Goal: Task Accomplishment & Management: Manage account settings

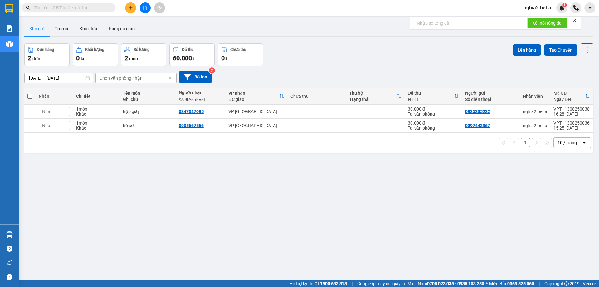
click at [48, 8] on input "text" at bounding box center [71, 7] width 74 height 7
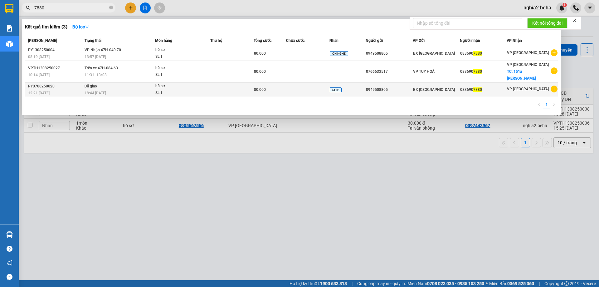
type input "7880"
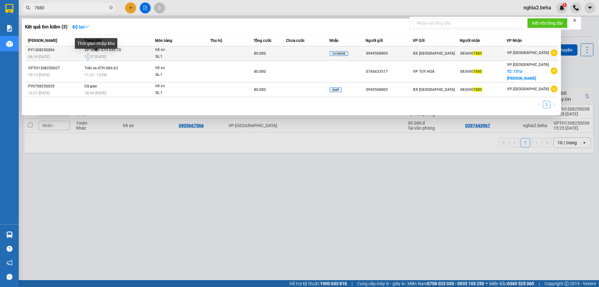
drag, startPoint x: 86, startPoint y: 55, endPoint x: 89, endPoint y: 57, distance: 3.8
click at [89, 57] on span "13:57 - 13/08" at bounding box center [96, 57] width 22 height 4
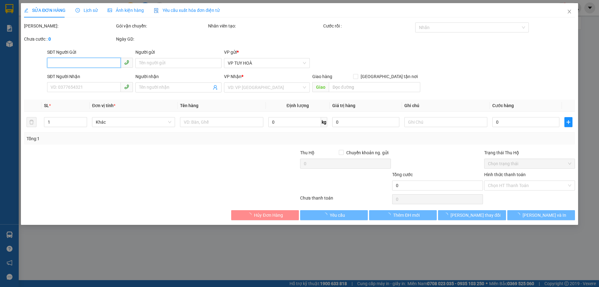
type input "0949508805"
type input "0836907880"
type input "80.000"
type input "0"
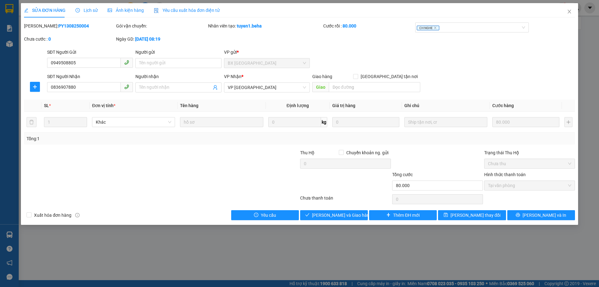
click at [118, 12] on span "Ảnh kiện hàng" at bounding box center [126, 10] width 36 height 5
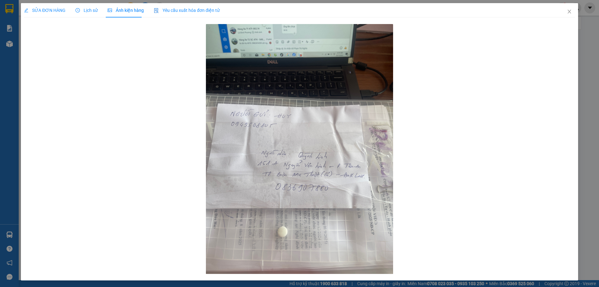
click at [51, 8] on span "SỬA ĐƠN HÀNG" at bounding box center [45, 10] width 42 height 5
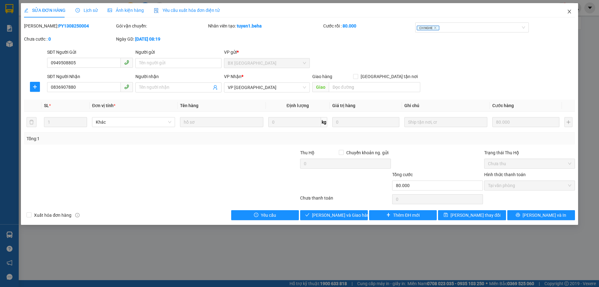
click at [568, 12] on icon "close" at bounding box center [569, 11] width 5 height 5
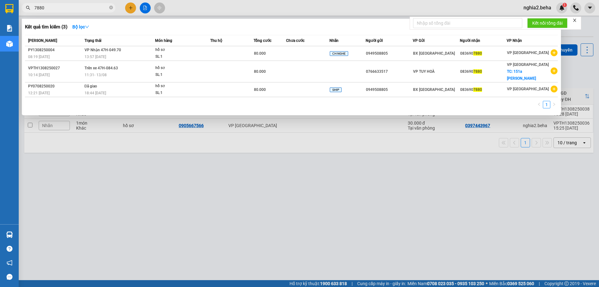
click at [76, 9] on input "7880" at bounding box center [71, 7] width 74 height 7
click at [129, 54] on div "13:57 - 13/08" at bounding box center [120, 56] width 71 height 7
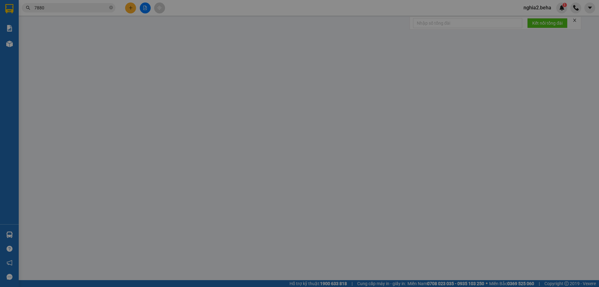
type input "0949508805"
type input "0836907880"
type input "80.000"
type input "0"
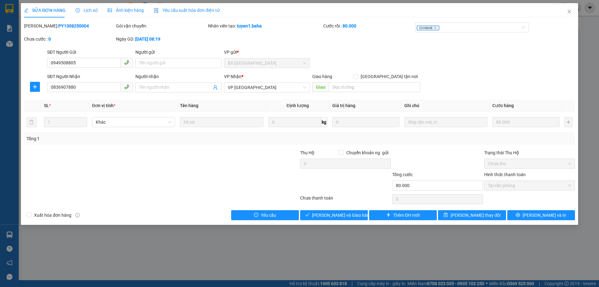
click at [129, 12] on span "Ảnh kiện hàng" at bounding box center [126, 10] width 36 height 5
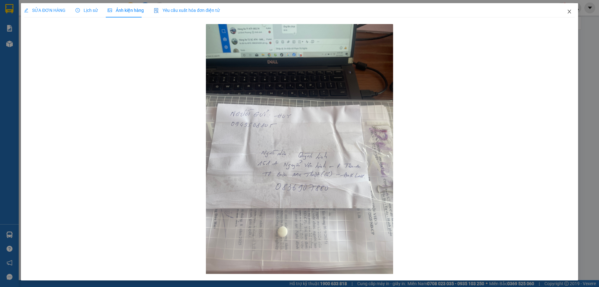
click at [561, 12] on span "Close" at bounding box center [569, 11] width 17 height 17
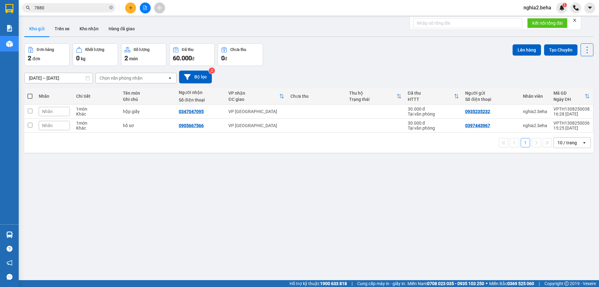
click at [375, 47] on div "Đơn hàng 2 đơn Khối lượng 0 kg Số lượng 2 món Đã thu 60.000 đ Chưa thu 0 đ Lên …" at bounding box center [308, 54] width 569 height 22
click at [89, 27] on button "Kho nhận" at bounding box center [89, 28] width 29 height 15
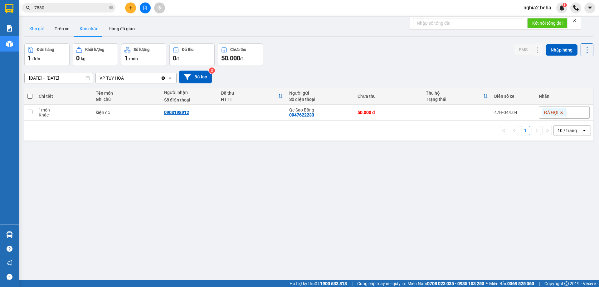
click at [47, 26] on button "Kho gửi" at bounding box center [36, 28] width 25 height 15
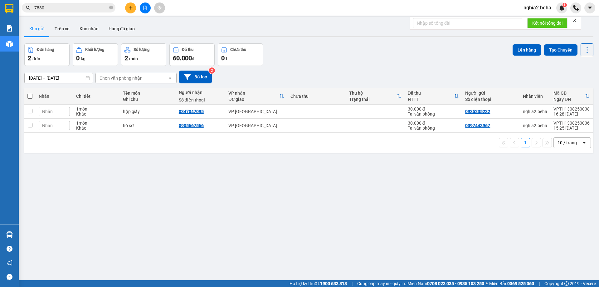
click at [316, 67] on div "13/08/2025 – 14/08/2025 Press the down arrow key to interact with the calendar …" at bounding box center [308, 77] width 569 height 22
drag, startPoint x: 291, startPoint y: 176, endPoint x: 273, endPoint y: 155, distance: 27.9
click at [288, 176] on div "ver 1.8.138 Kho gửi Trên xe Kho nhận Hàng đã giao Đơn hàng 2 đơn Khối lượng 0 k…" at bounding box center [309, 162] width 574 height 287
click at [147, 6] on icon "file-add" at bounding box center [145, 8] width 4 height 4
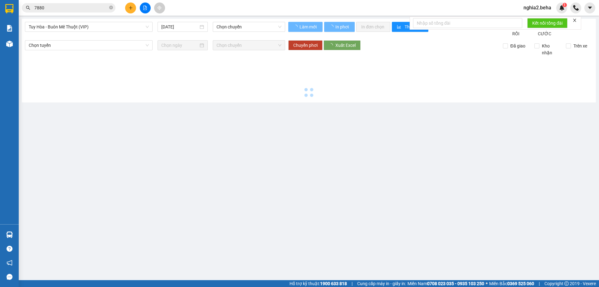
type input "[DATE]"
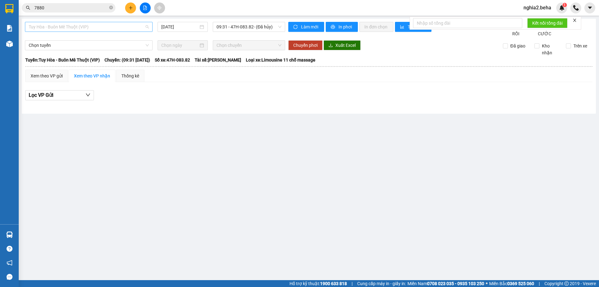
drag, startPoint x: 110, startPoint y: 23, endPoint x: 111, endPoint y: 27, distance: 4.2
click at [110, 23] on span "Tuy Hòa - Buôn Mê Thuột (VIP)" at bounding box center [89, 26] width 120 height 9
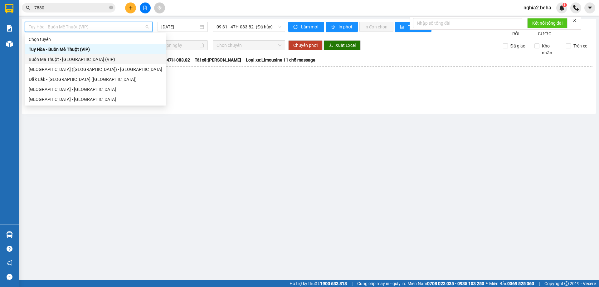
click at [93, 58] on div "Buôn Ma Thuột - [GEOGRAPHIC_DATA] (VIP)" at bounding box center [96, 59] width 134 height 7
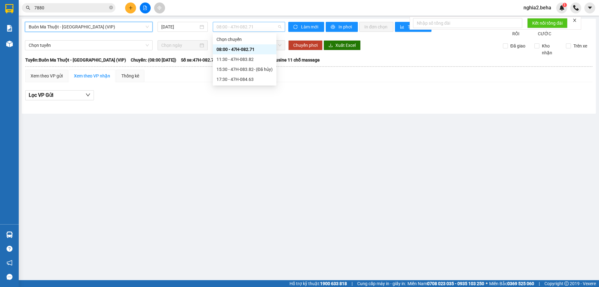
drag, startPoint x: 273, startPoint y: 28, endPoint x: 258, endPoint y: 56, distance: 31.3
click at [273, 29] on span "08:00 - 47H-082.71" at bounding box center [249, 26] width 65 height 9
click at [242, 79] on div "17:30 - 47H-084.63" at bounding box center [245, 79] width 56 height 7
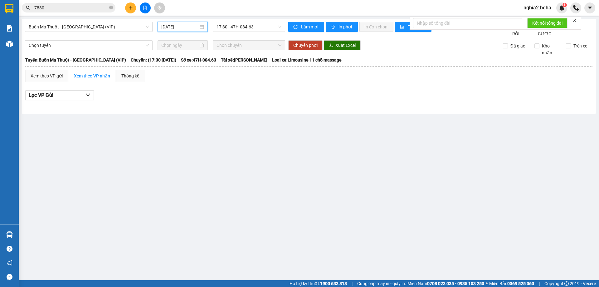
click at [175, 23] on input "[DATE]" at bounding box center [179, 26] width 37 height 7
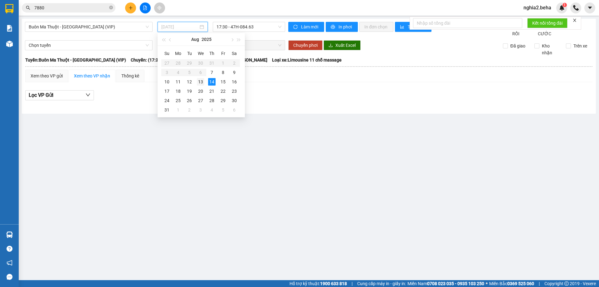
click at [200, 80] on div "13" at bounding box center [200, 81] width 7 height 7
type input "13/08/2025"
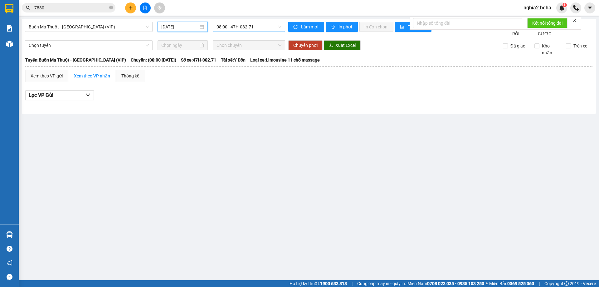
click at [269, 30] on span "08:00 - 47H-082.71" at bounding box center [249, 26] width 65 height 9
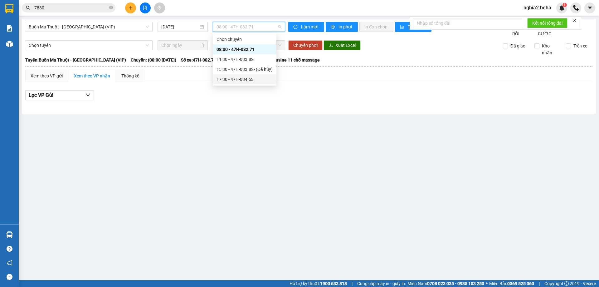
click at [234, 83] on div "17:30 - 47H-084.63" at bounding box center [245, 79] width 64 height 10
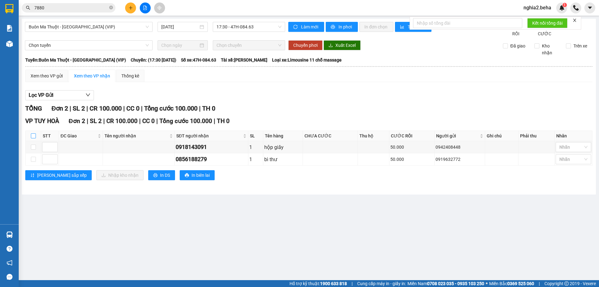
click at [33, 138] on input "checkbox" at bounding box center [33, 135] width 5 height 5
checkbox input "true"
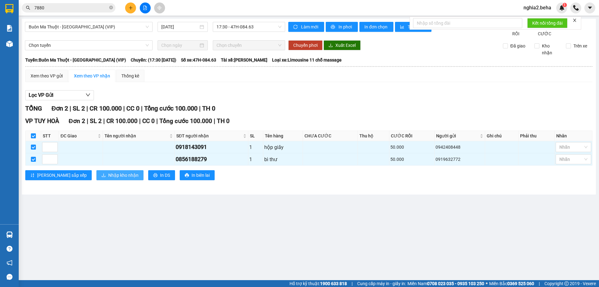
click at [108, 179] on span "Nhập kho nhận" at bounding box center [123, 175] width 30 height 7
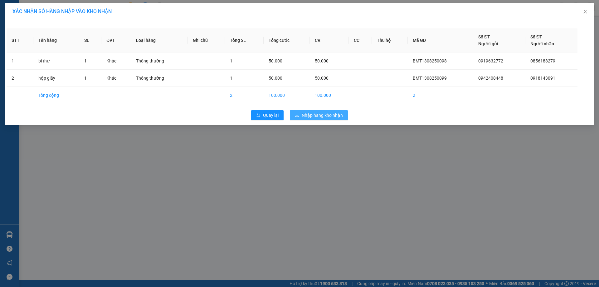
click at [316, 112] on span "Nhập hàng kho nhận" at bounding box center [322, 115] width 41 height 7
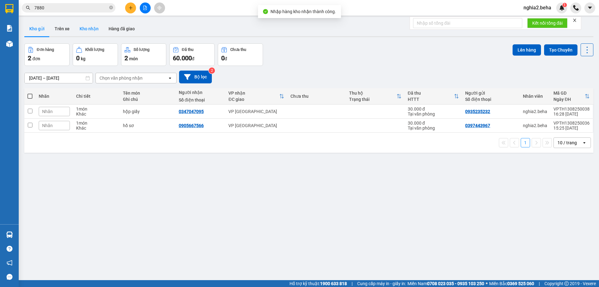
click at [87, 28] on button "Kho nhận" at bounding box center [89, 28] width 29 height 15
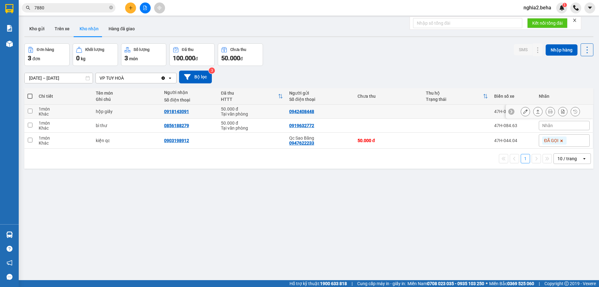
click at [173, 111] on div "0918143091" at bounding box center [176, 111] width 25 height 5
copy div "0918143091"
click at [185, 116] on td "0918143091" at bounding box center [189, 112] width 57 height 14
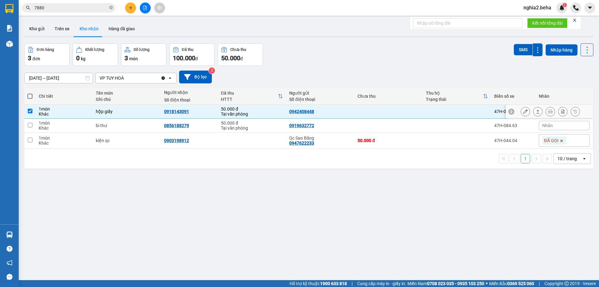
click at [185, 116] on td "0918143091" at bounding box center [189, 112] width 57 height 14
checkbox input "false"
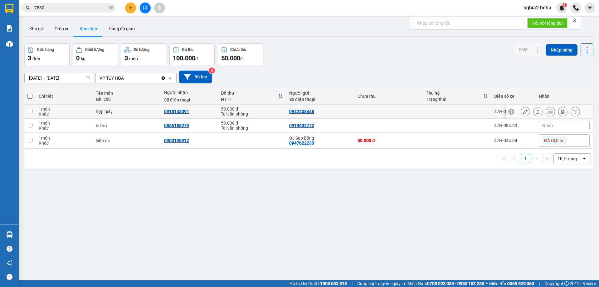
click at [183, 111] on div "0918143091" at bounding box center [176, 111] width 25 height 5
copy div "0918143091"
drag, startPoint x: 242, startPoint y: 174, endPoint x: 225, endPoint y: 160, distance: 21.4
click at [241, 174] on div "ver 1.8.138 Kho gửi Trên xe Kho nhận Hàng đã giao Đơn hàng 3 đơn Khối lượng 0 k…" at bounding box center [309, 162] width 574 height 287
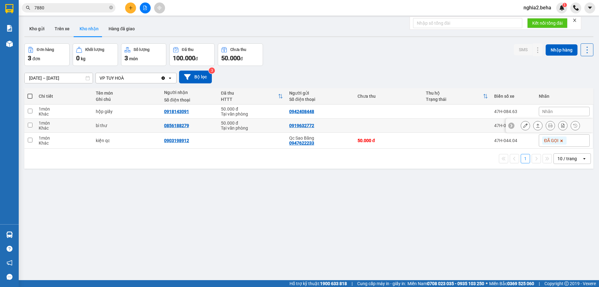
click at [179, 126] on div "0856188279" at bounding box center [176, 125] width 25 height 5
copy div "0856188279"
click at [561, 112] on div "Nhãn" at bounding box center [564, 111] width 51 height 9
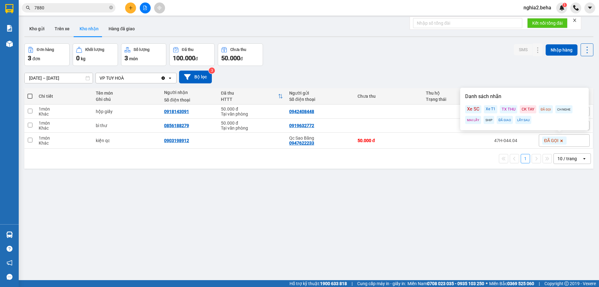
click at [544, 109] on div "ĐÃ GỌI" at bounding box center [546, 109] width 14 height 8
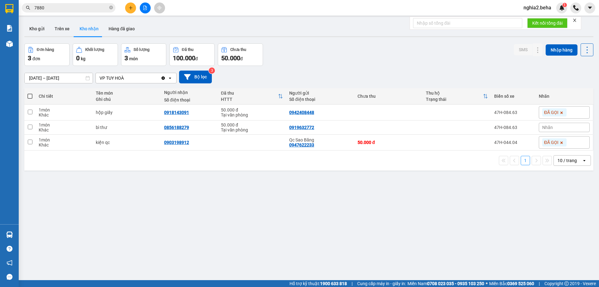
click at [523, 211] on div "ver 1.8.138 Kho gửi Trên xe Kho nhận Hàng đã giao Đơn hàng 3 đơn Khối lượng 0 k…" at bounding box center [309, 162] width 574 height 287
click at [545, 124] on div "Nhãn" at bounding box center [564, 127] width 51 height 9
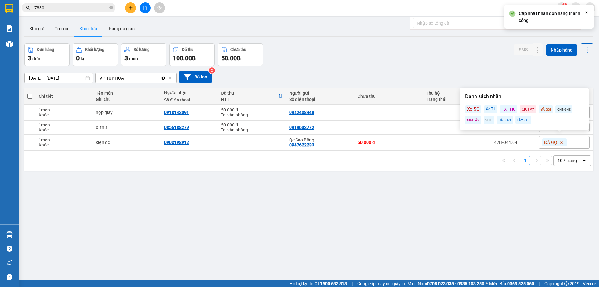
drag, startPoint x: 541, startPoint y: 110, endPoint x: 537, endPoint y: 134, distance: 24.9
click at [541, 111] on div "ĐÃ GỌI" at bounding box center [546, 109] width 14 height 8
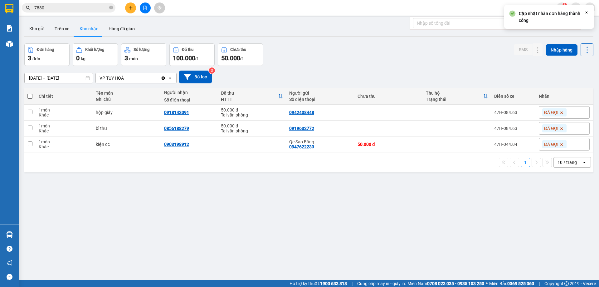
click at [476, 231] on div "ver 1.8.138 Kho gửi Trên xe Kho nhận Hàng đã giao Đơn hàng 3 đơn Khối lượng 0 k…" at bounding box center [309, 162] width 574 height 287
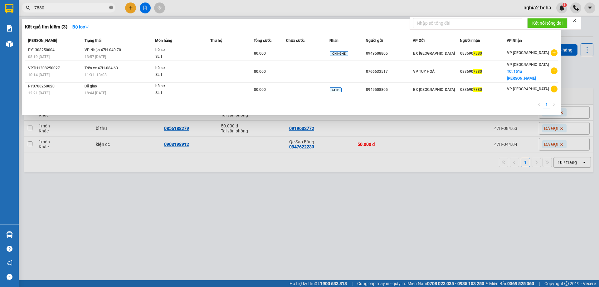
click at [112, 8] on icon "close-circle" at bounding box center [111, 8] width 4 height 4
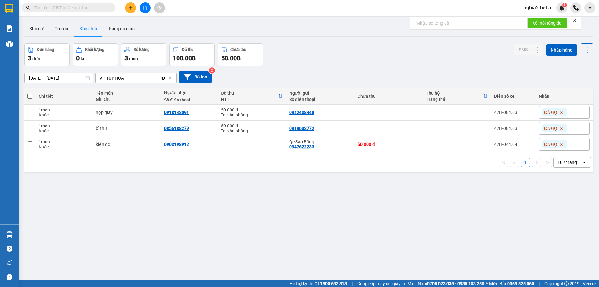
click at [99, 5] on input "text" at bounding box center [71, 7] width 74 height 7
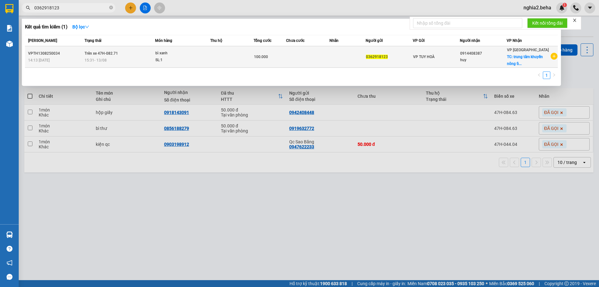
type input "0362918123"
click at [107, 55] on span "Trên xe 47H-082.71" at bounding box center [101, 53] width 33 height 4
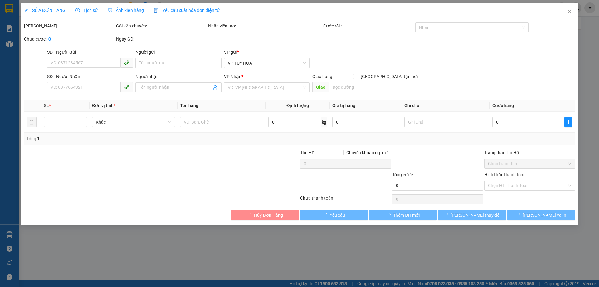
click at [131, 11] on span "Ảnh kiện hàng" at bounding box center [126, 10] width 36 height 5
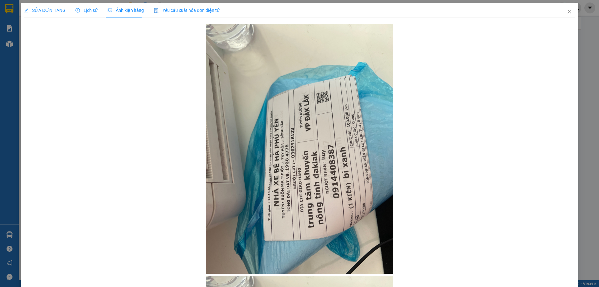
click at [48, 11] on span "SỬA ĐƠN HÀNG" at bounding box center [45, 10] width 42 height 5
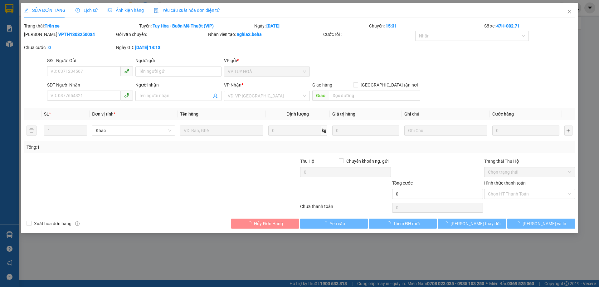
type input "0362918123"
type input "0914408387"
type input "huy"
checkbox input "true"
type input "trung tâm khuyến nông tỉnh daklak"
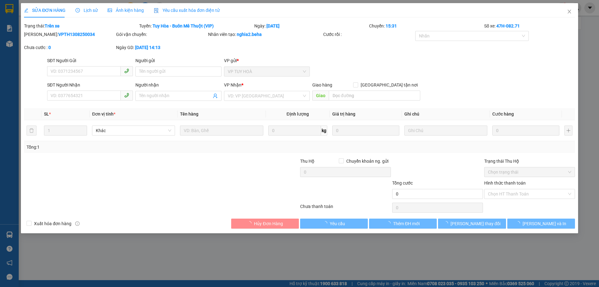
type input "100.000"
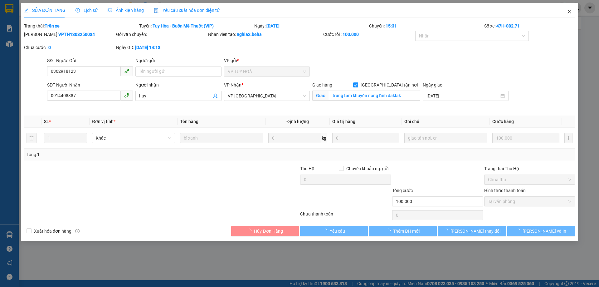
click at [570, 13] on icon "close" at bounding box center [569, 11] width 5 height 5
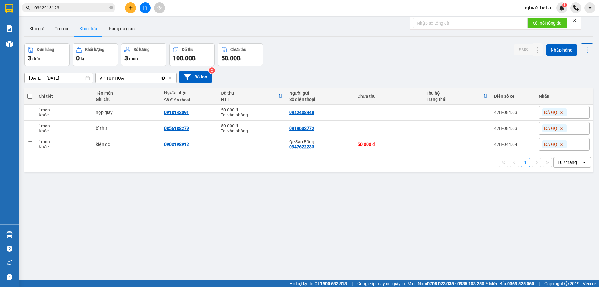
click at [326, 41] on div "ver 1.8.138 Kho gửi Trên xe Kho nhận Hàng đã giao Đơn hàng 3 đơn Khối lượng 0 k…" at bounding box center [309, 162] width 574 height 287
click at [317, 48] on div "Đơn hàng 3 đơn Khối lượng 0 kg Số lượng 3 món Đã thu 100.000 đ Chưa thu 50.000 …" at bounding box center [308, 54] width 569 height 22
click at [40, 28] on button "Kho gửi" at bounding box center [36, 28] width 25 height 15
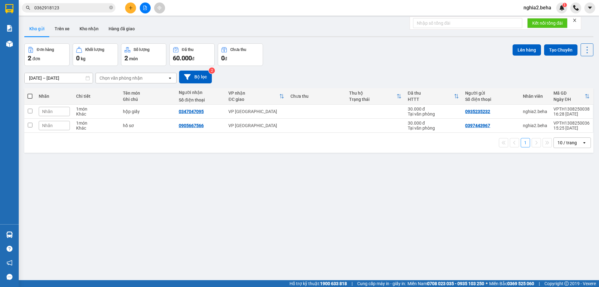
click at [109, 7] on span "0362918123" at bounding box center [69, 7] width 94 height 9
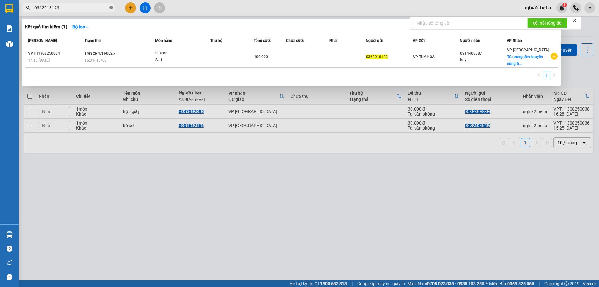
click at [111, 8] on icon "close-circle" at bounding box center [111, 8] width 4 height 4
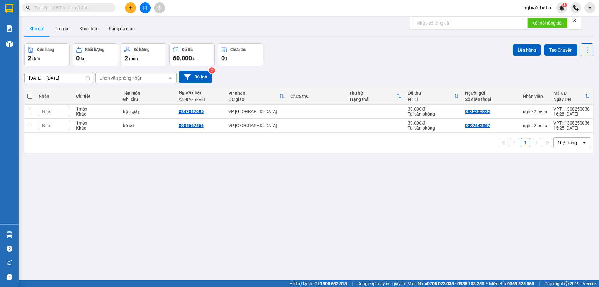
click at [310, 41] on div "ver 1.8.138 Kho gửi Trên xe Kho nhận Hàng đã giao Đơn hàng 2 đơn Khối lượng 0 k…" at bounding box center [309, 162] width 574 height 287
click at [86, 5] on input "text" at bounding box center [71, 7] width 74 height 7
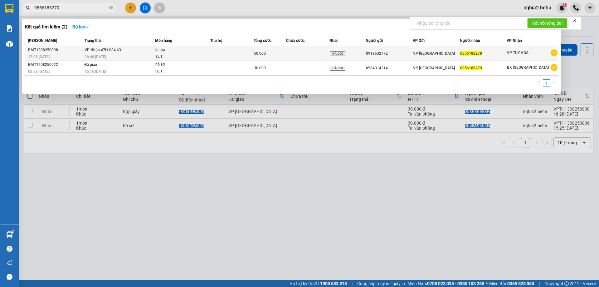
type input "0856188279"
click at [117, 54] on div "06:46 - 14/08" at bounding box center [120, 56] width 71 height 7
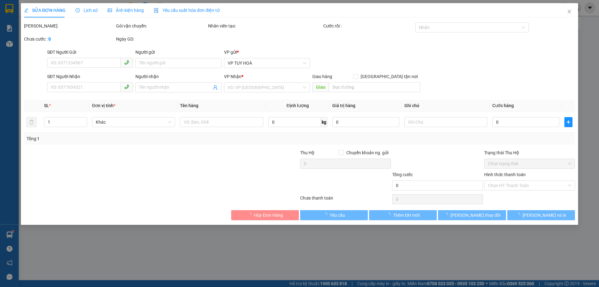
type input "0919632772"
type input "0856188279"
type input "50.000"
type input "0"
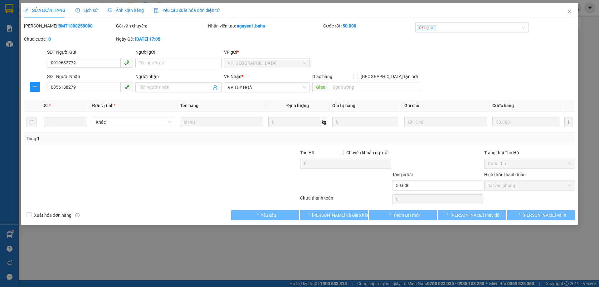
click at [127, 12] on span "Ảnh kiện hàng" at bounding box center [126, 10] width 36 height 5
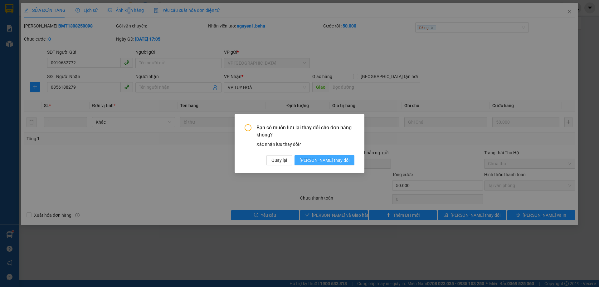
click at [338, 160] on span "[PERSON_NAME] thay đổi" at bounding box center [325, 160] width 50 height 7
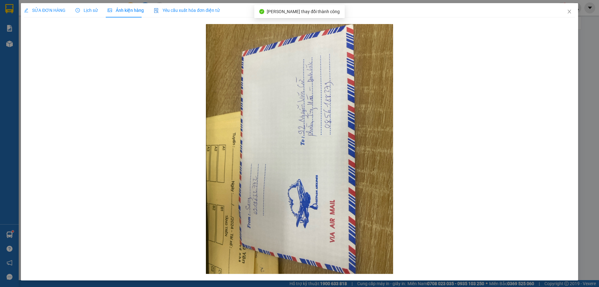
click at [40, 7] on div "SỬA ĐƠN HÀNG" at bounding box center [45, 10] width 42 height 7
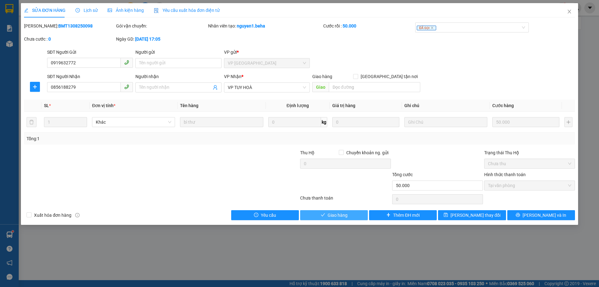
click at [330, 213] on span "Giao hàng" at bounding box center [338, 215] width 20 height 7
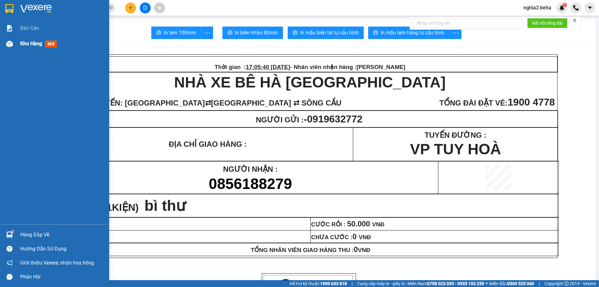
click at [13, 48] on div at bounding box center [9, 43] width 11 height 11
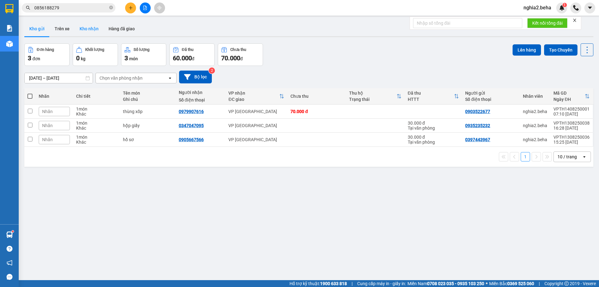
click at [91, 30] on button "Kho nhận" at bounding box center [89, 28] width 29 height 15
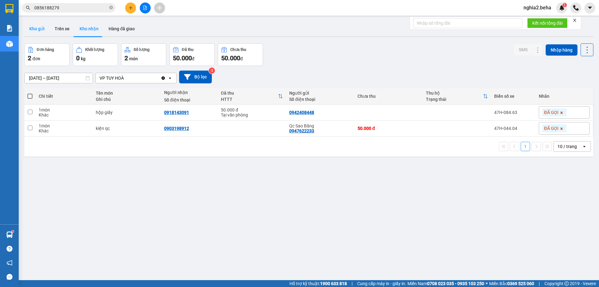
click at [44, 34] on button "Kho gửi" at bounding box center [36, 28] width 25 height 15
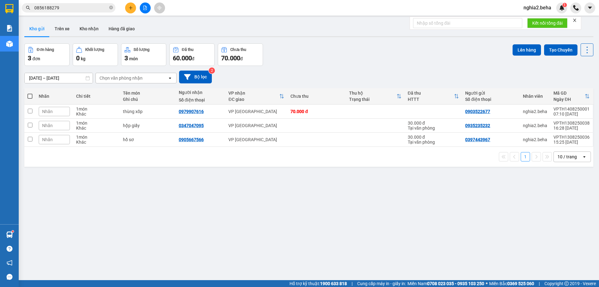
click at [367, 59] on div "Đơn hàng 3 đơn Khối lượng 0 kg Số lượng 3 món Đã thu 60.000 đ Chưa thu 70.000 đ…" at bounding box center [308, 54] width 569 height 22
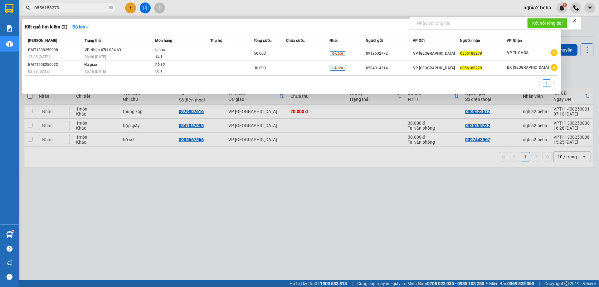
click at [80, 6] on input "0856188279" at bounding box center [71, 7] width 74 height 7
paste input "961409314"
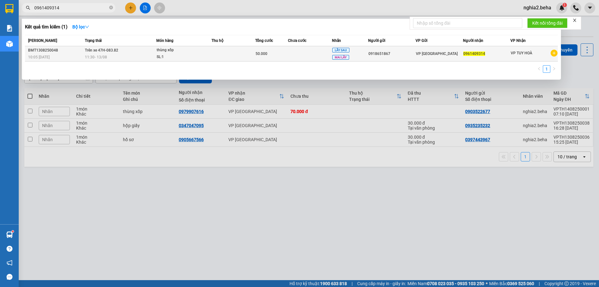
type input "0961409314"
click at [95, 55] on span "11:30 - 13/08" at bounding box center [96, 57] width 22 height 4
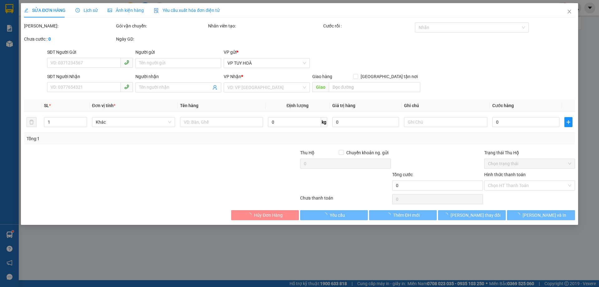
type input "0918651867"
type input "0961409314"
type input "50.000"
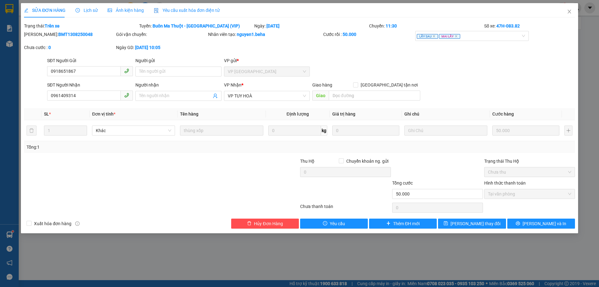
click at [123, 12] on span "Ảnh kiện hàng" at bounding box center [126, 10] width 36 height 5
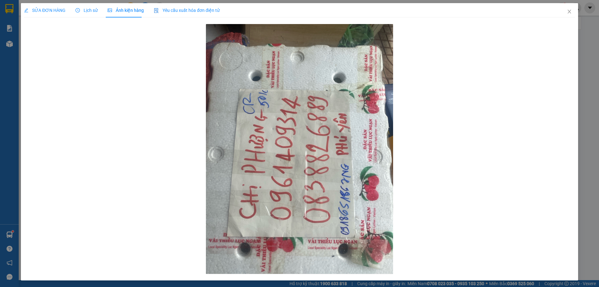
click at [58, 11] on span "SỬA ĐƠN HÀNG" at bounding box center [45, 10] width 42 height 5
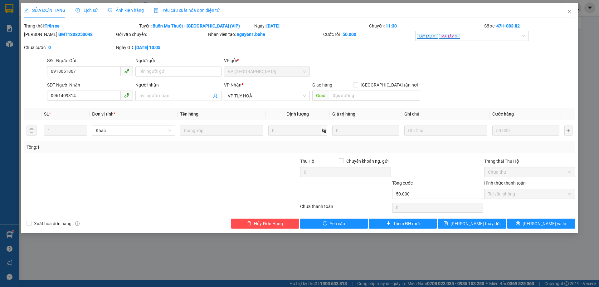
click at [132, 9] on span "Ảnh kiện hàng" at bounding box center [126, 10] width 36 height 5
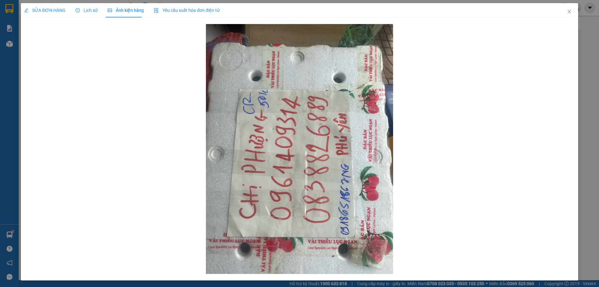
click at [40, 9] on span "SỬA ĐƠN HÀNG" at bounding box center [45, 10] width 42 height 5
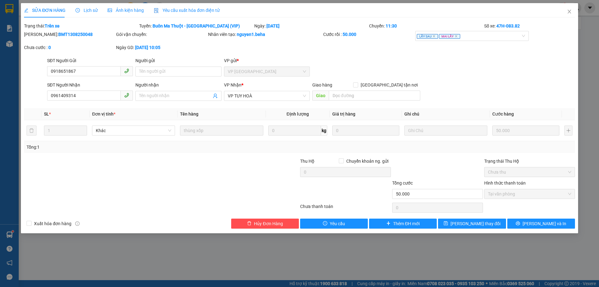
click at [116, 12] on span "Ảnh kiện hàng" at bounding box center [126, 10] width 36 height 5
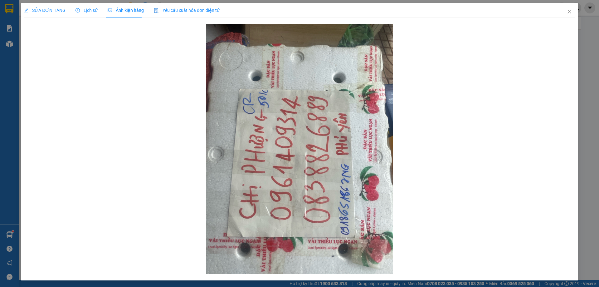
drag, startPoint x: 47, startPoint y: 11, endPoint x: 70, endPoint y: 19, distance: 23.9
click at [47, 11] on span "SỬA ĐƠN HÀNG" at bounding box center [45, 10] width 42 height 5
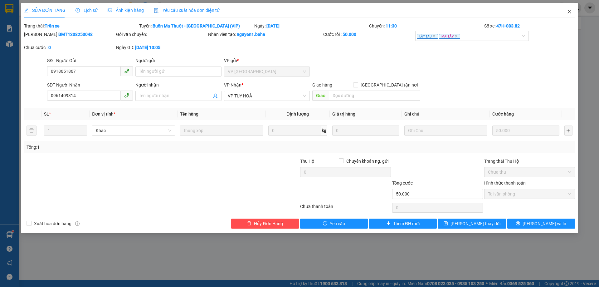
click at [570, 11] on icon "close" at bounding box center [569, 11] width 5 height 5
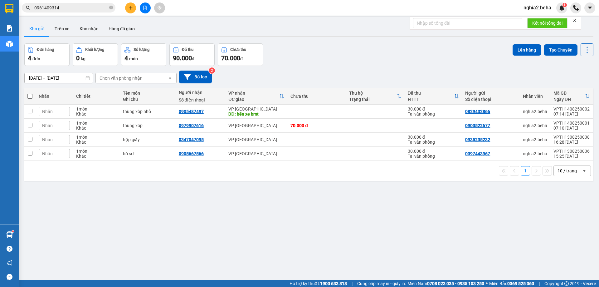
click at [86, 8] on input "0961409314" at bounding box center [71, 7] width 74 height 7
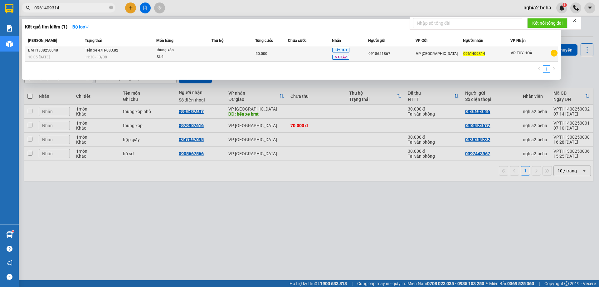
click at [277, 61] on td "50.000" at bounding box center [271, 53] width 33 height 15
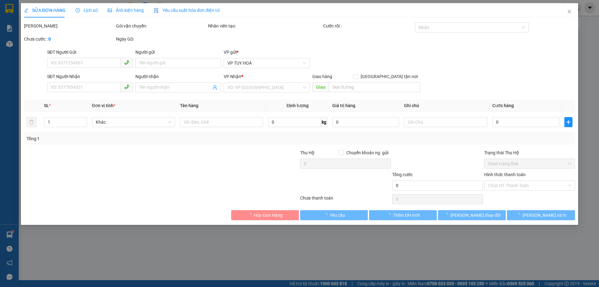
type input "0918651867"
type input "0961409314"
type input "50.000"
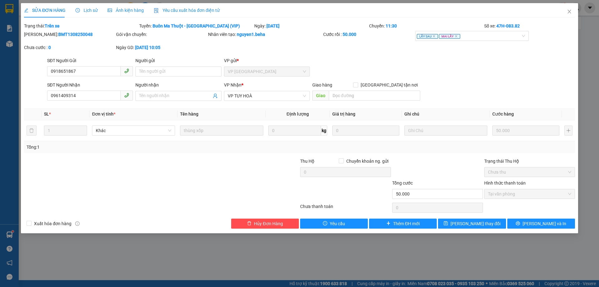
click at [137, 13] on div "Ảnh kiện hàng" at bounding box center [126, 10] width 36 height 7
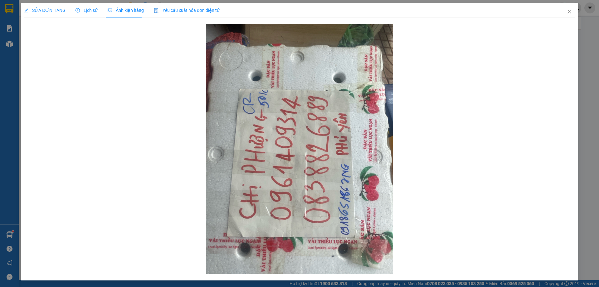
click at [76, 11] on icon "clock-circle" at bounding box center [78, 10] width 4 height 4
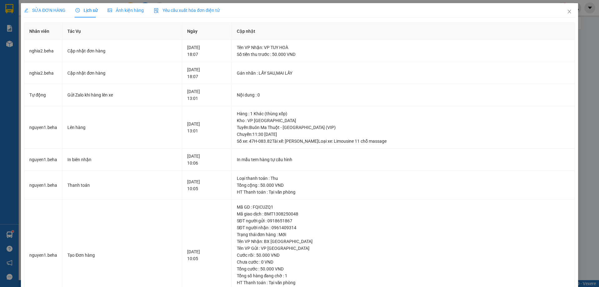
click at [59, 12] on span "SỬA ĐƠN HÀNG" at bounding box center [45, 10] width 42 height 5
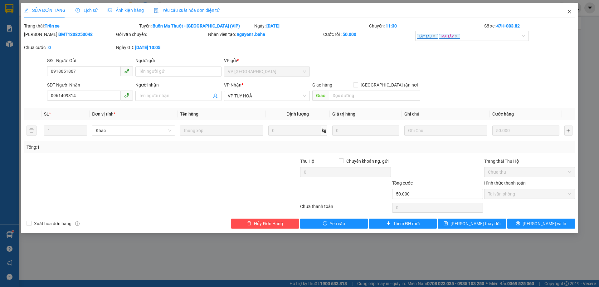
click at [571, 10] on icon "close" at bounding box center [569, 11] width 5 height 5
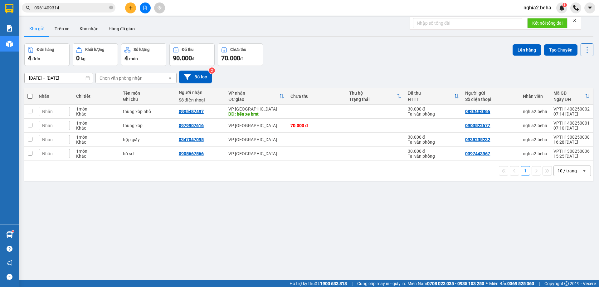
click at [90, 7] on input "0961409314" at bounding box center [71, 7] width 74 height 7
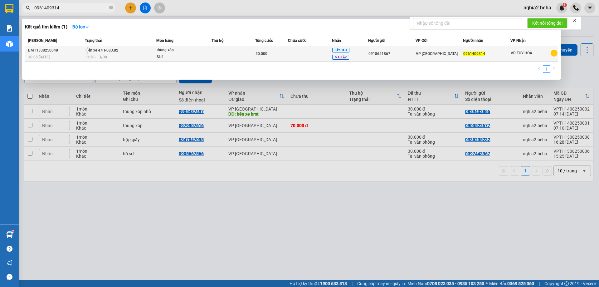
click at [87, 47] on td "Trên xe 47H-083.82 11:30 - 13/08" at bounding box center [119, 53] width 73 height 15
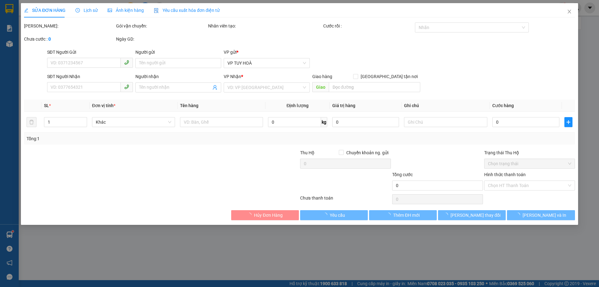
type input "0918651867"
type input "0961409314"
type input "50.000"
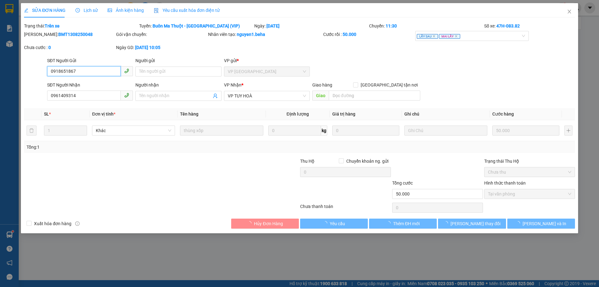
click at [123, 11] on span "Ảnh kiện hàng" at bounding box center [126, 10] width 36 height 5
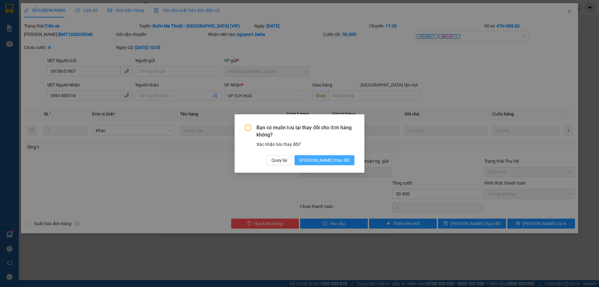
click at [338, 162] on span "[PERSON_NAME] thay đổi" at bounding box center [325, 160] width 50 height 7
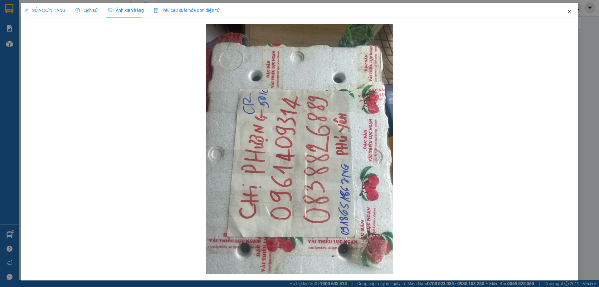
click at [567, 11] on icon "close" at bounding box center [569, 11] width 5 height 5
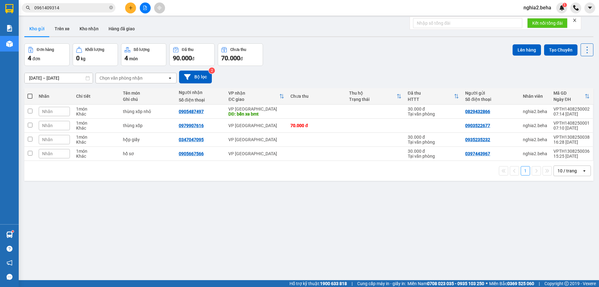
click at [359, 48] on div "Đơn hàng 4 đơn Khối lượng 0 kg Số lượng 4 món Đã thu 90.000 đ Chưa thu 70.000 đ…" at bounding box center [308, 54] width 569 height 22
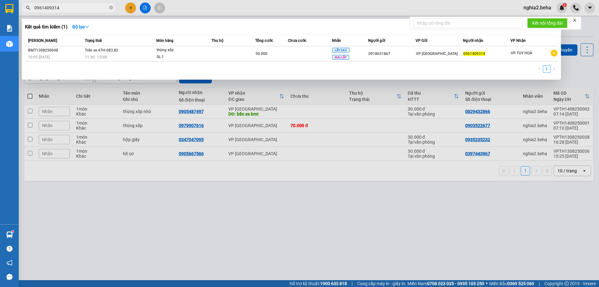
click at [69, 11] on input "0961409314" at bounding box center [71, 7] width 74 height 7
click at [69, 9] on input "0961409314" at bounding box center [71, 7] width 74 height 7
drag, startPoint x: 235, startPoint y: 220, endPoint x: 146, endPoint y: 98, distance: 151.3
click at [234, 219] on div at bounding box center [299, 143] width 599 height 287
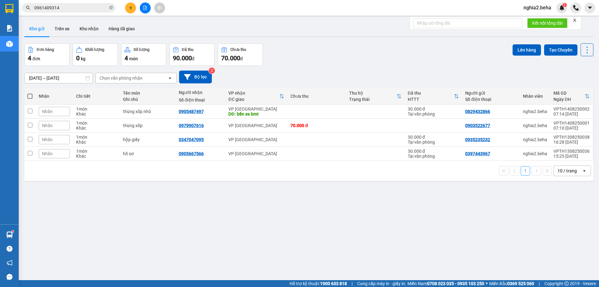
click at [146, 7] on icon "file-add" at bounding box center [145, 8] width 3 height 4
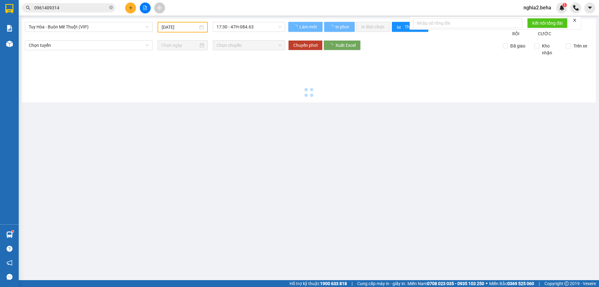
type input "[DATE]"
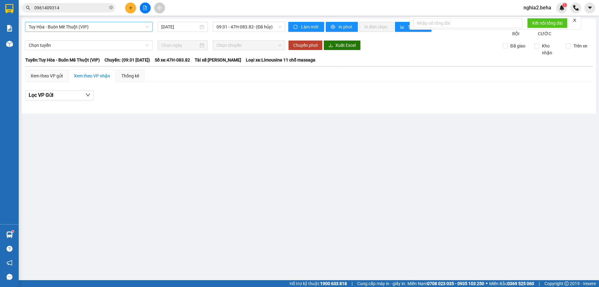
click at [138, 29] on span "Tuy Hòa - Buôn Mê Thuột (VIP)" at bounding box center [89, 26] width 120 height 9
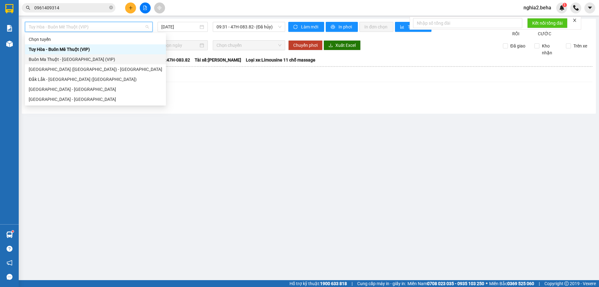
click at [53, 62] on div "Buôn Ma Thuột - [GEOGRAPHIC_DATA] (VIP)" at bounding box center [96, 59] width 134 height 7
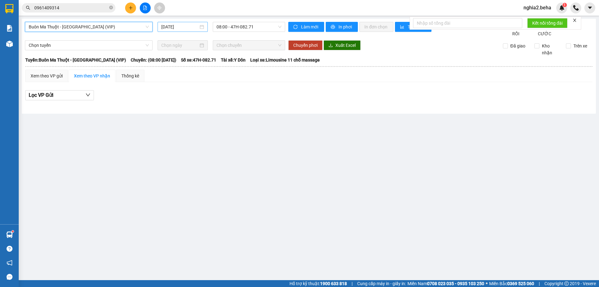
click at [193, 28] on input "[DATE]" at bounding box center [179, 26] width 37 height 7
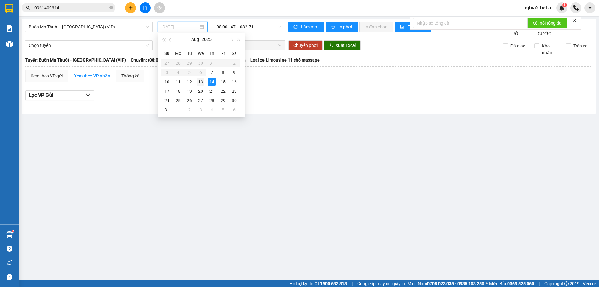
click at [199, 82] on div "13" at bounding box center [200, 81] width 7 height 7
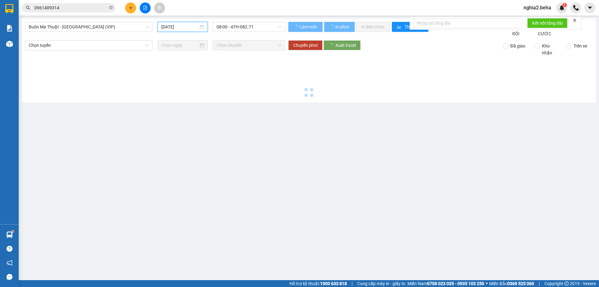
type input "13/08/2025"
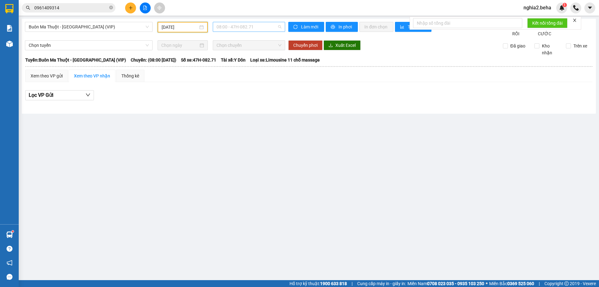
click at [254, 26] on span "08:00 - 47H-082.71" at bounding box center [249, 26] width 65 height 9
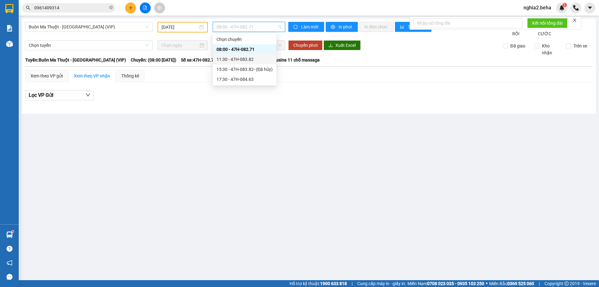
click at [249, 62] on div "11:30 - 47H-083.82" at bounding box center [245, 59] width 56 height 7
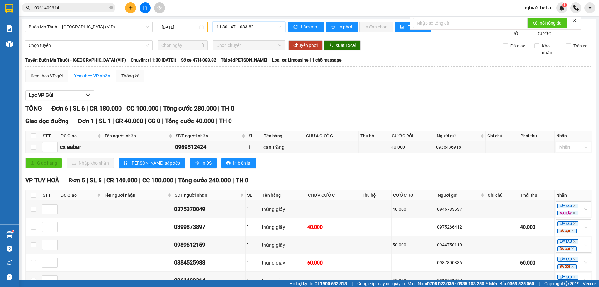
scroll to position [48, 0]
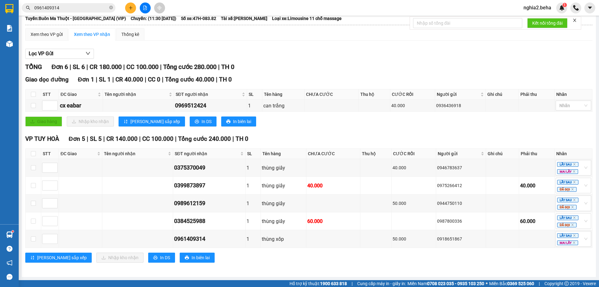
click at [308, 128] on div "Giao dọc đường Đơn 1 | SL 1 | CR 40.000 | CC 0 | Tổng cước 40.000 | TH 0 STT ĐC…" at bounding box center [309, 103] width 568 height 56
click at [241, 248] on td "0961409314" at bounding box center [209, 239] width 72 height 18
drag, startPoint x: 331, startPoint y: 67, endPoint x: 175, endPoint y: 3, distance: 167.9
click at [330, 67] on div "TỔNG Đơn 6 | SL 6 | CR 180.000 | CC 100.000 | Tổng cước 280.000 | TH 0" at bounding box center [309, 67] width 568 height 10
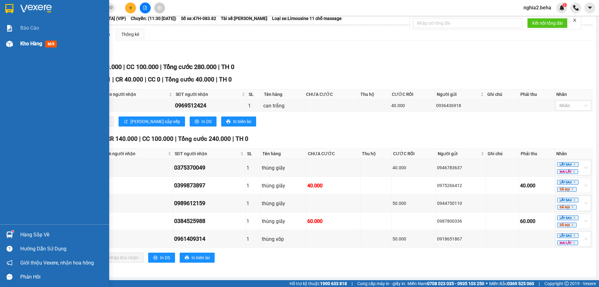
click at [15, 43] on div "Kho hàng mới" at bounding box center [54, 44] width 109 height 16
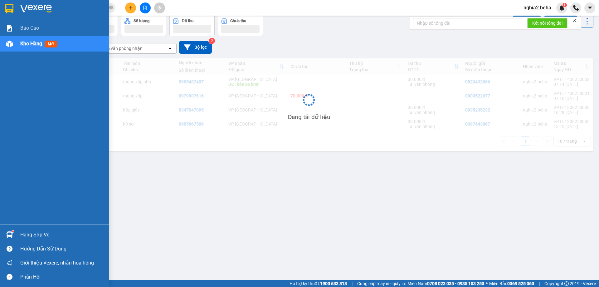
scroll to position [29, 0]
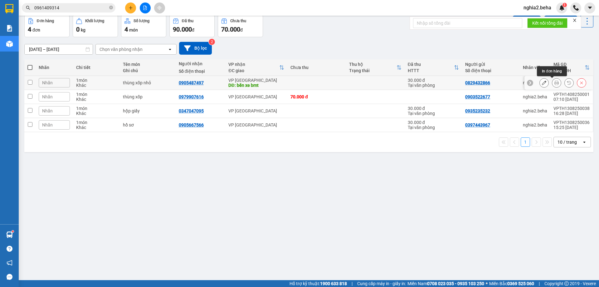
click at [555, 84] on icon at bounding box center [557, 83] width 4 height 4
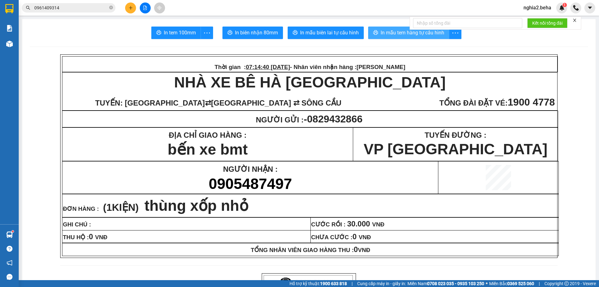
click at [385, 36] on span "In mẫu tem hàng tự cấu hình" at bounding box center [413, 33] width 64 height 8
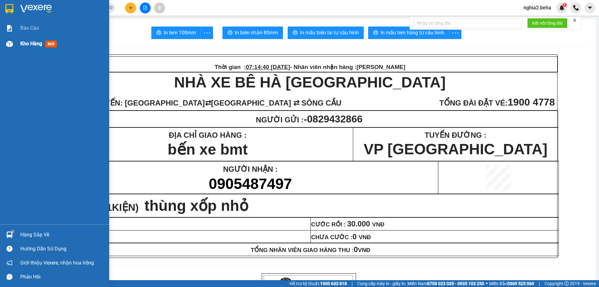
click at [13, 43] on div at bounding box center [9, 43] width 11 height 11
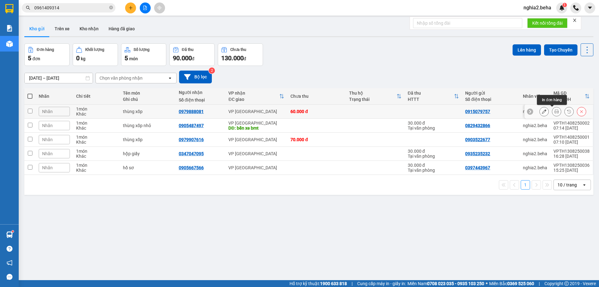
click at [555, 111] on icon at bounding box center [557, 111] width 4 height 4
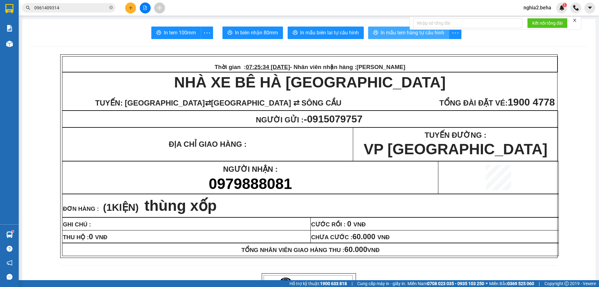
click at [437, 33] on span "In mẫu tem hàng tự cấu hình" at bounding box center [413, 33] width 64 height 8
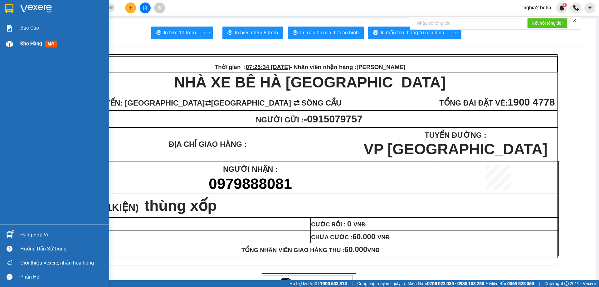
click at [27, 45] on span "Kho hàng" at bounding box center [31, 44] width 22 height 6
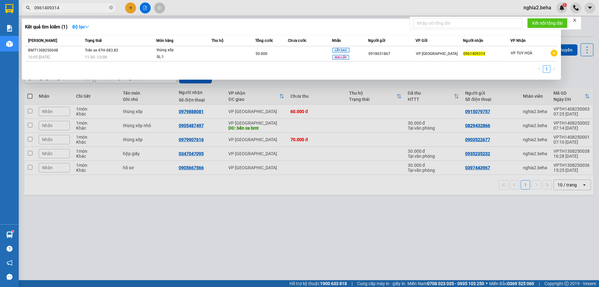
click at [66, 7] on input "0961409314" at bounding box center [71, 7] width 74 height 7
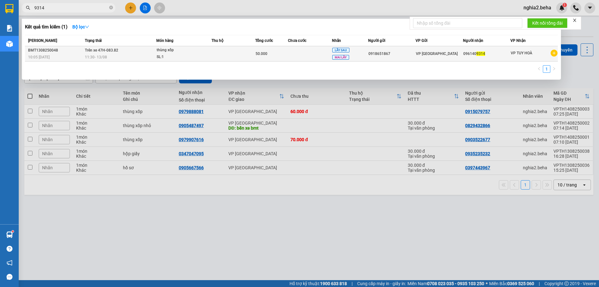
type input "9314"
click at [99, 56] on span "11:30 - 13/08" at bounding box center [96, 57] width 22 height 4
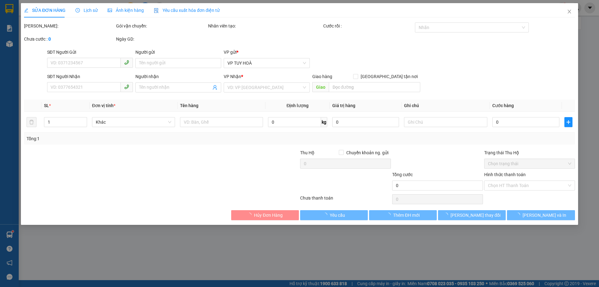
type input "0918651867"
type input "0961409314"
type input "50.000"
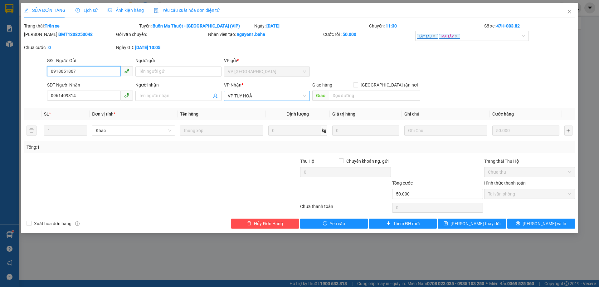
click at [269, 94] on span "VP TUY HOÀ" at bounding box center [267, 95] width 78 height 9
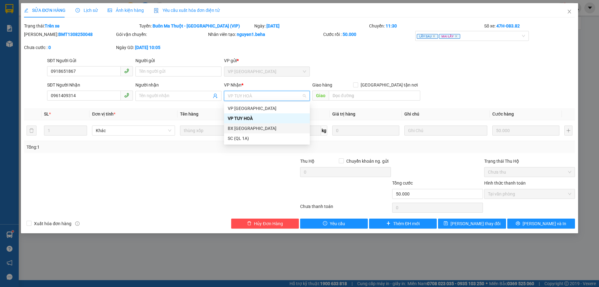
click at [263, 125] on div "BX [GEOGRAPHIC_DATA]" at bounding box center [267, 128] width 78 height 7
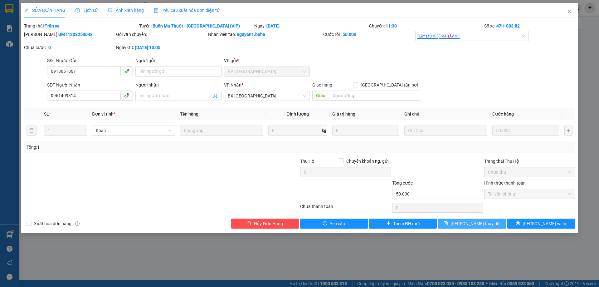
click at [489, 226] on button "[PERSON_NAME] thay đổi" at bounding box center [472, 224] width 68 height 10
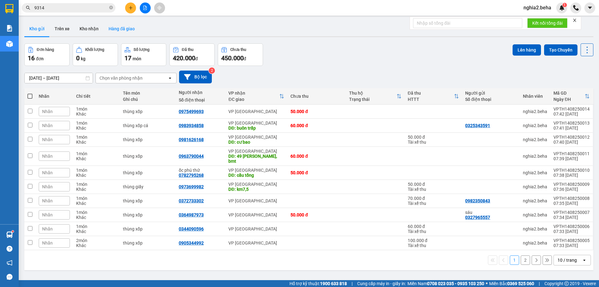
click at [109, 27] on button "Hàng đã giao" at bounding box center [122, 28] width 36 height 15
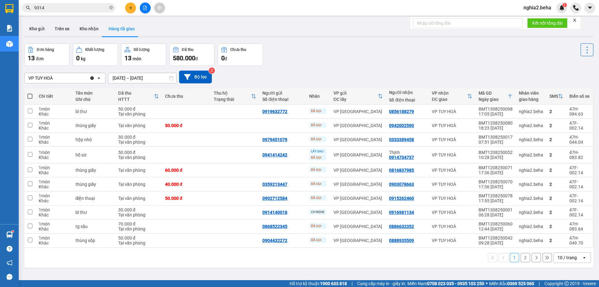
drag, startPoint x: 322, startPoint y: 44, endPoint x: 333, endPoint y: 41, distance: 12.3
click at [323, 44] on div "Đơn hàng 13 đơn Khối lượng 0 kg Số lượng 13 món Đã thu 580.000 đ Chưa thu 0 đ" at bounding box center [308, 54] width 569 height 22
click at [321, 65] on div "Đơn hàng 13 đơn Khối lượng 0 kg Số lượng 13 món Đã thu 580.000 đ Chưa thu 0 đ" at bounding box center [308, 54] width 569 height 22
click at [31, 27] on button "Kho gửi" at bounding box center [36, 28] width 25 height 15
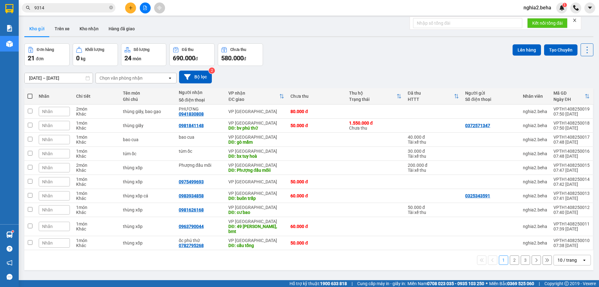
click at [30, 95] on span at bounding box center [29, 96] width 5 height 5
click at [30, 93] on input "checkbox" at bounding box center [30, 93] width 0 height 0
checkbox input "true"
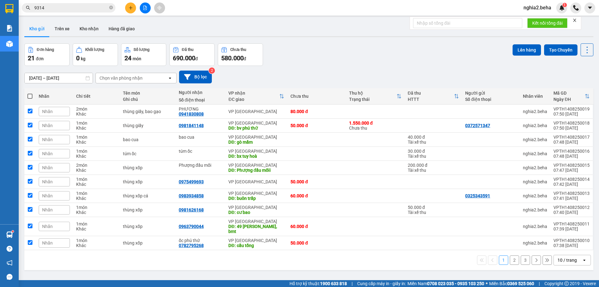
checkbox input "true"
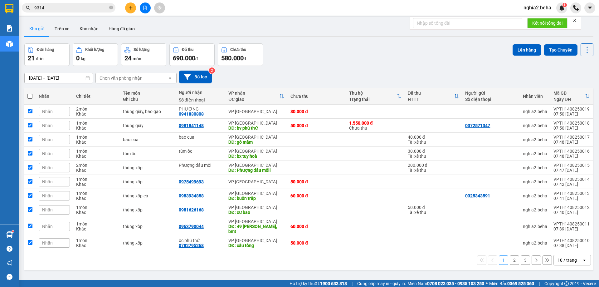
checkbox input "true"
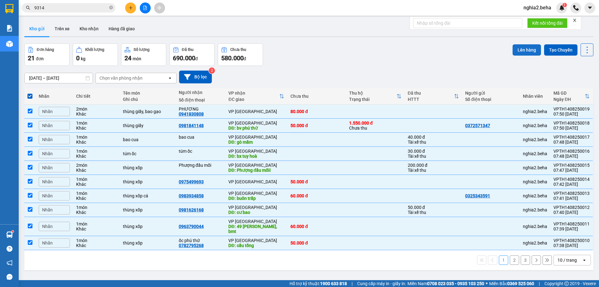
click at [522, 51] on button "Lên hàng" at bounding box center [527, 49] width 28 height 11
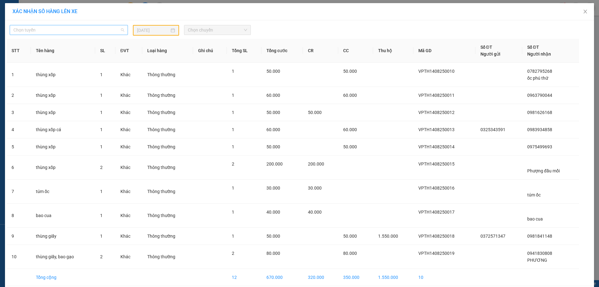
click at [100, 27] on span "Chọn tuyến" at bounding box center [68, 29] width 111 height 9
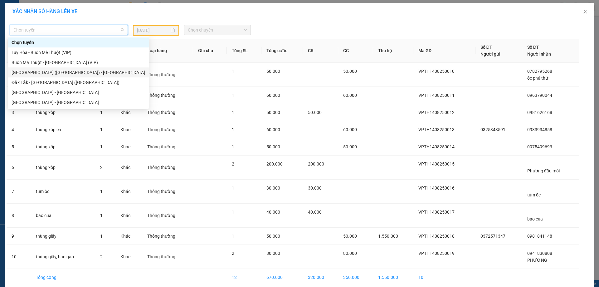
click at [38, 74] on div "[GEOGRAPHIC_DATA] ([GEOGRAPHIC_DATA]) - [GEOGRAPHIC_DATA]" at bounding box center [79, 72] width 134 height 7
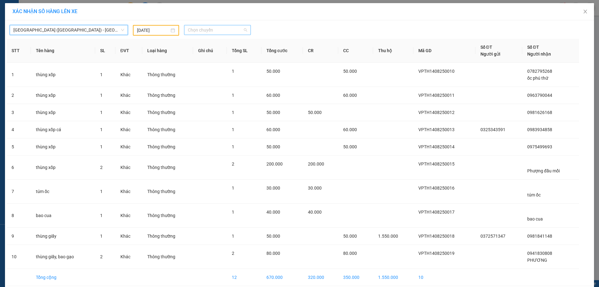
drag, startPoint x: 209, startPoint y: 30, endPoint x: 212, endPoint y: 34, distance: 4.9
click at [210, 31] on span "Chọn chuyến" at bounding box center [217, 29] width 59 height 9
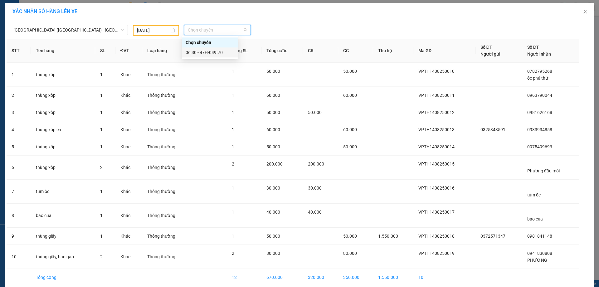
click at [219, 52] on div "06:30 - 47H-049.70" at bounding box center [210, 52] width 49 height 7
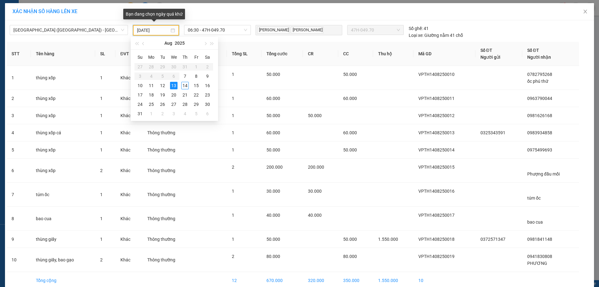
click at [150, 31] on input "13/08/2025" at bounding box center [153, 30] width 32 height 7
click at [185, 84] on div "14" at bounding box center [184, 85] width 7 height 7
type input "[DATE]"
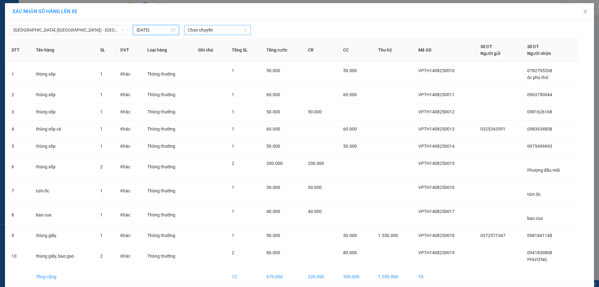
click at [210, 28] on span "Chọn chuyến" at bounding box center [217, 29] width 59 height 9
click at [213, 53] on div "06:30 - 47H-044.04" at bounding box center [210, 52] width 49 height 7
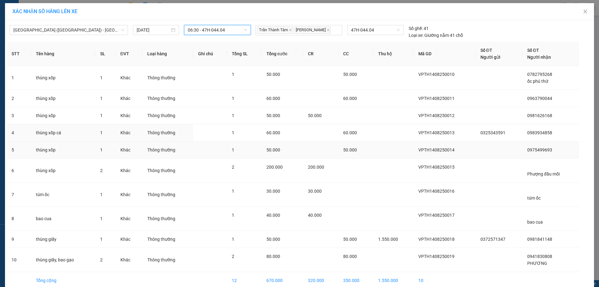
scroll to position [31, 0]
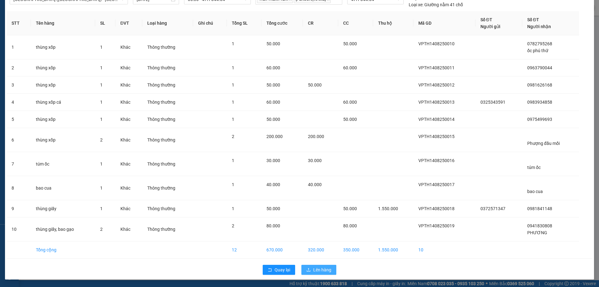
click at [325, 270] on span "Lên hàng" at bounding box center [322, 269] width 18 height 7
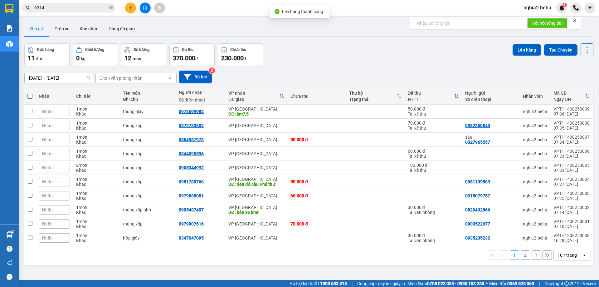
click at [30, 96] on span at bounding box center [29, 96] width 5 height 5
click at [30, 93] on input "checkbox" at bounding box center [30, 93] width 0 height 0
checkbox input "true"
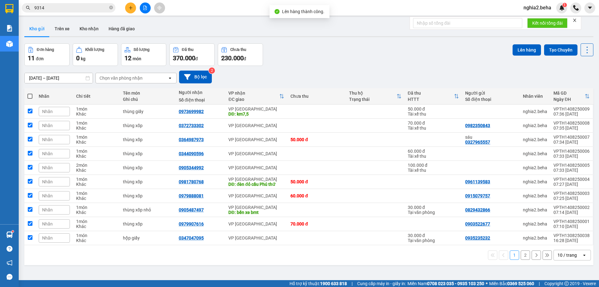
checkbox input "true"
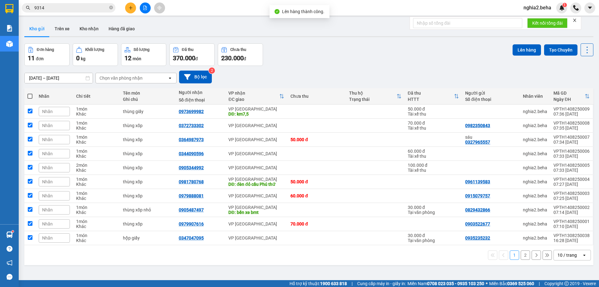
checkbox input "true"
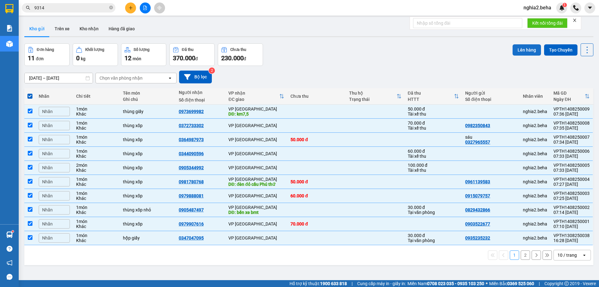
click at [525, 53] on button "Lên hàng" at bounding box center [527, 49] width 28 height 11
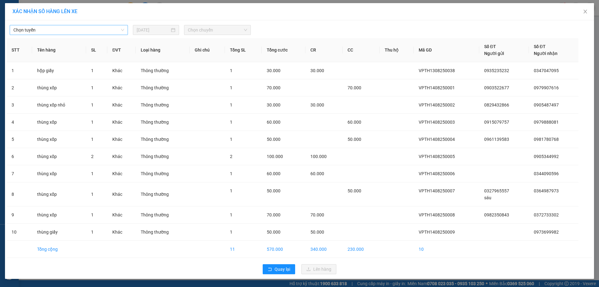
click at [106, 28] on span "Chọn tuyến" at bounding box center [68, 29] width 111 height 9
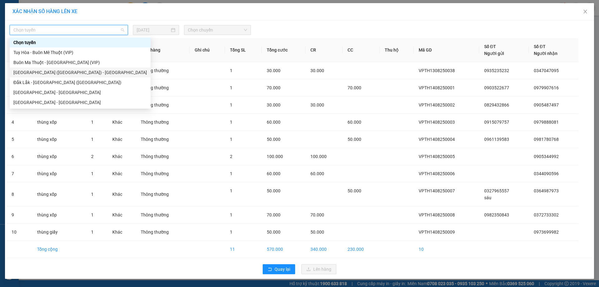
click at [37, 74] on div "[GEOGRAPHIC_DATA] ([GEOGRAPHIC_DATA]) - [GEOGRAPHIC_DATA]" at bounding box center [80, 72] width 134 height 7
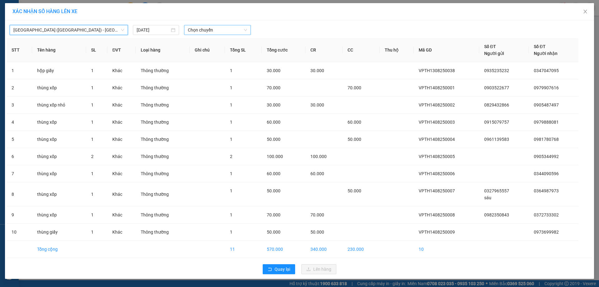
click at [211, 29] on span "Chọn chuyến" at bounding box center [217, 29] width 59 height 9
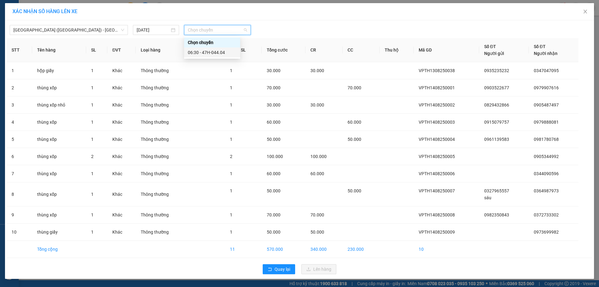
click at [211, 51] on div "06:30 - 47H-044.04" at bounding box center [212, 52] width 49 height 7
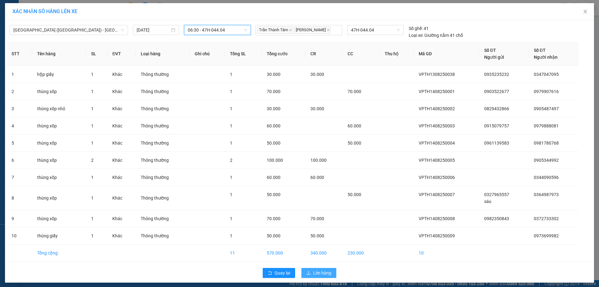
click at [316, 271] on span "Lên hàng" at bounding box center [322, 272] width 18 height 7
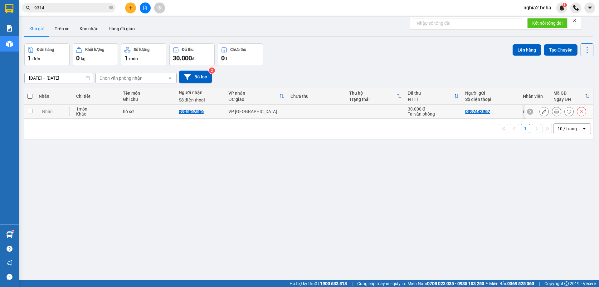
click at [31, 109] on input "checkbox" at bounding box center [30, 111] width 5 height 5
checkbox input "true"
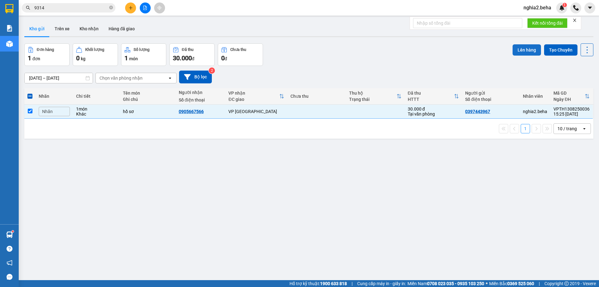
click at [525, 50] on button "Lên hàng" at bounding box center [527, 49] width 28 height 11
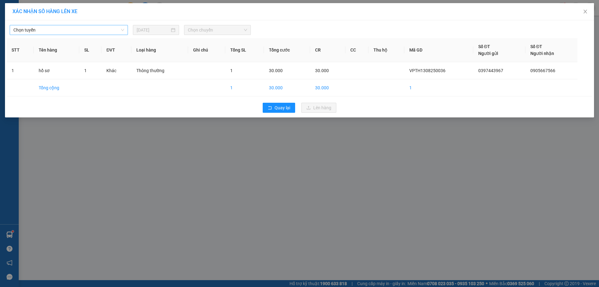
click at [109, 27] on span "Chọn tuyến" at bounding box center [68, 29] width 111 height 9
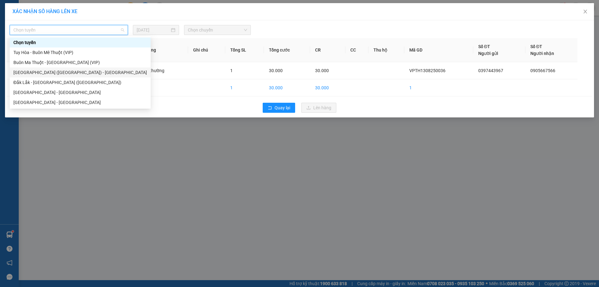
click at [55, 72] on div "[GEOGRAPHIC_DATA] ([GEOGRAPHIC_DATA]) - [GEOGRAPHIC_DATA]" at bounding box center [80, 72] width 134 height 7
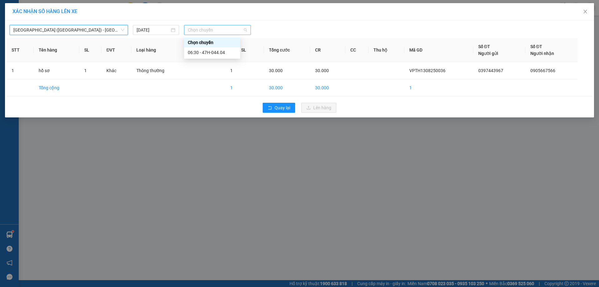
click at [213, 32] on span "Chọn chuyến" at bounding box center [217, 29] width 59 height 9
click at [212, 52] on div "06:30 - 47H-044.04" at bounding box center [212, 52] width 49 height 7
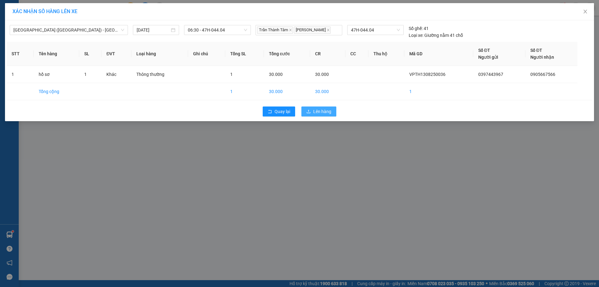
click at [322, 110] on span "Lên hàng" at bounding box center [322, 111] width 18 height 7
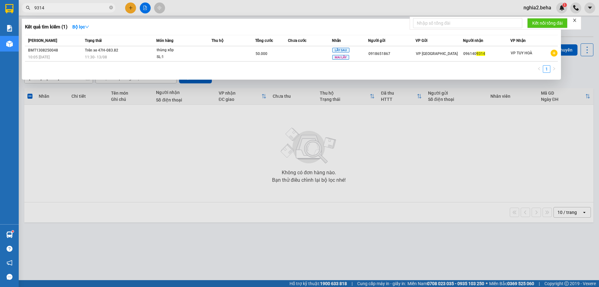
click at [87, 6] on input "9314" at bounding box center [71, 7] width 74 height 7
paste input "0964905187"
type input "0964905187"
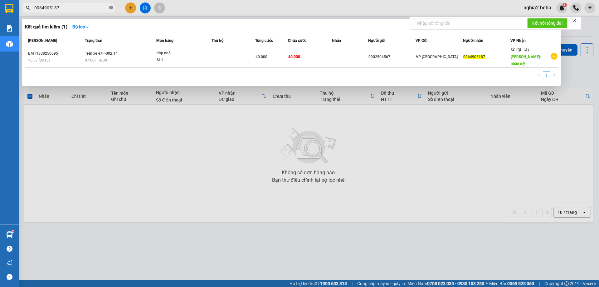
click at [111, 7] on icon "close-circle" at bounding box center [111, 8] width 4 height 4
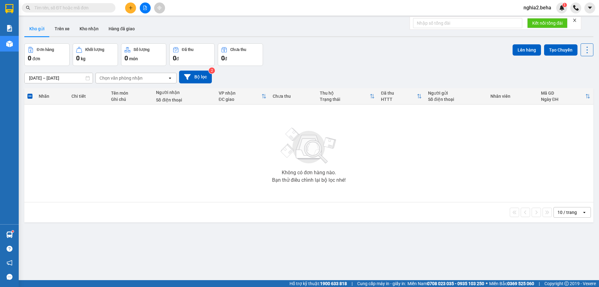
click at [299, 19] on div "ver 1.8.138 Kho gửi Trên xe Kho nhận Hàng đã giao Đơn hàng 0 đơn Khối lượng 0 k…" at bounding box center [309, 162] width 574 height 287
click at [46, 27] on button "Kho gửi" at bounding box center [36, 28] width 25 height 15
click at [145, 8] on icon "file-add" at bounding box center [145, 8] width 4 height 4
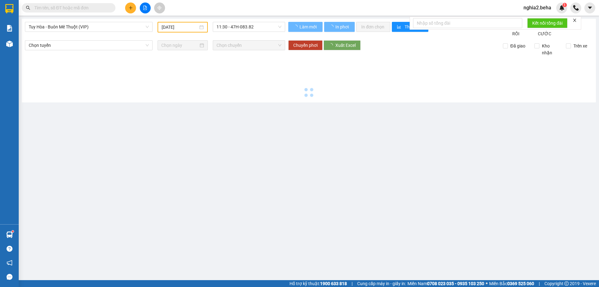
type input "[DATE]"
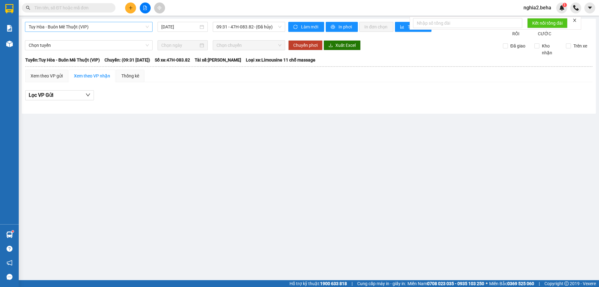
click at [147, 27] on span "Tuy Hòa - Buôn Mê Thuột (VIP)" at bounding box center [89, 26] width 120 height 9
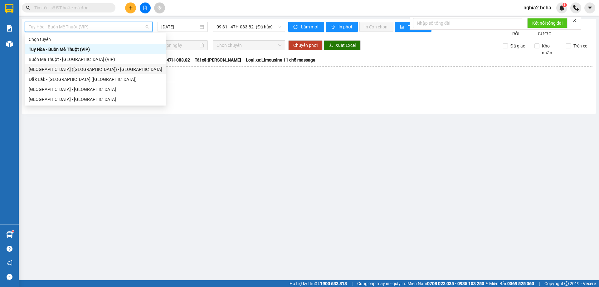
click at [65, 71] on div "[GEOGRAPHIC_DATA] ([GEOGRAPHIC_DATA]) - [GEOGRAPHIC_DATA]" at bounding box center [96, 69] width 134 height 7
type input "[DATE]"
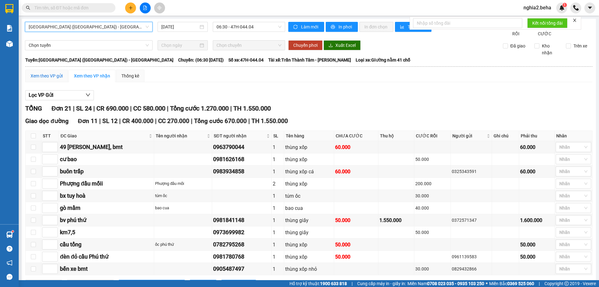
click at [37, 79] on div "Xem theo VP gửi" at bounding box center [47, 75] width 32 height 7
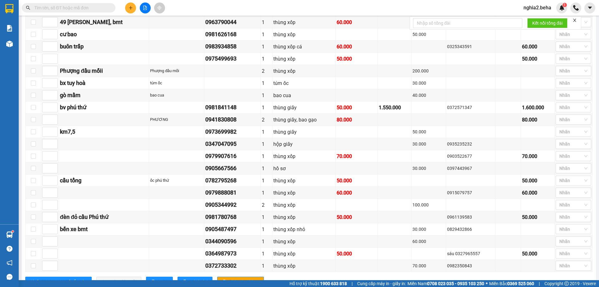
scroll to position [156, 0]
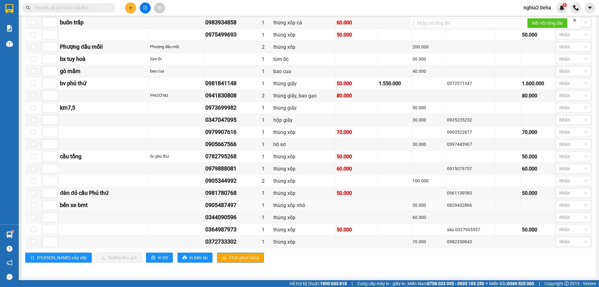
click at [233, 204] on div "0905487497" at bounding box center [232, 205] width 54 height 9
copy div "0905487497"
click at [93, 4] on span at bounding box center [69, 7] width 94 height 9
click at [93, 5] on input "text" at bounding box center [71, 7] width 74 height 7
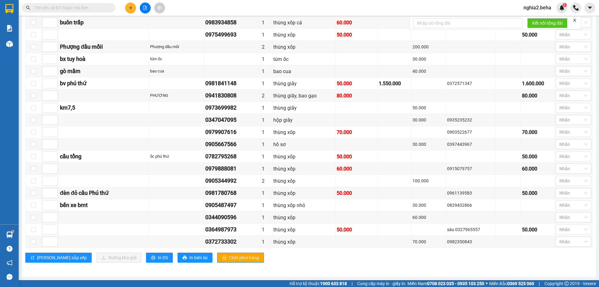
paste input "0905487497"
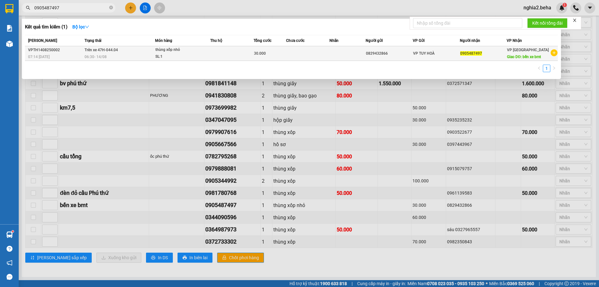
type input "0905487497"
click at [100, 53] on td "Trên xe 47H-044.04 06:30 - 14/08" at bounding box center [119, 53] width 72 height 15
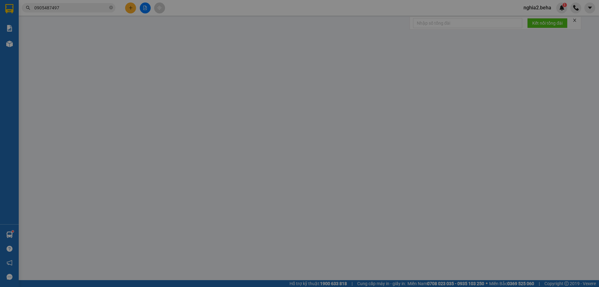
type input "0829432866"
type input "0905487497"
type input "bến xe bmt"
type input "30.000"
type input "0"
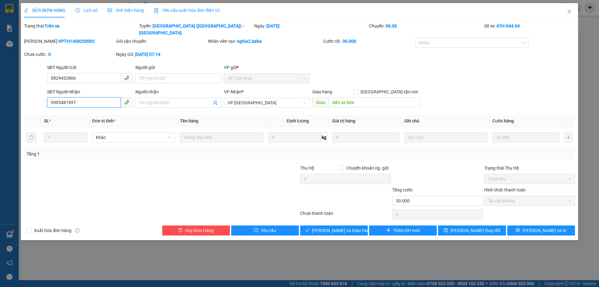
drag, startPoint x: 100, startPoint y: 96, endPoint x: 47, endPoint y: 96, distance: 53.7
click at [47, 96] on div "SĐT Người Nhận 0905487497 0905487497" at bounding box center [90, 99] width 88 height 22
click at [569, 12] on icon "close" at bounding box center [569, 11] width 5 height 5
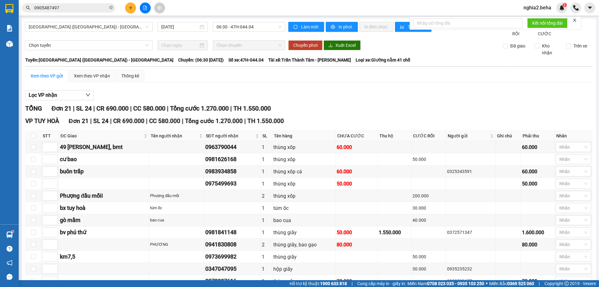
click at [494, 97] on div "Lọc VP nhận" at bounding box center [309, 95] width 568 height 10
click at [100, 79] on div "Xem theo VP nhận" at bounding box center [92, 75] width 36 height 7
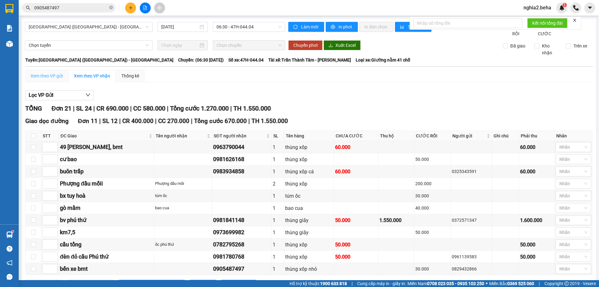
click at [49, 78] on div "Xem theo VP gửi" at bounding box center [46, 76] width 43 height 12
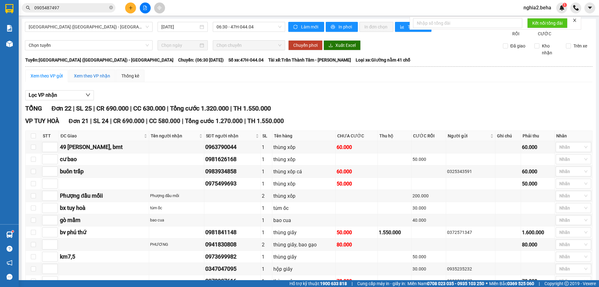
click at [94, 79] on div "Xem theo VP nhận" at bounding box center [92, 75] width 36 height 7
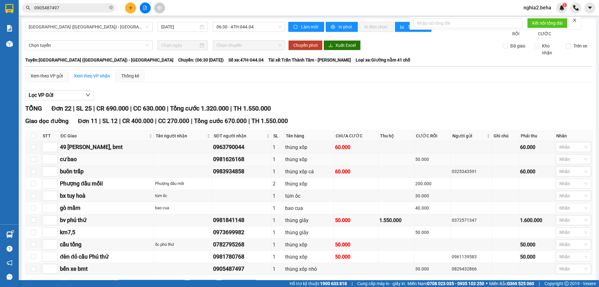
scroll to position [62, 0]
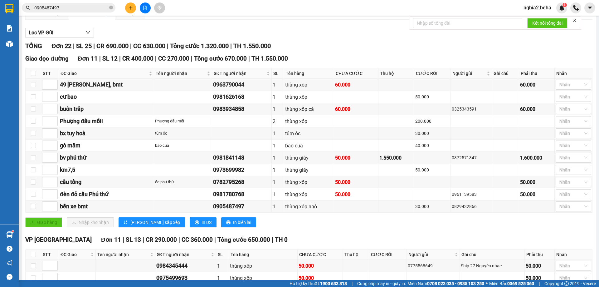
click at [364, 51] on div "TỔNG Đơn 22 | SL 25 | CR 690.000 | CC 630.000 | Tổng cước 1.320.000 | TH 1.550.…" at bounding box center [309, 46] width 568 height 10
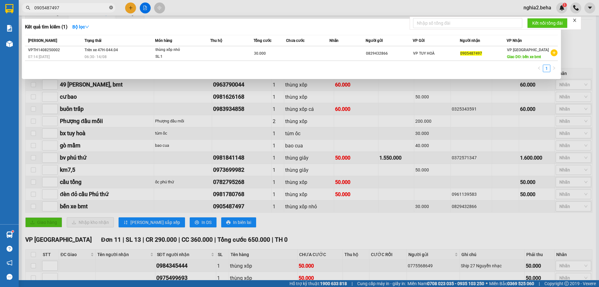
click at [111, 5] on span at bounding box center [111, 8] width 4 height 6
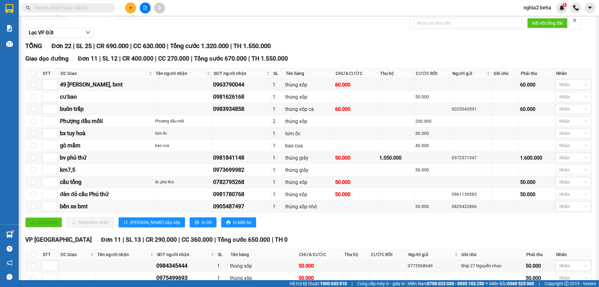
click at [91, 7] on input "text" at bounding box center [71, 7] width 74 height 7
type input "0"
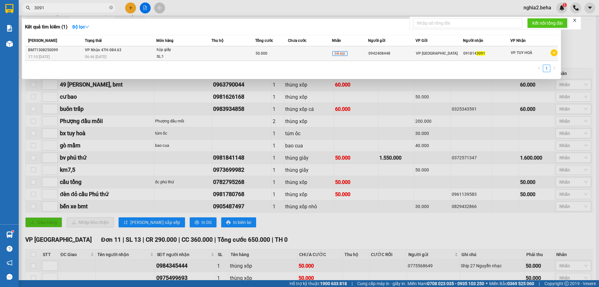
type input "3091"
click at [104, 58] on span "06:46 - 14/08" at bounding box center [96, 57] width 22 height 4
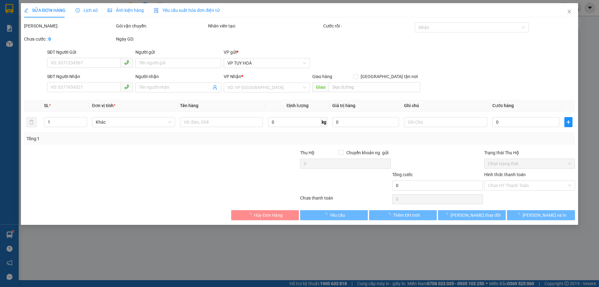
type input "0942408448"
type input "0918143091"
type input "50.000"
type input "0"
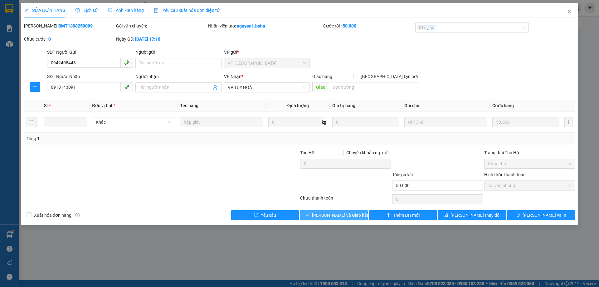
click at [329, 212] on button "[PERSON_NAME] và Giao hàng" at bounding box center [334, 215] width 68 height 10
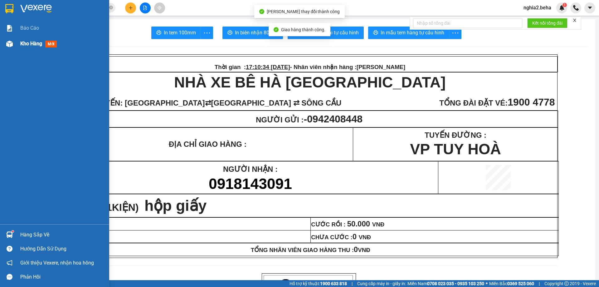
drag, startPoint x: 12, startPoint y: 44, endPoint x: 98, endPoint y: 73, distance: 91.1
click at [12, 44] on img at bounding box center [9, 44] width 7 height 7
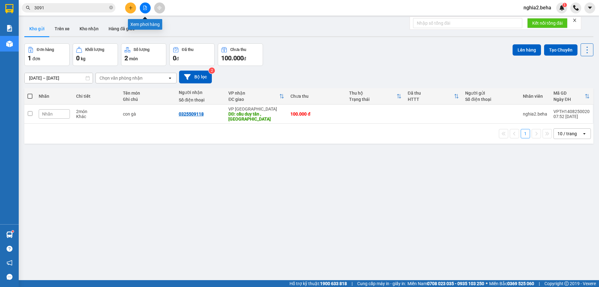
click at [145, 7] on icon "file-add" at bounding box center [145, 8] width 4 height 4
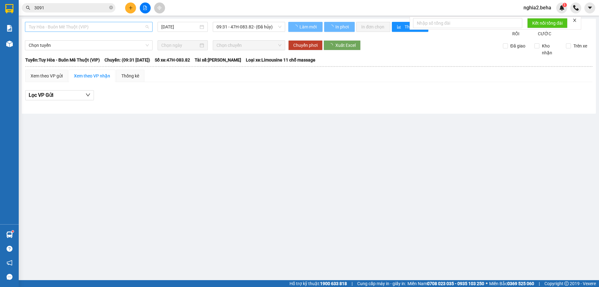
click at [91, 28] on span "Tuy Hòa - Buôn Mê Thuột (VIP)" at bounding box center [89, 26] width 120 height 9
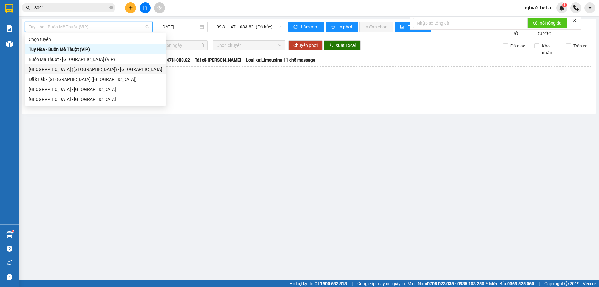
click at [68, 67] on div "[GEOGRAPHIC_DATA] ([GEOGRAPHIC_DATA]) - [GEOGRAPHIC_DATA]" at bounding box center [96, 69] width 134 height 7
type input "[DATE]"
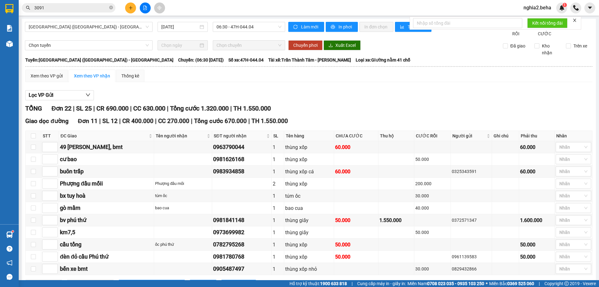
click at [302, 113] on div "TỔNG Đơn 22 | SL 25 | CR 690.000 | CC 630.000 | Tổng cước 1.320.000 | TH 1.550.…" at bounding box center [309, 109] width 568 height 10
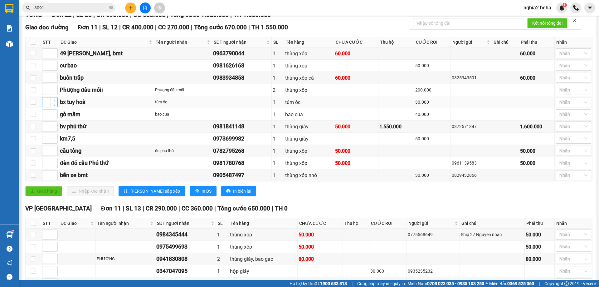
type input "1"
click at [53, 102] on icon "up" at bounding box center [54, 101] width 2 height 2
click at [52, 115] on span "Increase Value" at bounding box center [54, 113] width 7 height 6
type input "2"
click at [52, 115] on span "Increase Value" at bounding box center [54, 113] width 7 height 6
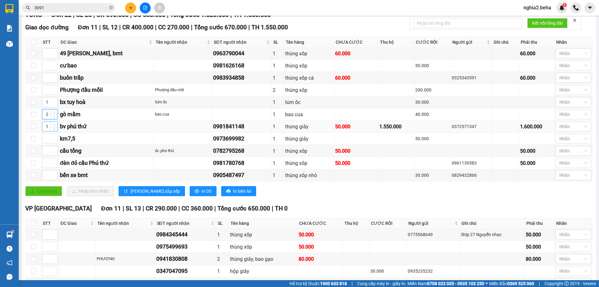
click at [55, 126] on icon "up" at bounding box center [54, 125] width 2 height 2
type input "3"
click at [55, 126] on icon "up" at bounding box center [54, 125] width 2 height 2
click at [55, 164] on span "Increase Value" at bounding box center [54, 161] width 7 height 6
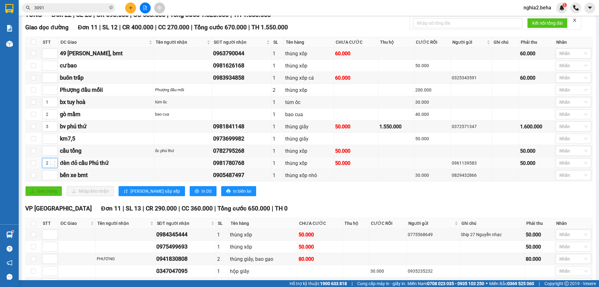
click at [55, 164] on span "Increase Value" at bounding box center [54, 161] width 7 height 6
type input "3"
click at [55, 164] on span "Increase Value" at bounding box center [54, 161] width 7 height 6
click at [54, 151] on span "up" at bounding box center [54, 149] width 4 height 4
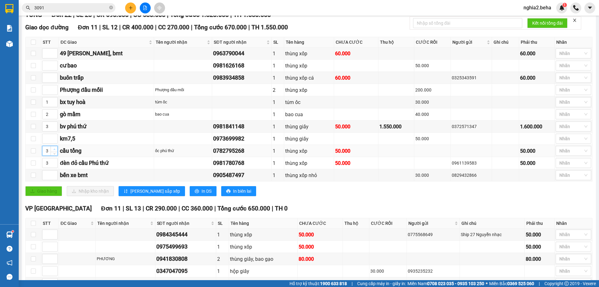
click at [54, 151] on span "up" at bounding box center [54, 149] width 4 height 4
type input "4"
click at [54, 151] on span "up" at bounding box center [54, 149] width 4 height 4
click at [136, 195] on span "[PERSON_NAME] sắp xếp" at bounding box center [156, 191] width 50 height 7
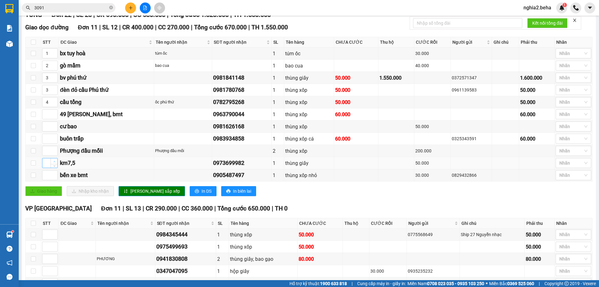
type input "1"
click at [55, 163] on span "up" at bounding box center [54, 162] width 4 height 4
click at [54, 150] on icon "up" at bounding box center [54, 149] width 2 height 2
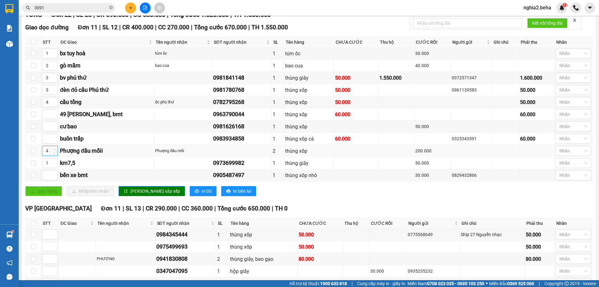
click at [54, 150] on icon "up" at bounding box center [54, 149] width 2 height 2
type input "5"
click at [54, 150] on icon "up" at bounding box center [54, 149] width 2 height 2
click at [56, 164] on td "1" at bounding box center [50, 163] width 18 height 12
click at [56, 164] on span "Increase Value" at bounding box center [54, 161] width 7 height 6
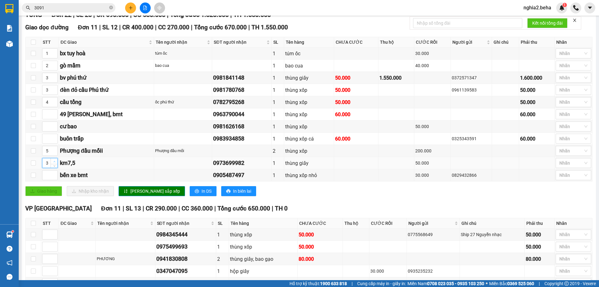
click at [56, 164] on span "Increase Value" at bounding box center [54, 161] width 7 height 6
type input "6"
click at [56, 164] on span "Increase Value" at bounding box center [54, 161] width 7 height 6
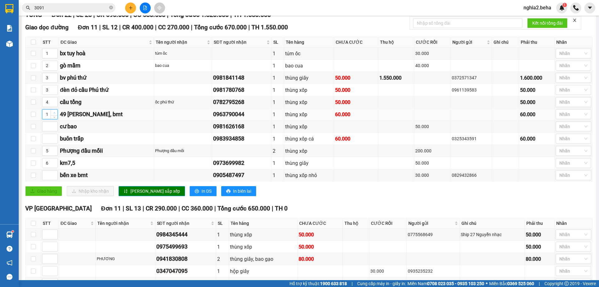
click at [53, 114] on icon "up" at bounding box center [54, 113] width 2 height 2
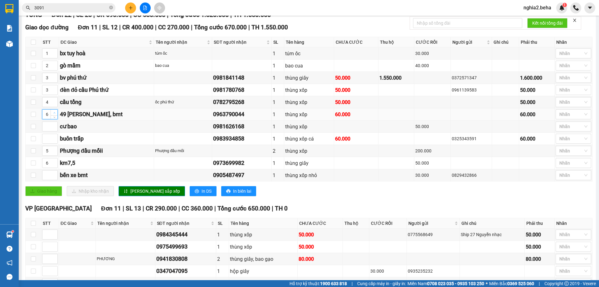
click at [53, 114] on icon "up" at bounding box center [54, 113] width 2 height 2
type input "7"
click at [53, 114] on icon "up" at bounding box center [54, 113] width 2 height 2
click at [53, 175] on icon "up" at bounding box center [54, 174] width 2 height 2
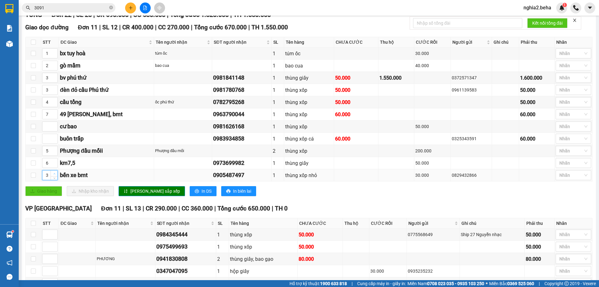
click at [53, 175] on icon "up" at bounding box center [54, 174] width 2 height 2
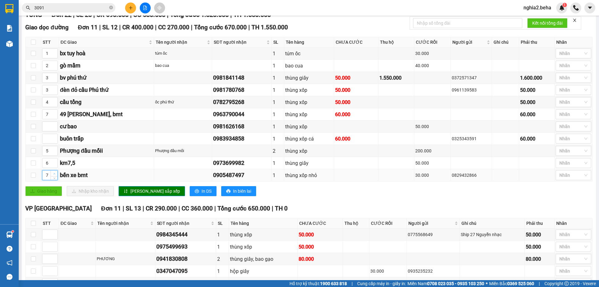
type input "8"
click at [53, 175] on icon "up" at bounding box center [54, 174] width 2 height 2
click at [142, 195] on span "[PERSON_NAME] sắp xếp" at bounding box center [156, 191] width 50 height 7
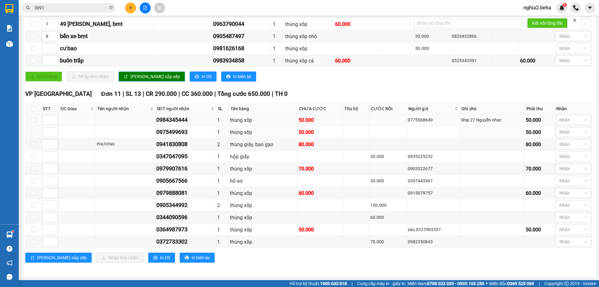
scroll to position [59, 0]
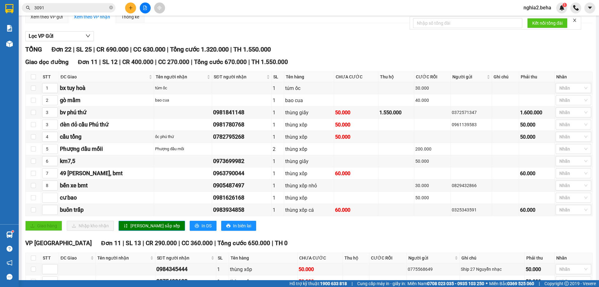
click at [373, 39] on div "Lọc VP Gửi" at bounding box center [309, 36] width 568 height 10
drag, startPoint x: 35, startPoint y: 21, endPoint x: 81, endPoint y: 27, distance: 46.7
click at [36, 20] on div "Xem theo VP gửi" at bounding box center [47, 16] width 32 height 7
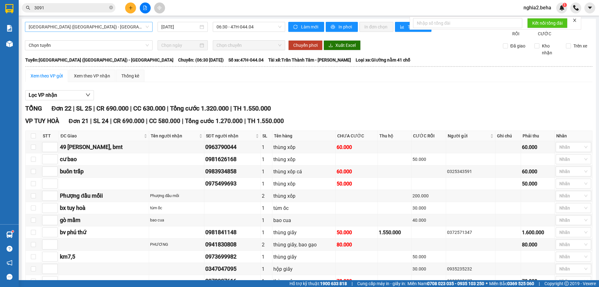
click at [110, 28] on span "[GEOGRAPHIC_DATA] ([GEOGRAPHIC_DATA]) - [GEOGRAPHIC_DATA]" at bounding box center [89, 26] width 120 height 9
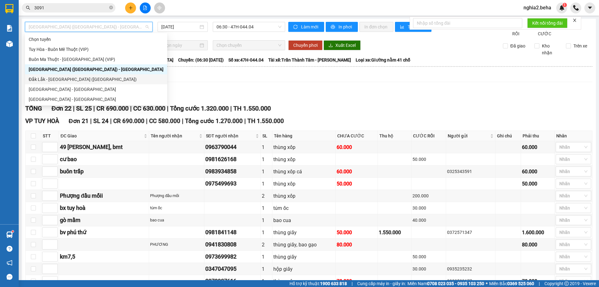
click at [210, 97] on div "Lọc VP nhận" at bounding box center [309, 95] width 568 height 10
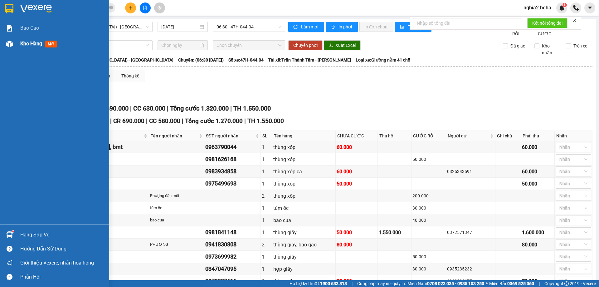
click at [18, 42] on div "Kho hàng mới" at bounding box center [54, 44] width 109 height 16
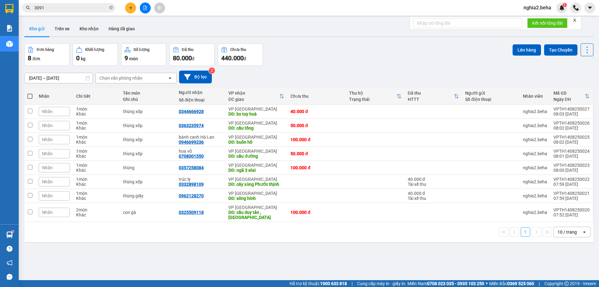
click at [335, 57] on div "Đơn hàng 8 đơn Khối lượng 0 kg Số lượng 9 món Đã thu 80.000 đ Chưa thu 440.000 …" at bounding box center [308, 54] width 569 height 22
click at [33, 96] on th at bounding box center [29, 96] width 11 height 17
click at [30, 96] on span at bounding box center [29, 96] width 5 height 5
click at [30, 93] on input "checkbox" at bounding box center [30, 93] width 0 height 0
checkbox input "true"
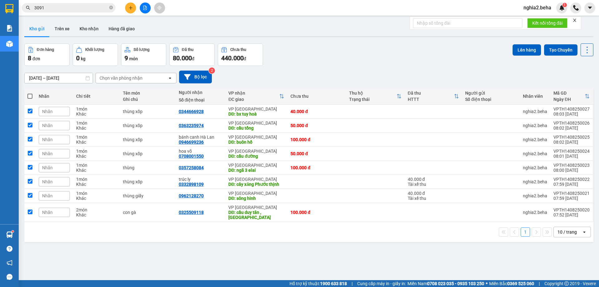
checkbox input "true"
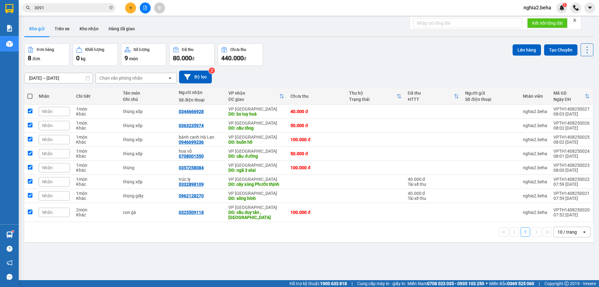
checkbox input "true"
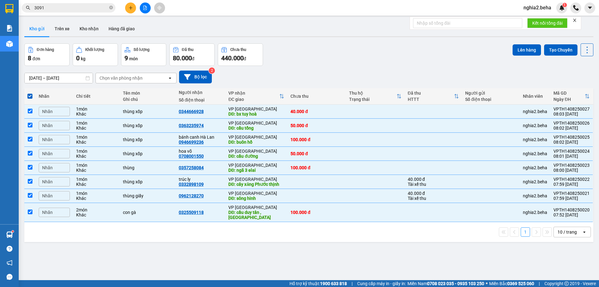
click at [30, 96] on span at bounding box center [29, 96] width 5 height 5
click at [30, 93] on input "checkbox" at bounding box center [30, 93] width 0 height 0
checkbox input "false"
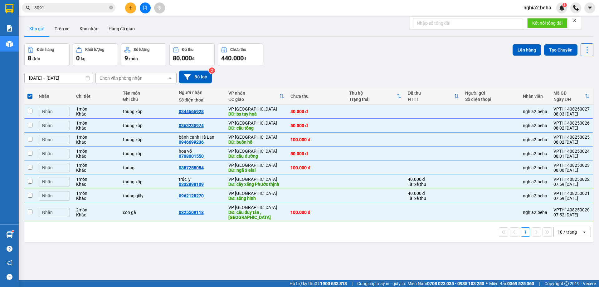
checkbox input "false"
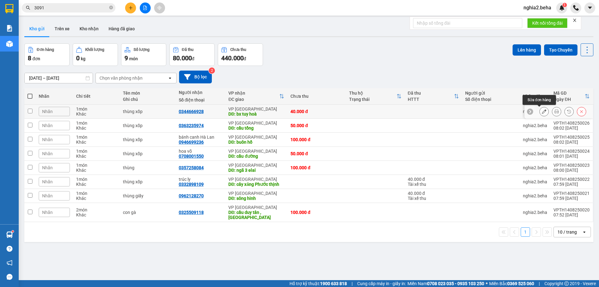
click at [542, 111] on icon at bounding box center [544, 111] width 4 height 4
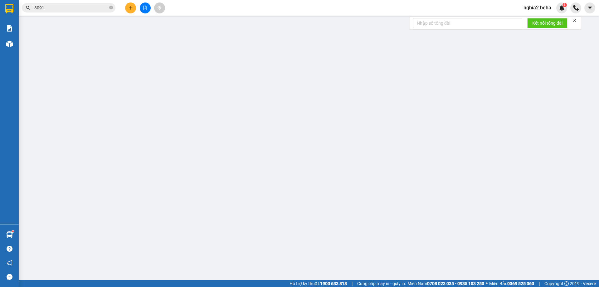
type input "0344666928"
type input "bx tuy hoà"
type input "40.000"
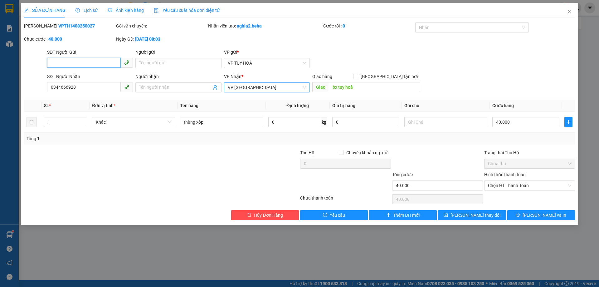
click at [265, 85] on span "VP [GEOGRAPHIC_DATA]" at bounding box center [267, 87] width 78 height 9
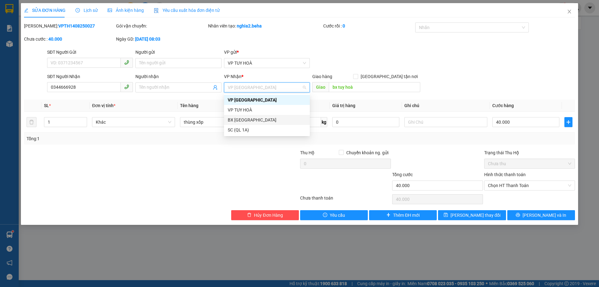
click at [257, 121] on div "BX [GEOGRAPHIC_DATA]" at bounding box center [267, 119] width 78 height 7
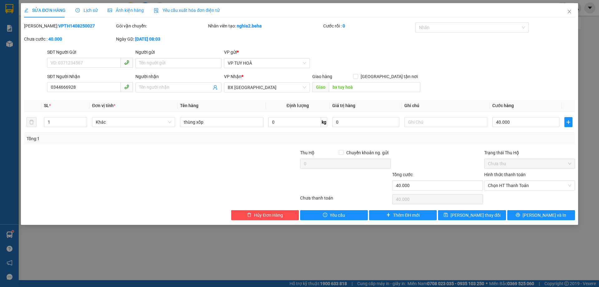
click at [515, 62] on div "SĐT Người Gửi VD: 0371234567 Người gửi Tên người gửi VP gửi * VP TUY HOÀ" at bounding box center [311, 60] width 531 height 22
click at [570, 10] on icon "close" at bounding box center [569, 11] width 5 height 5
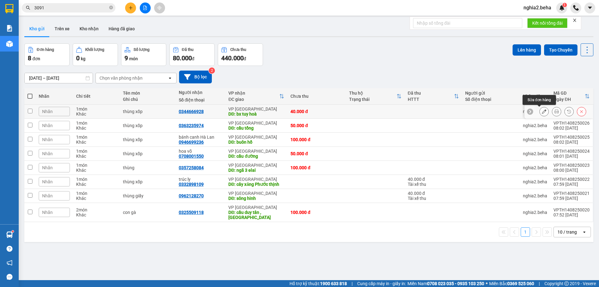
click at [542, 113] on icon at bounding box center [544, 111] width 4 height 4
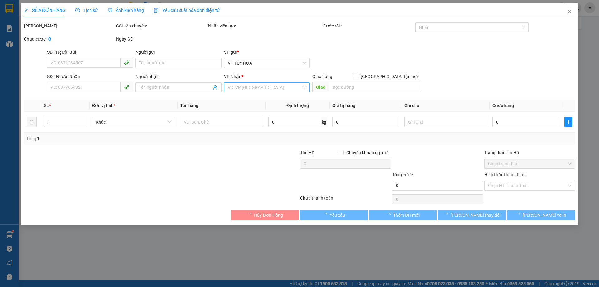
type input "0344666928"
type input "bx tuy hoà"
type input "40.000"
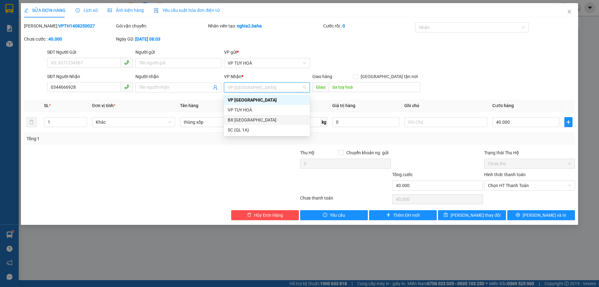
click at [236, 119] on div "BX [GEOGRAPHIC_DATA]" at bounding box center [267, 119] width 78 height 7
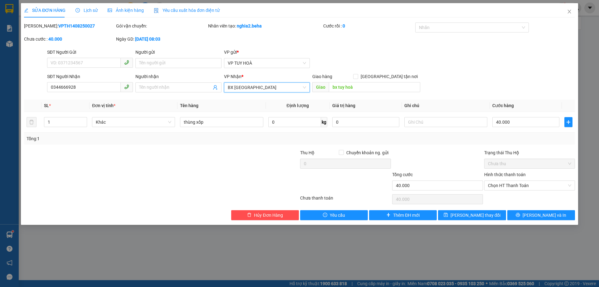
click at [444, 66] on div "SĐT Người Gửi VD: 0371234567 Người gửi Tên người gửi VP gửi * VP TUY HOÀ" at bounding box center [311, 60] width 531 height 22
click at [263, 86] on span "BX [GEOGRAPHIC_DATA]" at bounding box center [267, 87] width 78 height 9
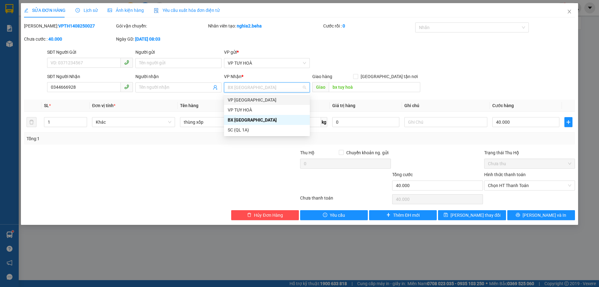
click at [448, 61] on div "SĐT Người Gửi VD: 0371234567 Người gửi Tên người gửi VP gửi * VP TUY HOÀ" at bounding box center [311, 60] width 531 height 22
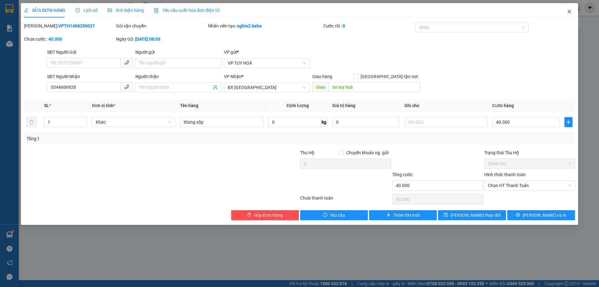
click at [570, 14] on icon "close" at bounding box center [569, 11] width 5 height 5
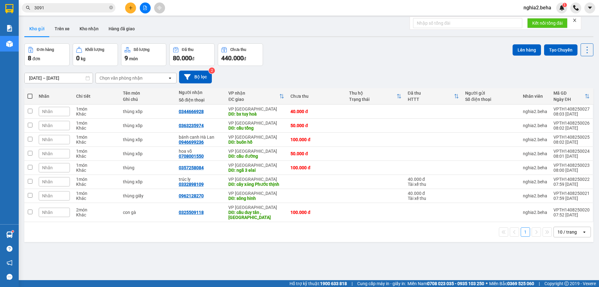
click at [32, 96] on span at bounding box center [29, 96] width 5 height 5
click at [30, 93] on input "checkbox" at bounding box center [30, 93] width 0 height 0
checkbox input "true"
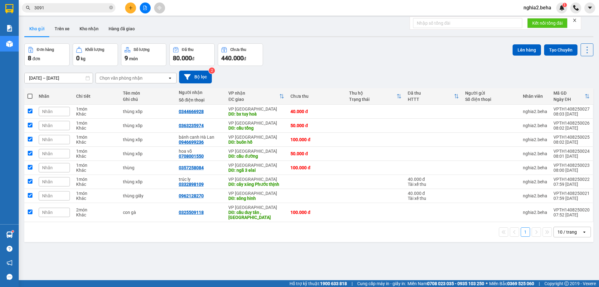
checkbox input "true"
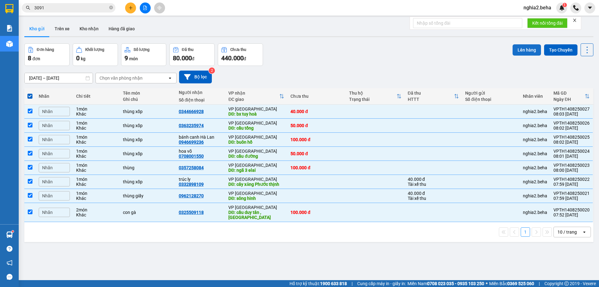
click at [521, 51] on button "Lên hàng" at bounding box center [527, 49] width 28 height 11
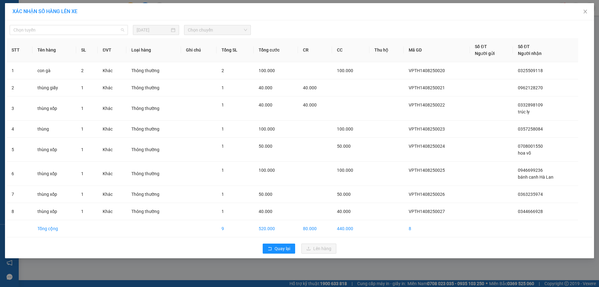
drag, startPoint x: 86, startPoint y: 33, endPoint x: 87, endPoint y: 36, distance: 3.4
click at [87, 33] on span "Chọn tuyến" at bounding box center [68, 29] width 111 height 9
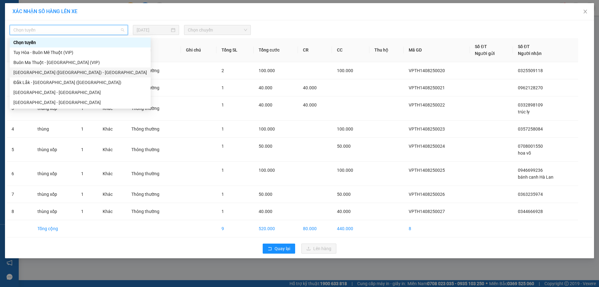
click at [37, 70] on div "[GEOGRAPHIC_DATA] ([GEOGRAPHIC_DATA]) - [GEOGRAPHIC_DATA]" at bounding box center [80, 72] width 134 height 7
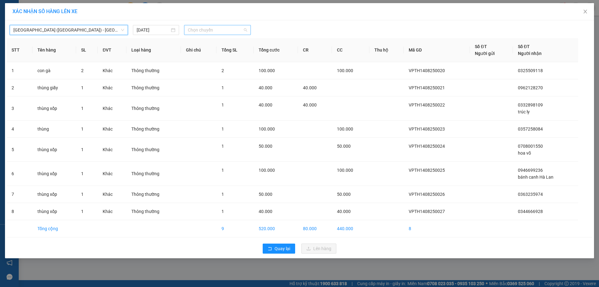
drag, startPoint x: 212, startPoint y: 26, endPoint x: 211, endPoint y: 32, distance: 7.0
click at [212, 27] on span "Chọn chuyến" at bounding box center [217, 29] width 59 height 9
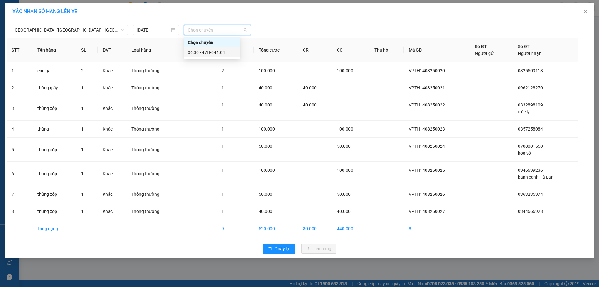
click at [201, 52] on div "06:30 - 47H-044.04" at bounding box center [212, 52] width 49 height 7
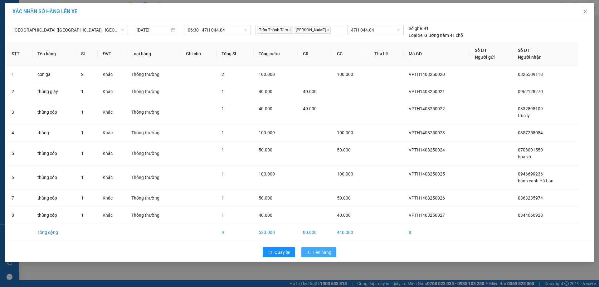
click at [325, 252] on span "Lên hàng" at bounding box center [322, 252] width 18 height 7
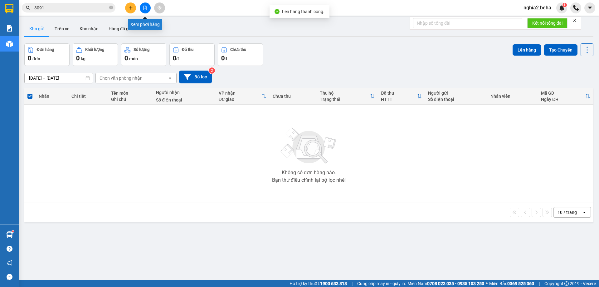
click at [145, 8] on icon "file-add" at bounding box center [145, 8] width 4 height 4
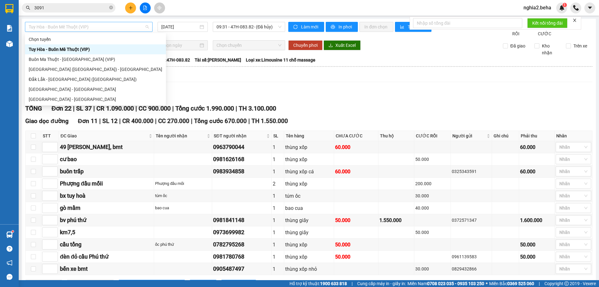
click at [84, 29] on span "Tuy Hòa - Buôn Mê Thuột (VIP)" at bounding box center [89, 26] width 120 height 9
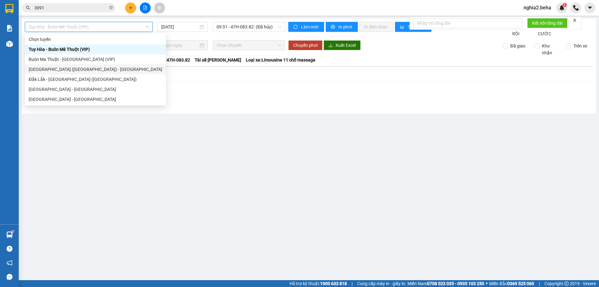
click at [84, 66] on div "[GEOGRAPHIC_DATA] ([GEOGRAPHIC_DATA]) - [GEOGRAPHIC_DATA]" at bounding box center [96, 69] width 134 height 7
type input "[DATE]"
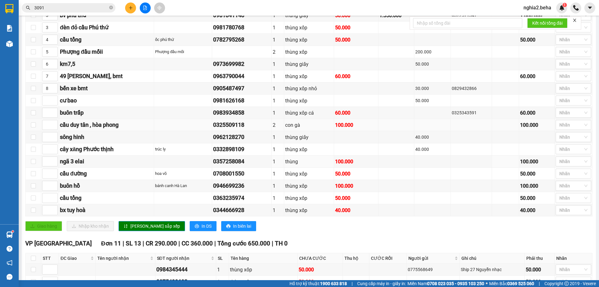
scroll to position [125, 0]
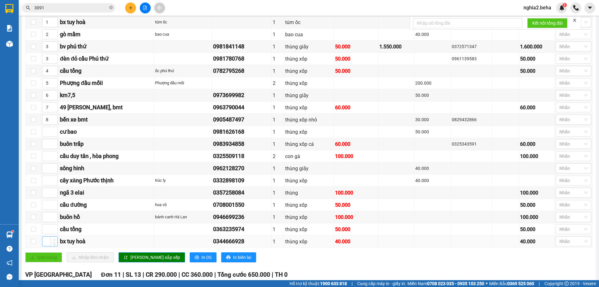
type input "1"
click at [53, 242] on span "up" at bounding box center [54, 240] width 4 height 4
click at [53, 229] on icon "up" at bounding box center [54, 228] width 2 height 2
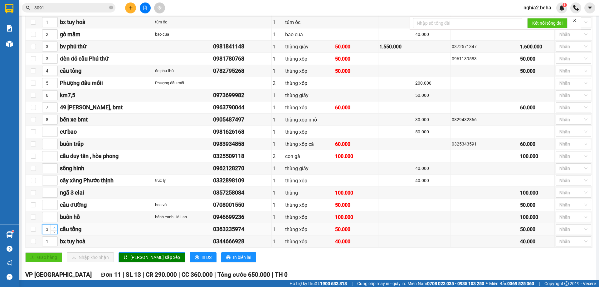
type input "4"
click at [53, 229] on icon "up" at bounding box center [54, 228] width 2 height 2
click at [57, 206] on span "Increase Value" at bounding box center [54, 203] width 7 height 6
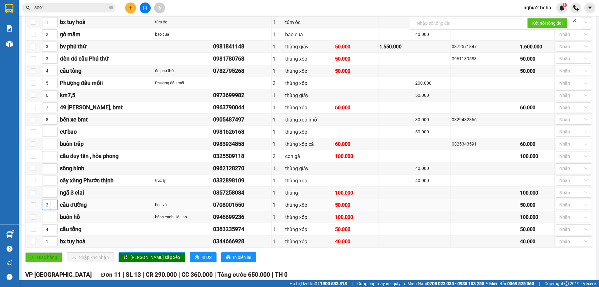
click at [53, 209] on span "down" at bounding box center [54, 207] width 4 height 4
type input "3"
click at [57, 206] on span "Increase Value" at bounding box center [54, 203] width 7 height 6
click at [55, 181] on span "Increase Value" at bounding box center [54, 179] width 7 height 6
type input "2"
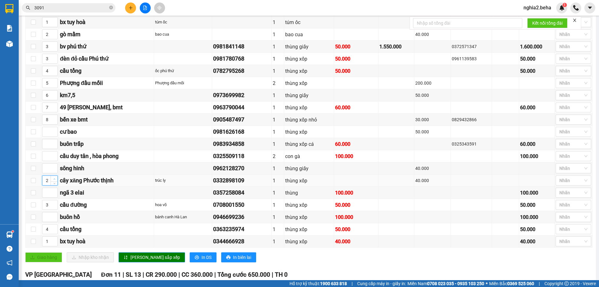
click at [55, 180] on icon "up" at bounding box center [54, 179] width 2 height 2
click at [132, 261] on span "[PERSON_NAME] sắp xếp" at bounding box center [156, 257] width 50 height 7
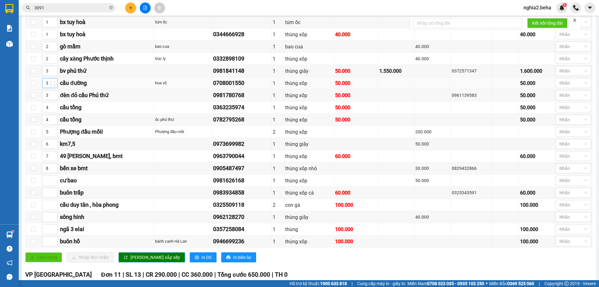
type input "4"
click at [54, 84] on span "Increase Value" at bounding box center [54, 81] width 7 height 6
type input "5"
click at [54, 108] on span "Increase Value" at bounding box center [54, 106] width 7 height 6
type input "5"
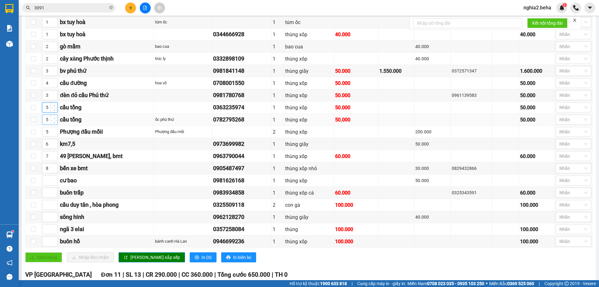
click at [54, 120] on span "up" at bounding box center [54, 118] width 4 height 4
type input "6"
click at [53, 131] on icon "up" at bounding box center [54, 130] width 2 height 2
click at [56, 217] on span "up" at bounding box center [54, 216] width 4 height 4
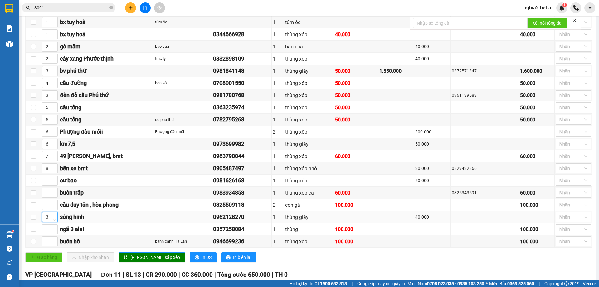
click at [56, 217] on span "up" at bounding box center [54, 216] width 4 height 4
type input "6"
click at [56, 217] on span "up" at bounding box center [54, 216] width 4 height 4
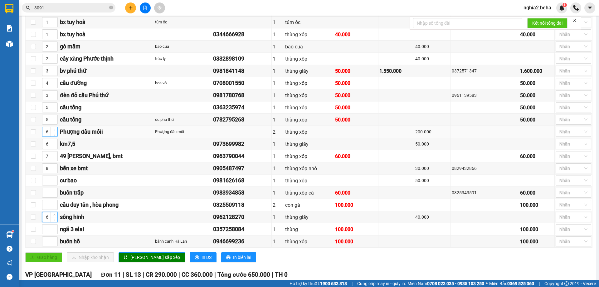
type input "7"
click at [55, 132] on span "up" at bounding box center [54, 130] width 4 height 4
click at [56, 145] on span "Increase Value" at bounding box center [54, 142] width 7 height 6
type input "8"
click at [56, 144] on span "up" at bounding box center [54, 142] width 4 height 4
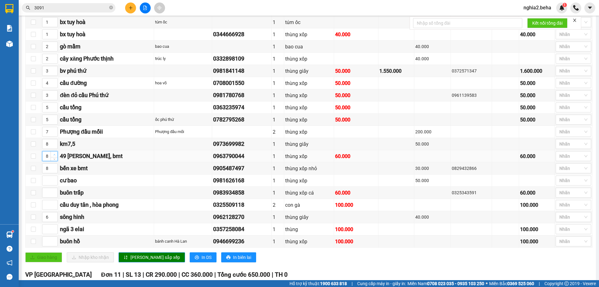
click at [54, 156] on icon "up" at bounding box center [54, 155] width 2 height 2
type input "9"
click at [54, 156] on icon "up" at bounding box center [54, 155] width 2 height 2
click at [55, 168] on icon "up" at bounding box center [54, 167] width 2 height 2
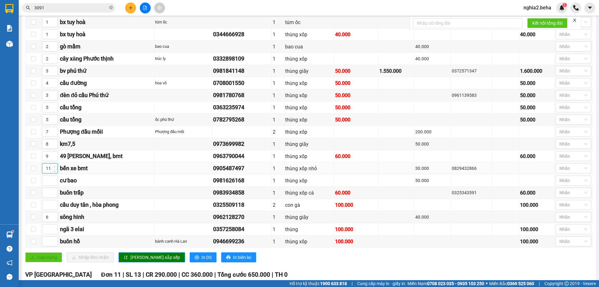
click at [55, 168] on icon "up" at bounding box center [54, 167] width 2 height 2
type input "10"
click at [55, 172] on span "down" at bounding box center [54, 171] width 4 height 4
click at [56, 205] on span "up" at bounding box center [54, 203] width 4 height 4
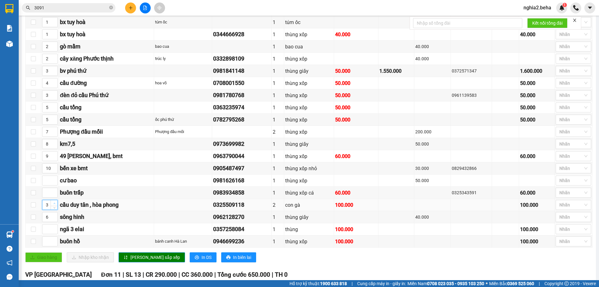
click at [56, 205] on span "up" at bounding box center [54, 203] width 4 height 4
click at [138, 261] on span "[PERSON_NAME] sắp xếp" at bounding box center [156, 257] width 50 height 7
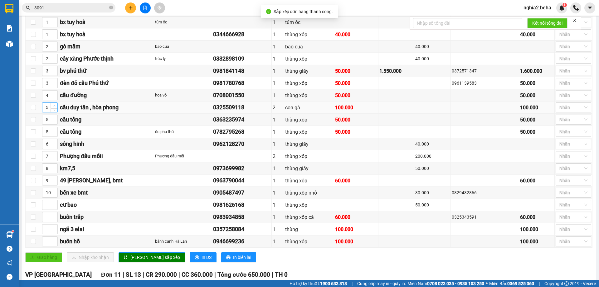
type input "6"
click at [54, 107] on icon "up" at bounding box center [54, 106] width 2 height 2
click at [141, 261] on span "[PERSON_NAME] sắp xếp" at bounding box center [156, 257] width 50 height 7
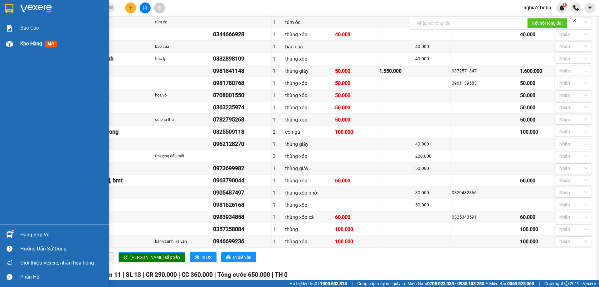
drag, startPoint x: 14, startPoint y: 47, endPoint x: 51, endPoint y: 51, distance: 37.3
click at [14, 47] on div at bounding box center [9, 43] width 11 height 11
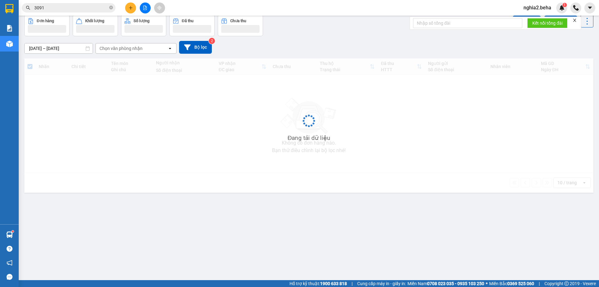
scroll to position [29, 0]
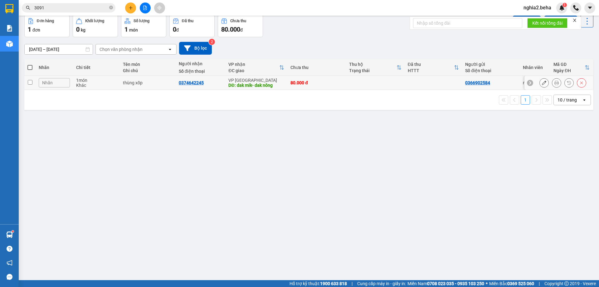
click at [27, 82] on td at bounding box center [29, 83] width 11 height 14
checkbox input "true"
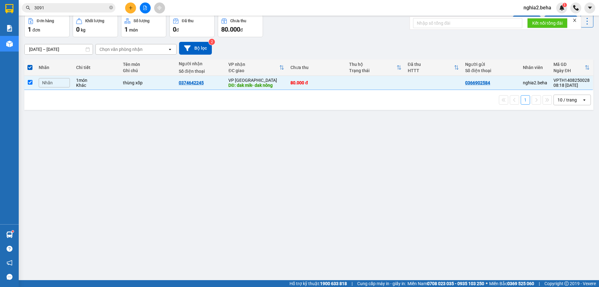
scroll to position [0, 0]
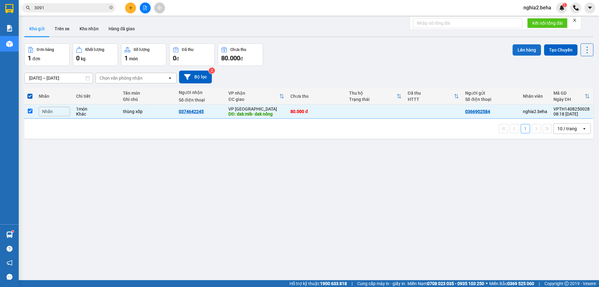
click at [527, 47] on button "Lên hàng" at bounding box center [527, 49] width 28 height 11
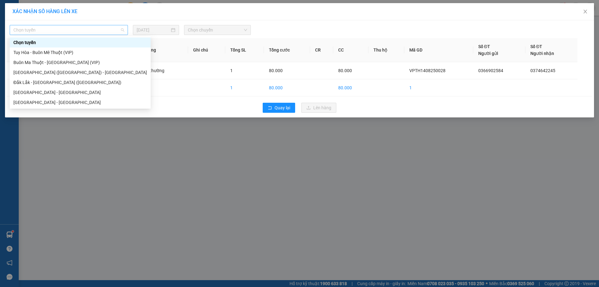
click at [113, 29] on span "Chọn tuyến" at bounding box center [68, 29] width 111 height 9
click at [45, 72] on div "[GEOGRAPHIC_DATA] ([GEOGRAPHIC_DATA]) - [GEOGRAPHIC_DATA]" at bounding box center [80, 72] width 134 height 7
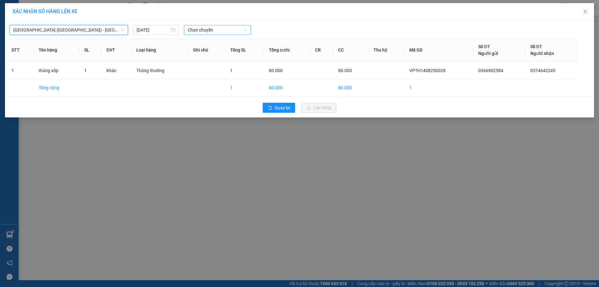
drag, startPoint x: 211, startPoint y: 28, endPoint x: 213, endPoint y: 31, distance: 3.8
click at [213, 29] on span "Chọn chuyến" at bounding box center [217, 29] width 59 height 9
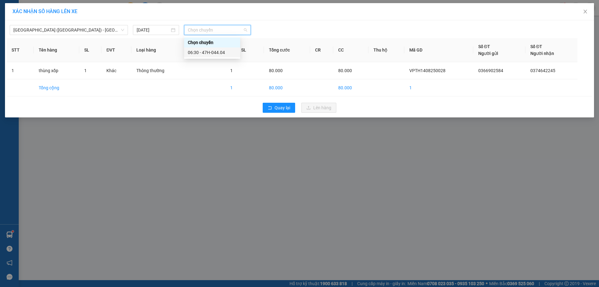
click at [217, 54] on div "06:30 - 47H-044.04" at bounding box center [212, 52] width 49 height 7
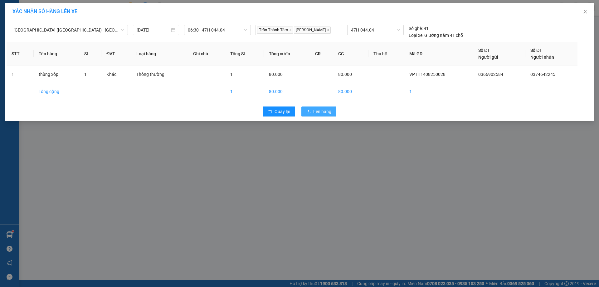
click at [328, 110] on span "Lên hàng" at bounding box center [322, 111] width 18 height 7
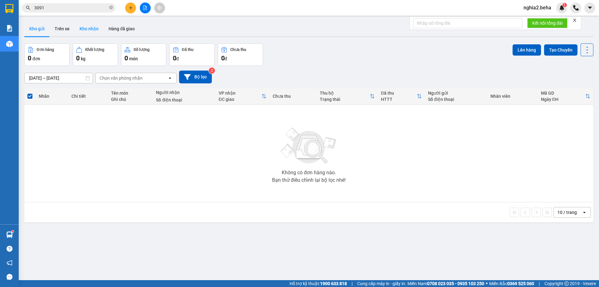
click at [93, 26] on button "Kho nhận" at bounding box center [89, 28] width 29 height 15
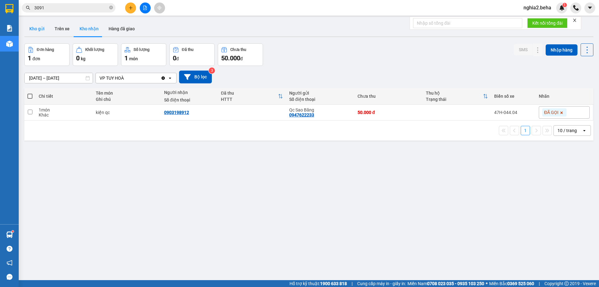
click at [40, 30] on button "Kho gửi" at bounding box center [36, 28] width 25 height 15
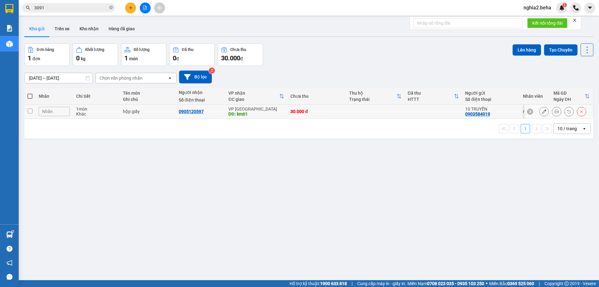
click at [28, 110] on input "checkbox" at bounding box center [30, 111] width 5 height 5
checkbox input "true"
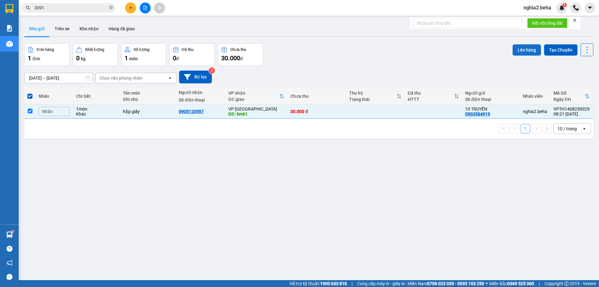
click at [527, 48] on button "Lên hàng" at bounding box center [527, 49] width 28 height 11
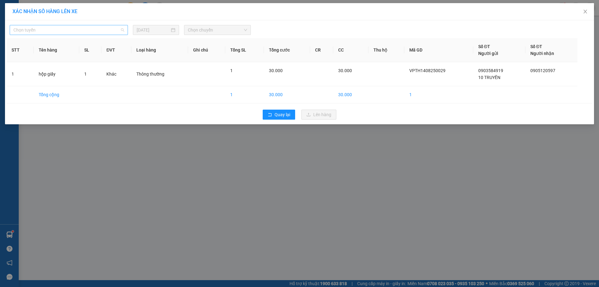
drag, startPoint x: 96, startPoint y: 28, endPoint x: 79, endPoint y: 40, distance: 20.4
click at [96, 28] on span "Chọn tuyến" at bounding box center [68, 29] width 111 height 9
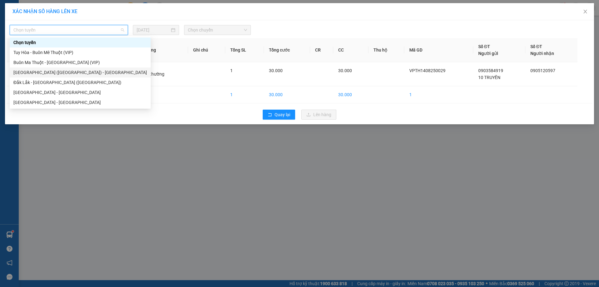
click at [50, 71] on div "[GEOGRAPHIC_DATA] ([GEOGRAPHIC_DATA]) - [GEOGRAPHIC_DATA]" at bounding box center [80, 72] width 134 height 7
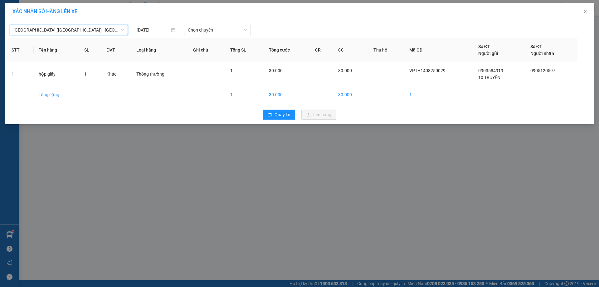
click at [218, 22] on div "Phú Yên (SC) - Đắk Lắk Phú Yên (SC) - Đắk Lắk 14/08/2025 Chọn chuyến STT Tên hà…" at bounding box center [299, 72] width 589 height 104
click at [220, 27] on span "Chọn chuyến" at bounding box center [217, 29] width 59 height 9
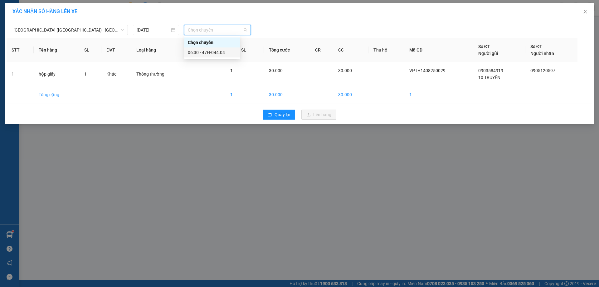
click at [228, 52] on div "06:30 - 47H-044.04" at bounding box center [212, 52] width 49 height 7
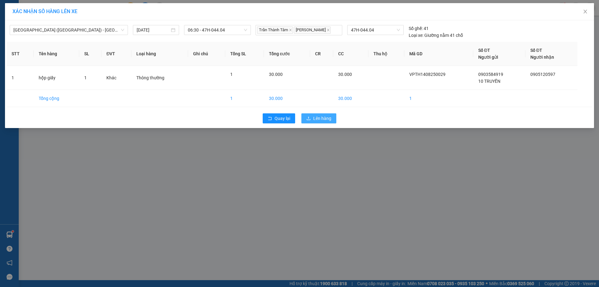
click at [330, 117] on span "Lên hàng" at bounding box center [322, 118] width 18 height 7
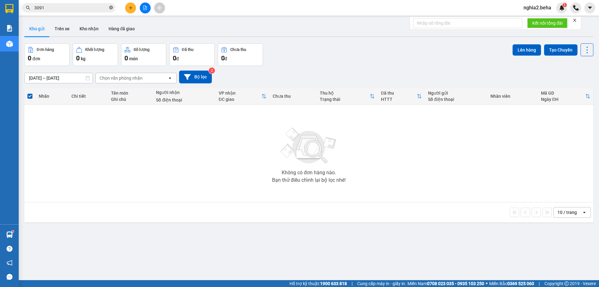
click at [111, 7] on icon "close-circle" at bounding box center [111, 8] width 4 height 4
click at [85, 9] on input "text" at bounding box center [71, 7] width 74 height 7
paste input "0941225170"
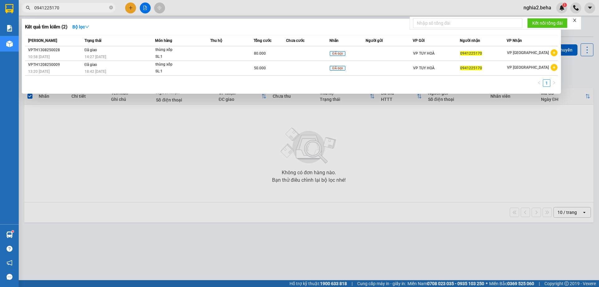
type input "0941225170"
click at [156, 157] on div at bounding box center [299, 143] width 599 height 287
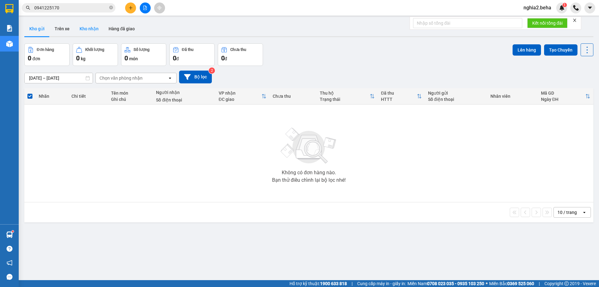
click at [83, 24] on button "Kho nhận" at bounding box center [89, 28] width 29 height 15
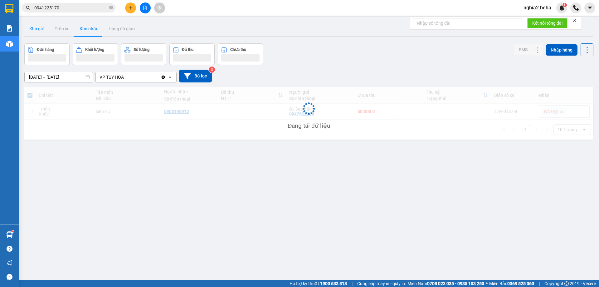
click at [37, 33] on button "Kho gửi" at bounding box center [36, 28] width 25 height 15
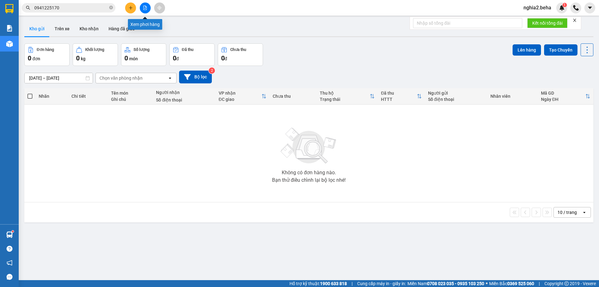
click at [147, 6] on icon "file-add" at bounding box center [145, 8] width 4 height 4
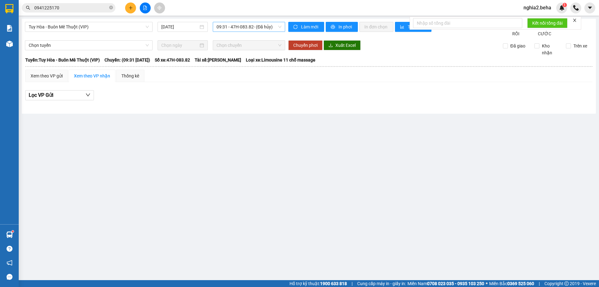
drag, startPoint x: 260, startPoint y: 25, endPoint x: 262, endPoint y: 31, distance: 6.5
click at [261, 26] on span "09:31 - 47H-083.82 - (Đã hủy)" at bounding box center [249, 26] width 65 height 9
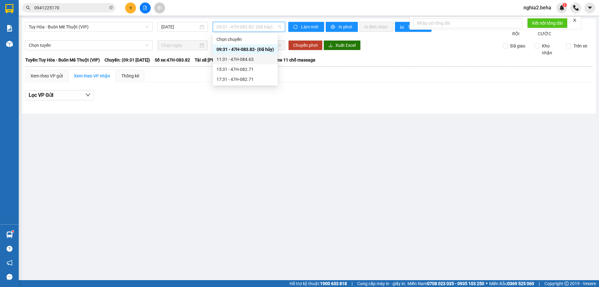
click at [258, 59] on div "11:31 - 47H-084.63" at bounding box center [245, 59] width 57 height 7
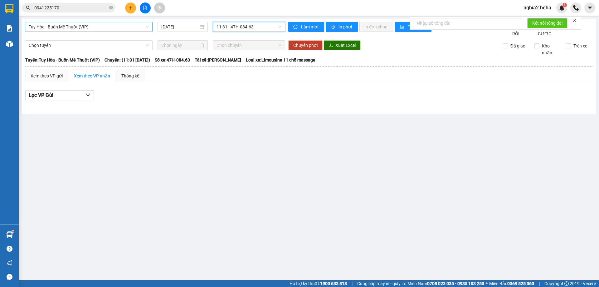
click at [89, 27] on span "Tuy Hòa - Buôn Mê Thuột (VIP)" at bounding box center [89, 26] width 120 height 9
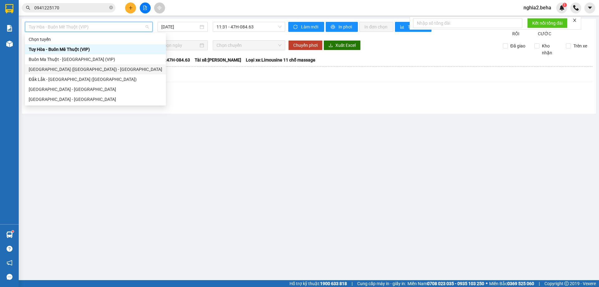
click at [76, 68] on div "[GEOGRAPHIC_DATA] ([GEOGRAPHIC_DATA]) - [GEOGRAPHIC_DATA]" at bounding box center [96, 69] width 134 height 7
type input "[DATE]"
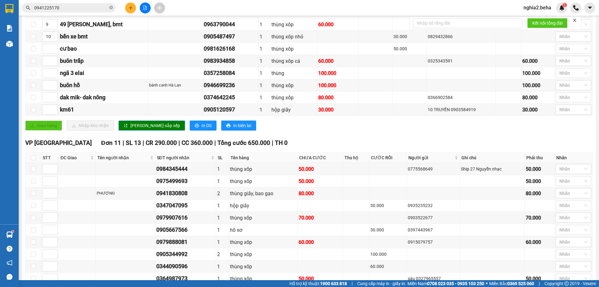
scroll to position [156, 0]
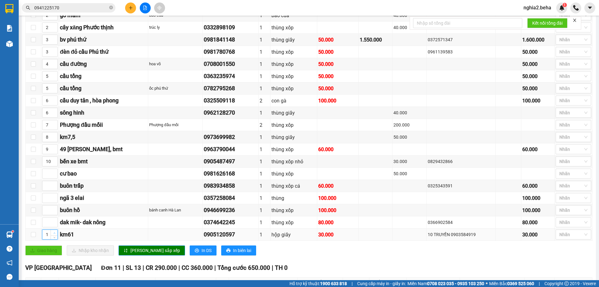
click at [52, 235] on span "Increase Value" at bounding box center [54, 233] width 7 height 6
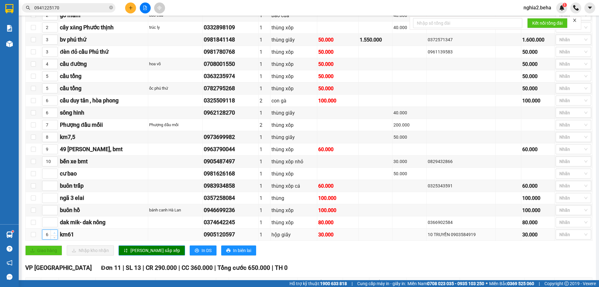
click at [55, 234] on icon "up" at bounding box center [54, 233] width 2 height 2
type input "7"
click at [55, 234] on icon "up" at bounding box center [54, 233] width 2 height 2
type input "8"
click at [56, 126] on span "Increase Value" at bounding box center [54, 123] width 7 height 6
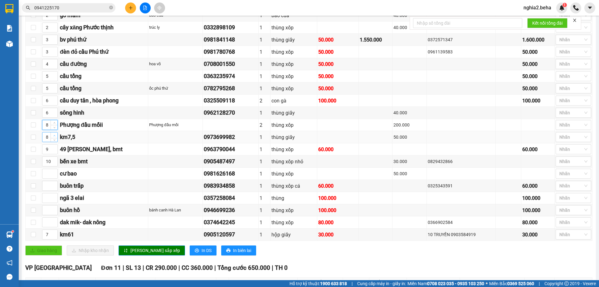
type input "9"
click at [55, 137] on icon "up" at bounding box center [54, 136] width 2 height 2
type input "10"
click at [54, 149] on icon "up" at bounding box center [54, 148] width 2 height 2
type input "11"
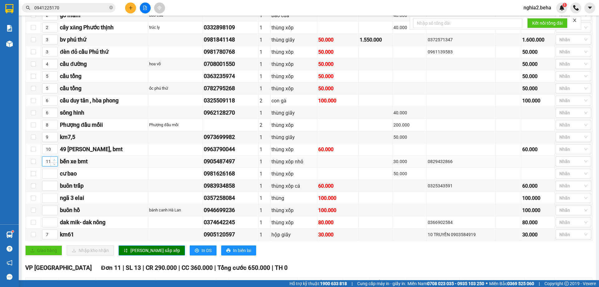
click at [55, 161] on icon "up" at bounding box center [54, 160] width 2 height 2
click at [138, 254] on span "[PERSON_NAME] sắp xếp" at bounding box center [156, 250] width 50 height 7
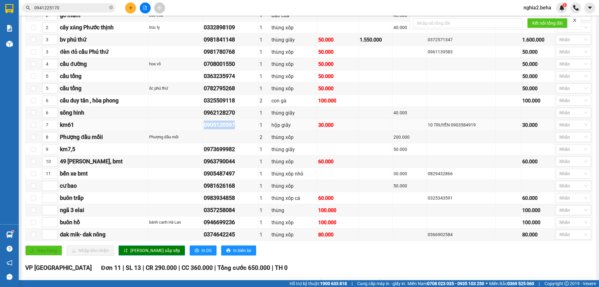
drag, startPoint x: 241, startPoint y: 131, endPoint x: 204, endPoint y: 133, distance: 37.5
click at [204, 131] on td "0905120597" at bounding box center [231, 125] width 56 height 12
copy div "0905120597"
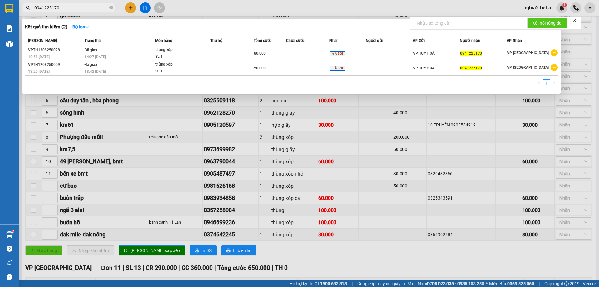
click at [71, 8] on input "0941225170" at bounding box center [71, 7] width 74 height 7
paste input "05120597"
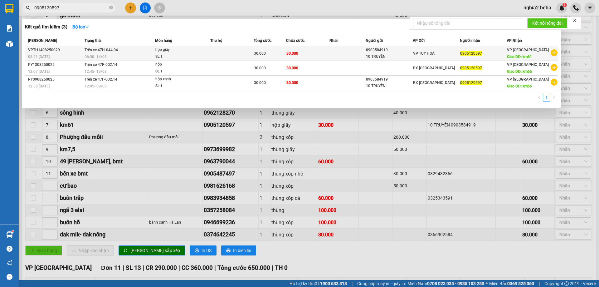
type input "0905120597"
click at [129, 52] on td "Trên xe 47H-044.04 06:30 - 14/08" at bounding box center [119, 53] width 72 height 15
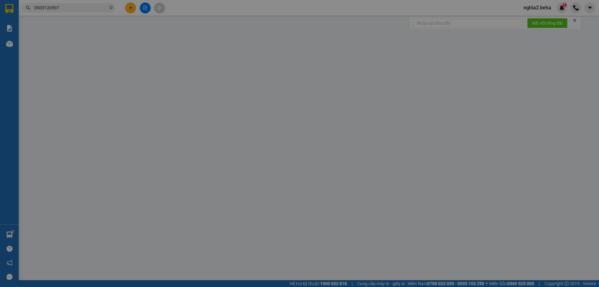
type input "0903584919"
type input "10 TRUYỀN"
type input "0905120597"
type input "km61"
type input "30.000"
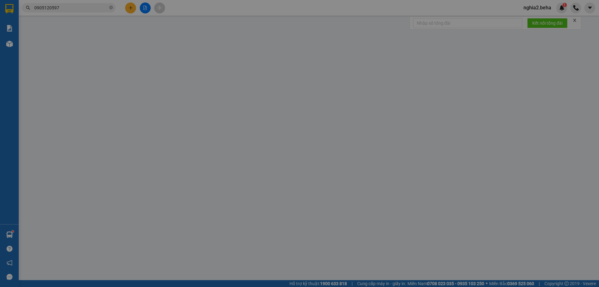
type input "30.000"
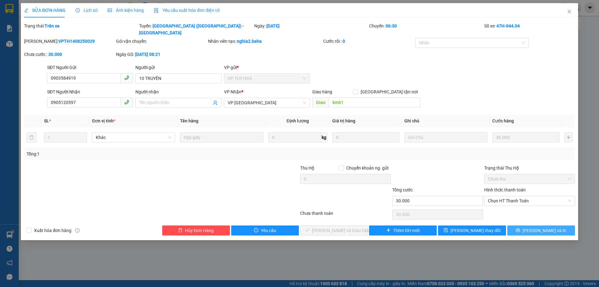
click at [565, 225] on button "[PERSON_NAME] và In" at bounding box center [542, 230] width 68 height 10
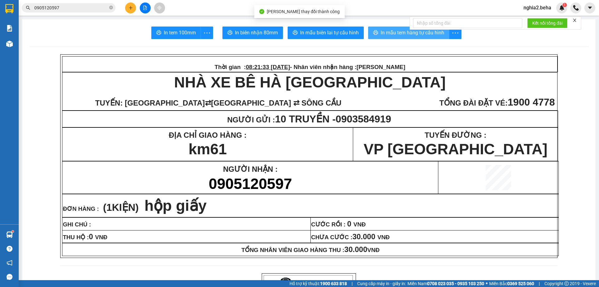
click at [420, 33] on span "In mẫu tem hàng tự cấu hình" at bounding box center [413, 33] width 64 height 8
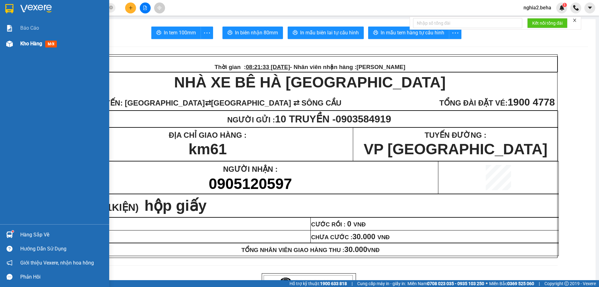
click at [37, 47] on div "Kho hàng mới" at bounding box center [39, 44] width 39 height 8
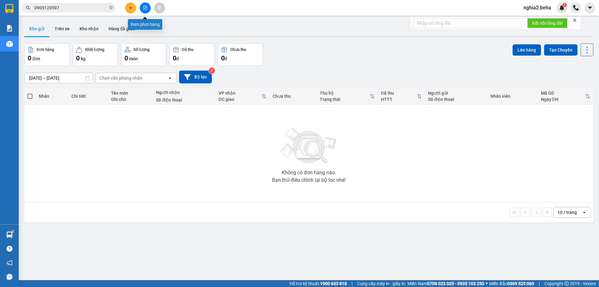
click at [145, 8] on icon "file-add" at bounding box center [145, 8] width 3 height 4
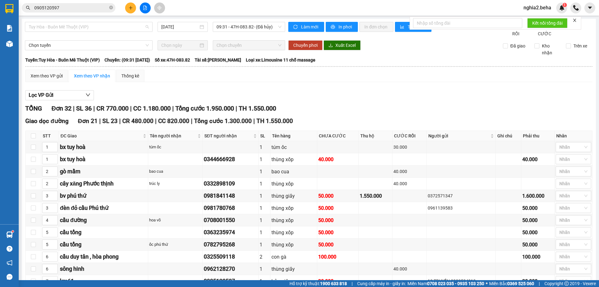
drag, startPoint x: 90, startPoint y: 25, endPoint x: 96, endPoint y: 48, distance: 23.5
click at [90, 25] on span "Tuy Hòa - Buôn Mê Thuột (VIP)" at bounding box center [89, 26] width 120 height 9
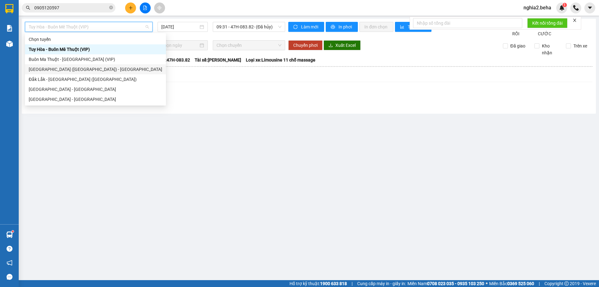
click at [67, 67] on div "[GEOGRAPHIC_DATA] ([GEOGRAPHIC_DATA]) - [GEOGRAPHIC_DATA]" at bounding box center [96, 69] width 134 height 7
type input "[DATE]"
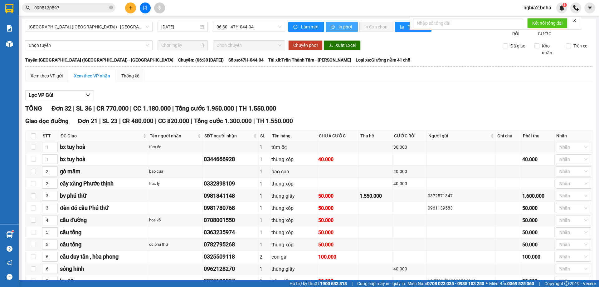
click at [331, 27] on icon "printer" at bounding box center [333, 27] width 4 height 4
click at [388, 101] on div "Lọc VP Gửi" at bounding box center [309, 95] width 568 height 10
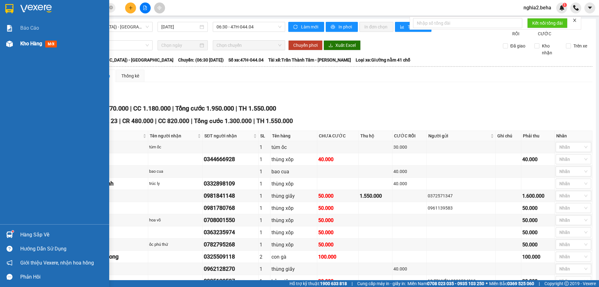
click at [16, 44] on div "Kho hàng mới" at bounding box center [54, 44] width 109 height 16
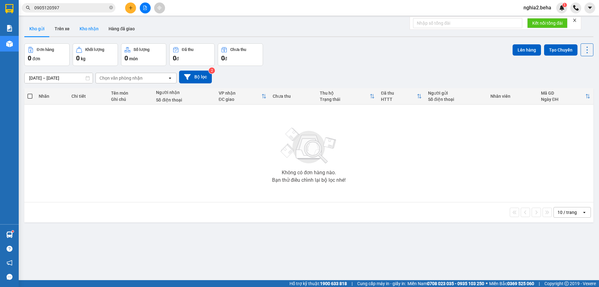
click at [96, 29] on button "Kho nhận" at bounding box center [89, 28] width 29 height 15
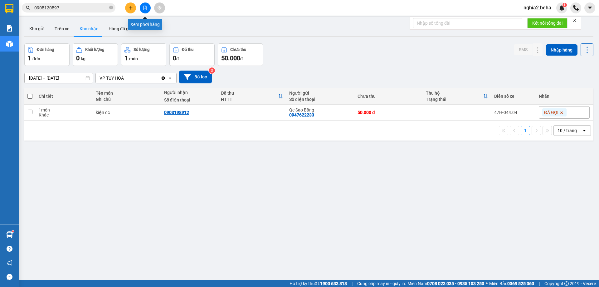
click at [145, 10] on icon "file-add" at bounding box center [145, 8] width 3 height 4
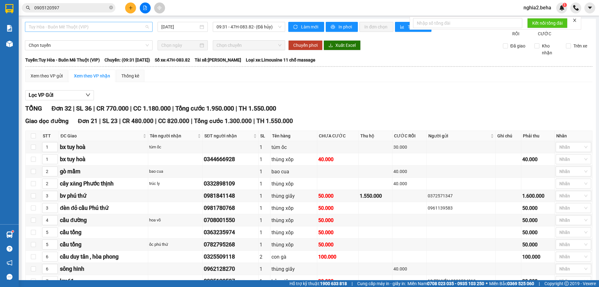
click at [120, 28] on span "Tuy Hòa - Buôn Mê Thuột (VIP)" at bounding box center [89, 26] width 120 height 9
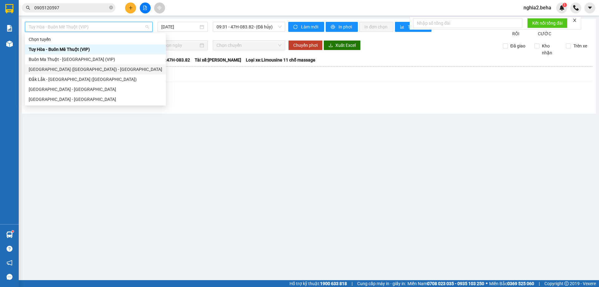
click at [62, 71] on div "[GEOGRAPHIC_DATA] ([GEOGRAPHIC_DATA]) - [GEOGRAPHIC_DATA]" at bounding box center [96, 69] width 134 height 7
type input "[DATE]"
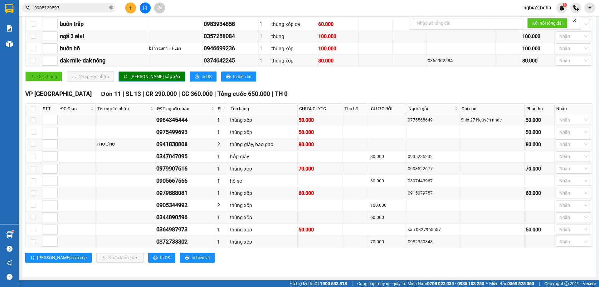
scroll to position [212, 0]
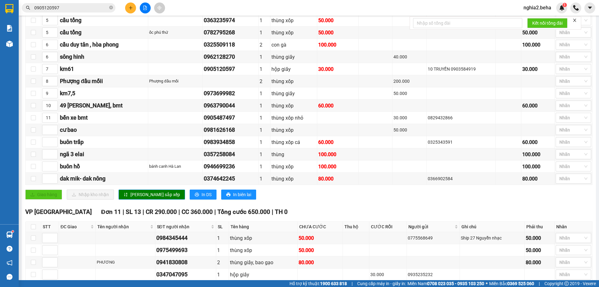
drag, startPoint x: 340, startPoint y: 200, endPoint x: 335, endPoint y: 199, distance: 4.8
click at [339, 200] on div "Giao hàng Nhập kho nhận Lưu sắp xếp In DS In biên lai" at bounding box center [309, 195] width 568 height 10
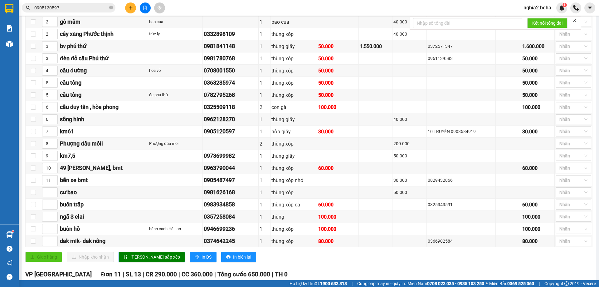
scroll to position [25, 0]
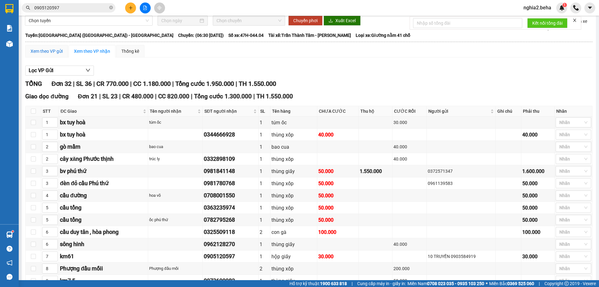
click at [42, 55] on div "Xem theo VP gửi" at bounding box center [47, 51] width 32 height 7
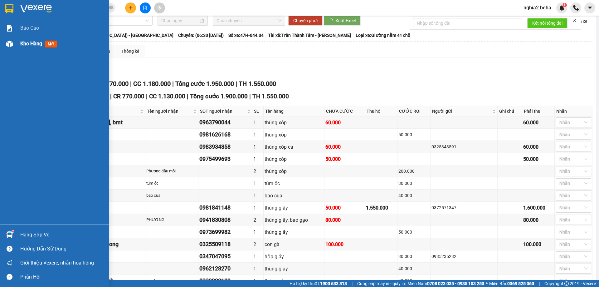
click at [12, 45] on img at bounding box center [9, 44] width 7 height 7
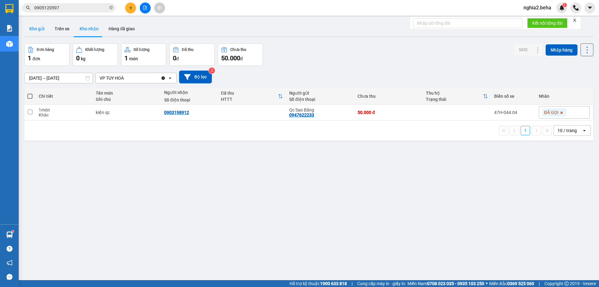
click at [37, 28] on button "Kho gửi" at bounding box center [36, 28] width 25 height 15
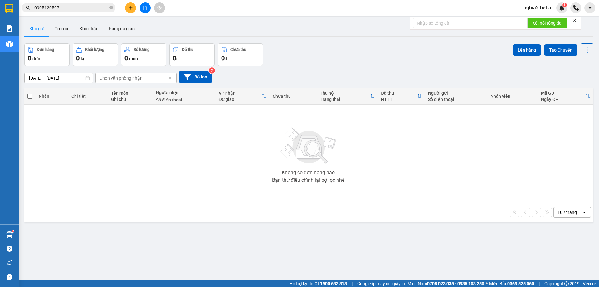
click at [360, 44] on div "Đơn hàng 0 đơn Khối lượng 0 kg Số lượng 0 món Đã thu 0 đ Chưa thu 0 đ Lên hàng …" at bounding box center [308, 54] width 569 height 22
click at [64, 29] on button "Trên xe" at bounding box center [62, 28] width 25 height 15
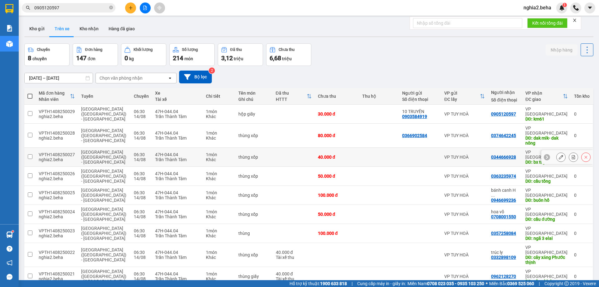
drag, startPoint x: 339, startPoint y: 140, endPoint x: 336, endPoint y: 148, distance: 8.3
drag, startPoint x: 336, startPoint y: 148, endPoint x: 348, endPoint y: 74, distance: 74.6
click at [347, 74] on div "13/08/2025 – 14/08/2025 Press the down arrow key to interact with the calendar …" at bounding box center [308, 77] width 569 height 13
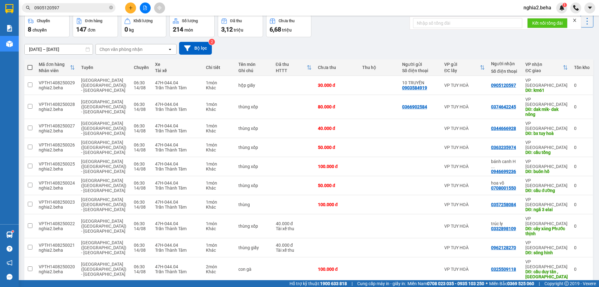
click at [466, 287] on button "2" at bounding box center [470, 291] width 9 height 9
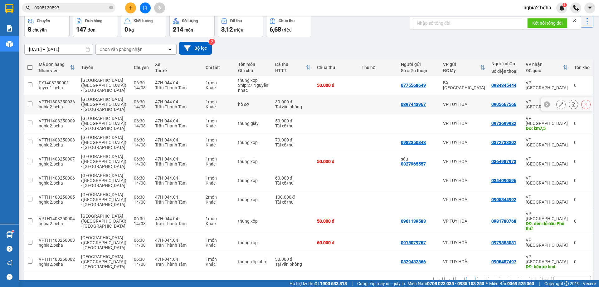
click at [418, 102] on div "0397443967" at bounding box center [413, 104] width 25 height 5
copy div "0397443967"
click at [77, 7] on input "0905120597" at bounding box center [71, 7] width 74 height 7
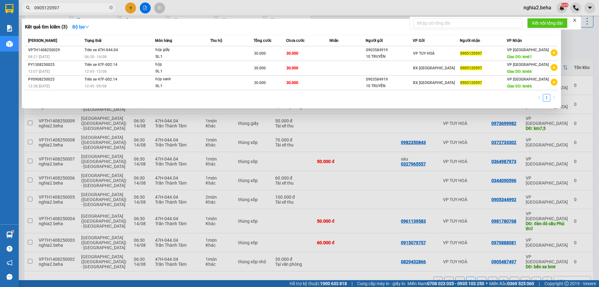
click at [77, 7] on input "0905120597" at bounding box center [71, 7] width 74 height 7
paste input "39744396"
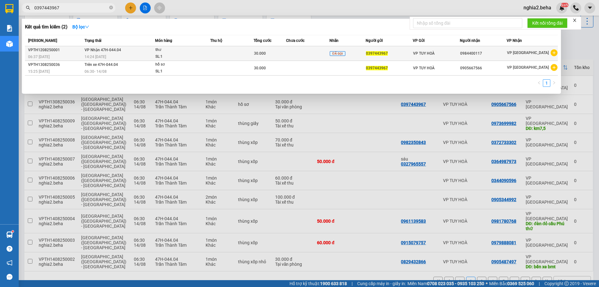
type input "0397443967"
click at [100, 53] on div "14:24 - 12/08" at bounding box center [120, 56] width 71 height 7
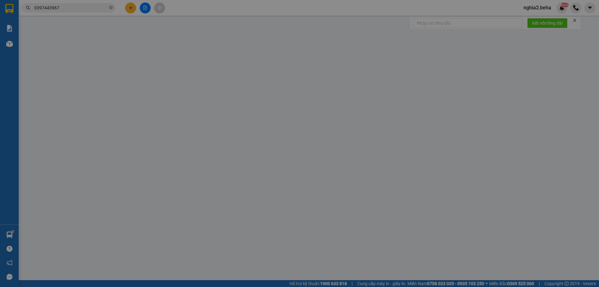
type input "0397443967"
type input "0984400117"
type input "30.000"
type input "0"
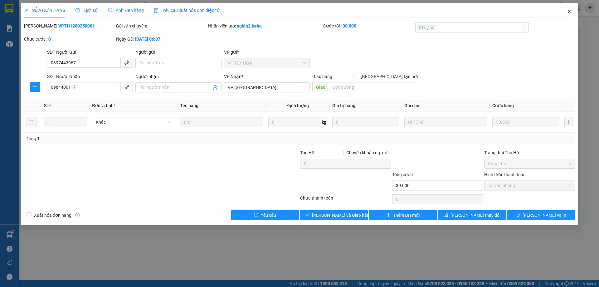
drag, startPoint x: 572, startPoint y: 11, endPoint x: 563, endPoint y: 12, distance: 8.6
click at [571, 11] on icon "close" at bounding box center [569, 11] width 5 height 5
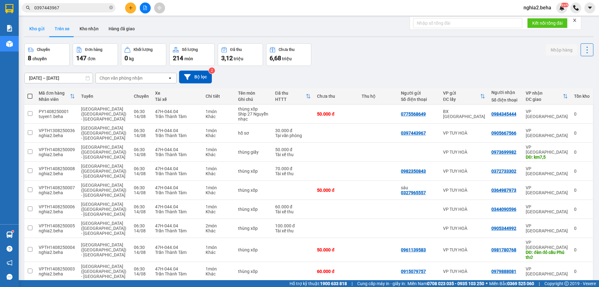
click at [38, 31] on button "Kho gửi" at bounding box center [36, 28] width 25 height 15
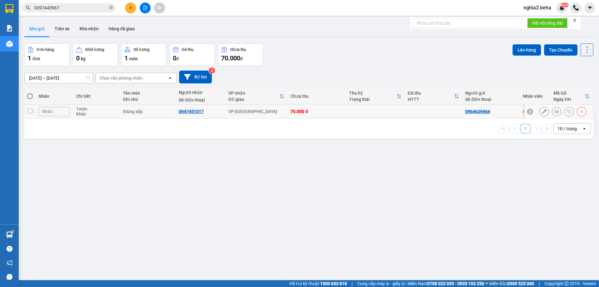
click at [555, 111] on icon at bounding box center [557, 111] width 4 height 4
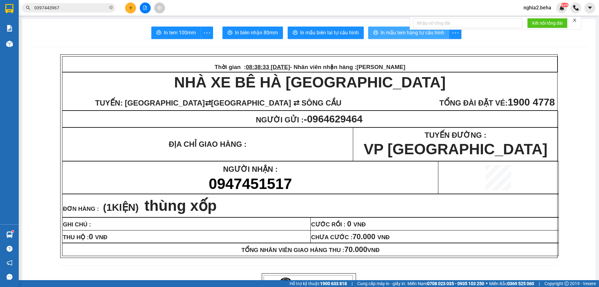
click at [420, 34] on span "In mẫu tem hàng tự cấu hình" at bounding box center [413, 33] width 64 height 8
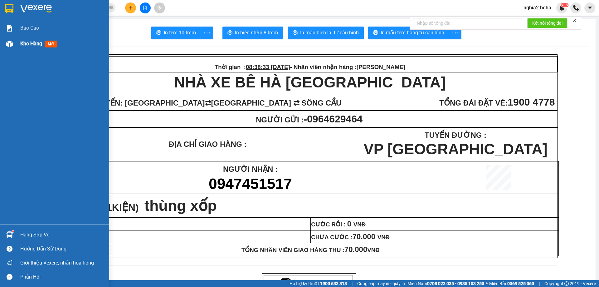
click at [23, 43] on span "Kho hàng" at bounding box center [31, 44] width 22 height 6
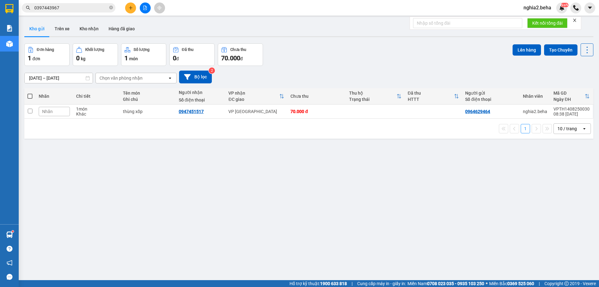
click at [339, 45] on div "Đơn hàng 1 đơn Khối lượng 0 kg Số lượng 1 món Đã thu 0 đ Chưa thu 70.000 đ Lên …" at bounding box center [308, 54] width 569 height 22
click at [542, 111] on icon at bounding box center [544, 111] width 4 height 4
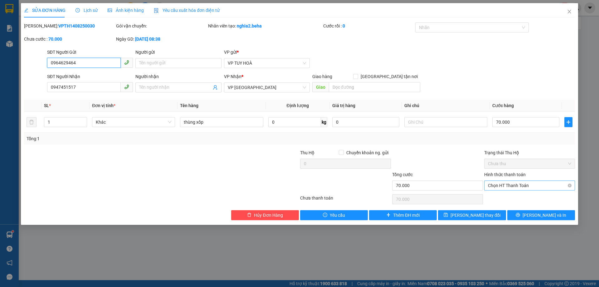
click at [520, 186] on span "Chọn HT Thanh Toán" at bounding box center [529, 185] width 83 height 9
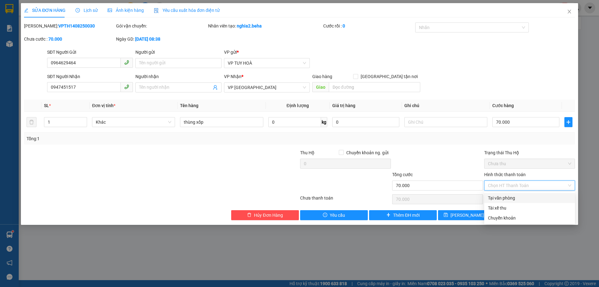
click at [514, 199] on div "Tại văn phòng" at bounding box center [529, 198] width 83 height 7
type input "0"
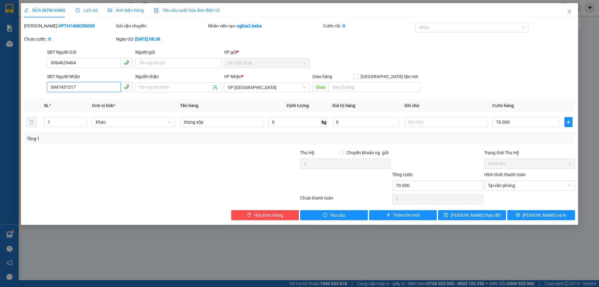
drag, startPoint x: 85, startPoint y: 85, endPoint x: 30, endPoint y: 91, distance: 55.3
click at [30, 91] on div "SĐT Người Nhận 0947451517 0947451517 Người nhận Tên người nhận VP Nhận * VP ĐẮK…" at bounding box center [299, 84] width 553 height 22
click at [568, 12] on icon "close" at bounding box center [569, 11] width 5 height 5
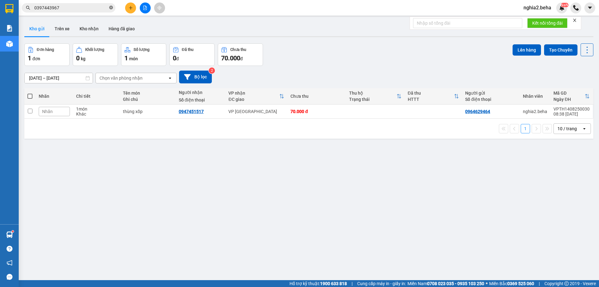
click at [111, 7] on icon "close-circle" at bounding box center [111, 8] width 4 height 4
click at [361, 65] on div "Đơn hàng 1 đơn Khối lượng 0 kg Số lượng 1 món Đã thu 0 đ Chưa thu 70.000 đ Lên …" at bounding box center [308, 54] width 569 height 22
click at [542, 112] on icon at bounding box center [544, 111] width 4 height 4
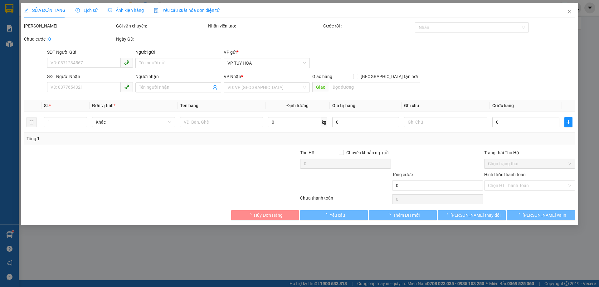
type input "0964629464"
type input "0947451517"
type input "70.000"
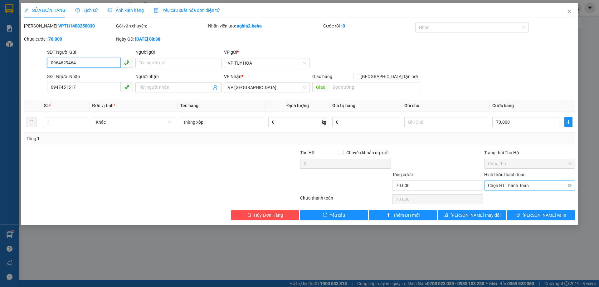
click at [524, 182] on span "Chọn HT Thanh Toán" at bounding box center [529, 185] width 83 height 9
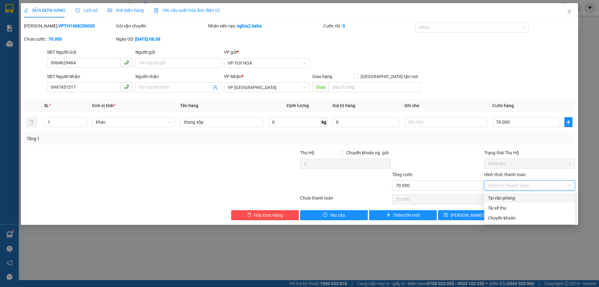
click at [529, 202] on div "Tại văn phòng" at bounding box center [530, 198] width 91 height 10
type input "0"
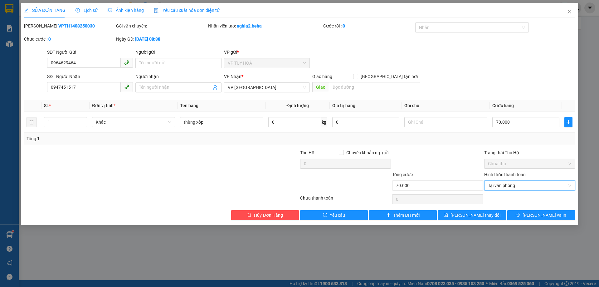
click at [445, 169] on div at bounding box center [438, 160] width 92 height 22
drag, startPoint x: 88, startPoint y: 89, endPoint x: 30, endPoint y: 86, distance: 58.1
click at [30, 86] on div "SĐT Người Nhận 0947451517 0947451517 Người nhận Tên người nhận VP Nhận * VP ĐẮK…" at bounding box center [299, 84] width 553 height 22
click at [469, 217] on span "[PERSON_NAME] thay đổi" at bounding box center [476, 215] width 50 height 7
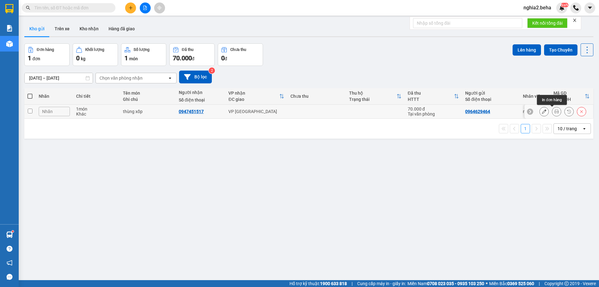
click at [555, 111] on icon at bounding box center [557, 111] width 4 height 4
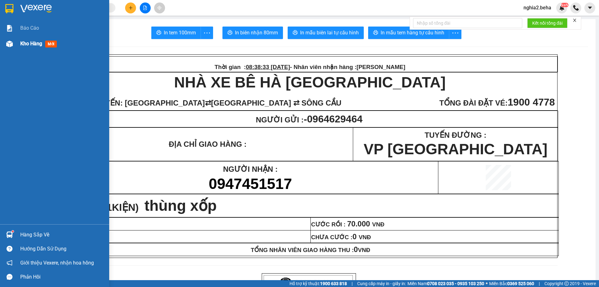
click at [15, 46] on div at bounding box center [9, 43] width 11 height 11
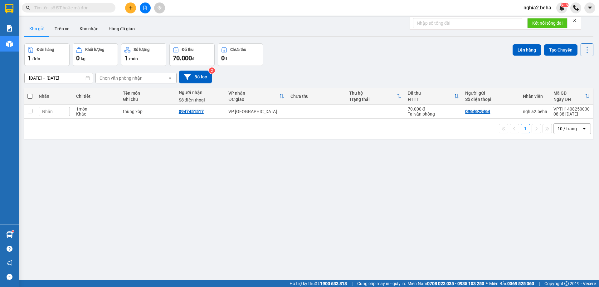
click at [393, 63] on div "Đơn hàng 1 đơn Khối lượng 0 kg Số lượng 1 món Đã thu 70.000 đ Chưa thu 0 đ Lên …" at bounding box center [308, 54] width 569 height 22
click at [542, 111] on icon at bounding box center [544, 111] width 4 height 4
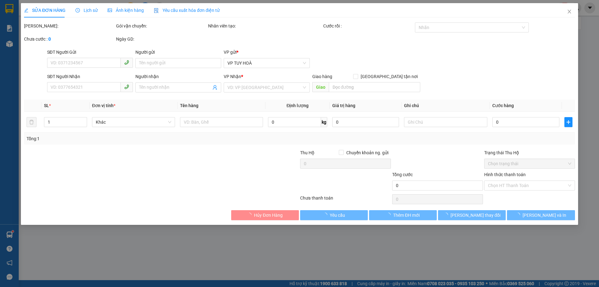
type input "0964629464"
type input "0947451517"
type input "70.000"
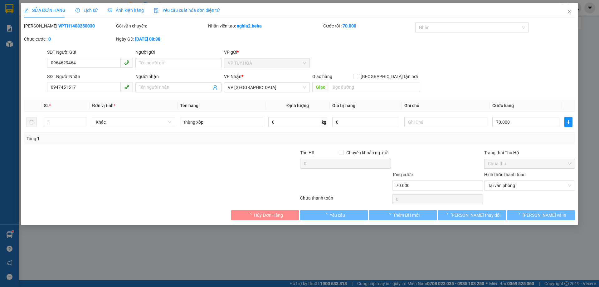
click at [126, 9] on span "Ảnh kiện hàng" at bounding box center [126, 10] width 36 height 5
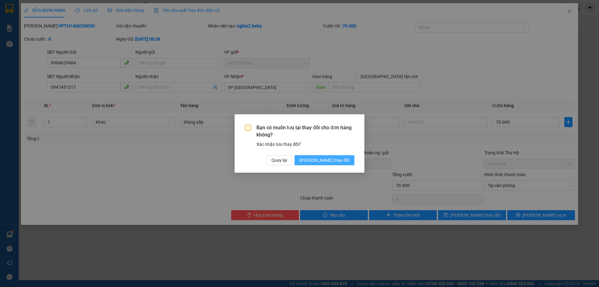
click at [352, 157] on button "[PERSON_NAME] thay đổi" at bounding box center [325, 160] width 60 height 10
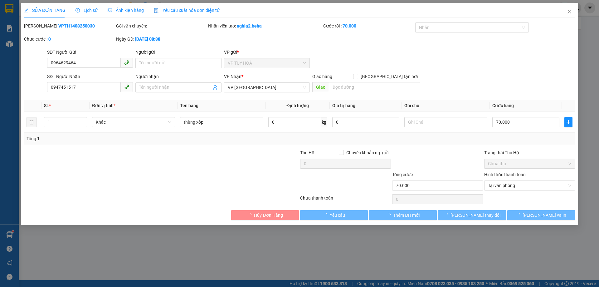
click at [124, 14] on div "Ảnh kiện hàng" at bounding box center [126, 10] width 36 height 14
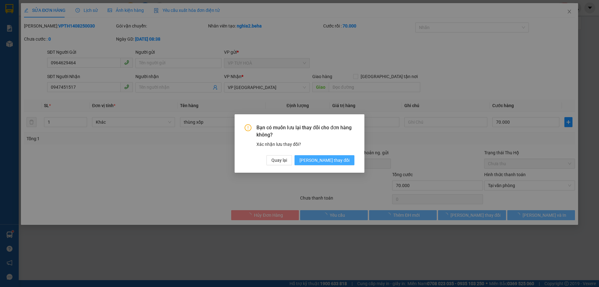
click at [343, 161] on span "[PERSON_NAME] thay đổi" at bounding box center [325, 160] width 50 height 7
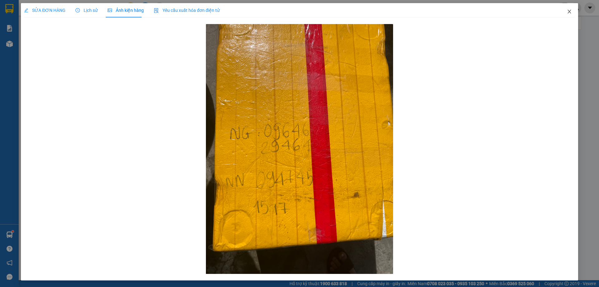
click at [568, 13] on icon "close" at bounding box center [569, 12] width 3 height 4
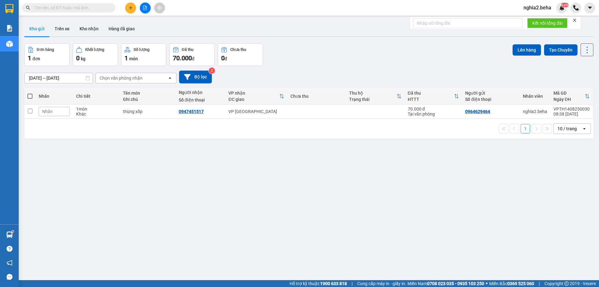
click at [363, 76] on div "13/08/2025 – 14/08/2025 Press the down arrow key to interact with the calendar …" at bounding box center [308, 77] width 569 height 13
drag, startPoint x: 203, startPoint y: 113, endPoint x: 179, endPoint y: 112, distance: 24.1
click at [179, 112] on div "0947451517" at bounding box center [201, 111] width 44 height 5
checkbox input "true"
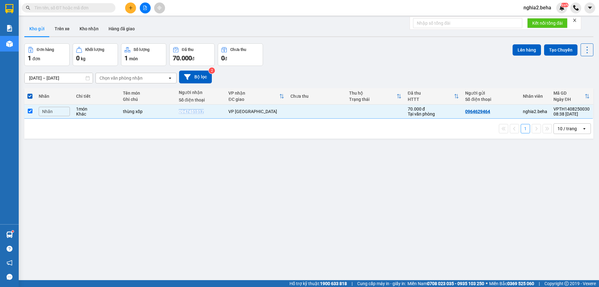
copy div "0947451517"
click at [523, 51] on button "Lên hàng" at bounding box center [527, 49] width 28 height 11
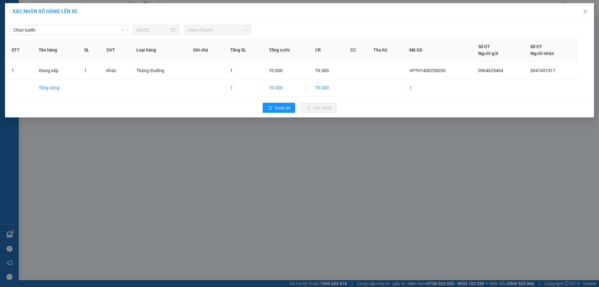
click at [85, 24] on div "Chọn tuyến 14/08/2025 Chọn chuyến" at bounding box center [300, 28] width 586 height 13
click at [80, 29] on span "Chọn tuyến" at bounding box center [68, 29] width 111 height 9
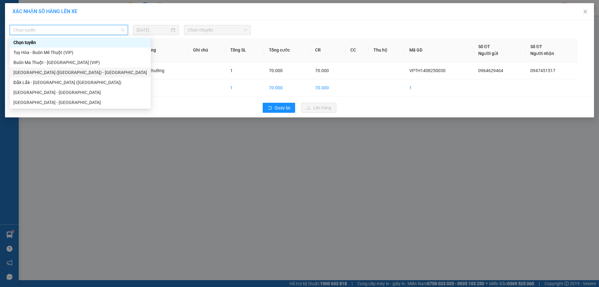
click at [52, 69] on div "[GEOGRAPHIC_DATA] ([GEOGRAPHIC_DATA]) - [GEOGRAPHIC_DATA]" at bounding box center [80, 72] width 134 height 7
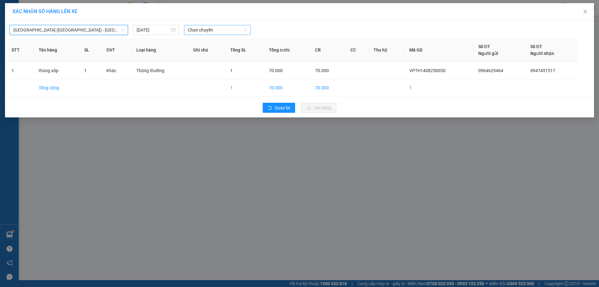
click at [237, 32] on span "Chọn chuyến" at bounding box center [217, 29] width 59 height 9
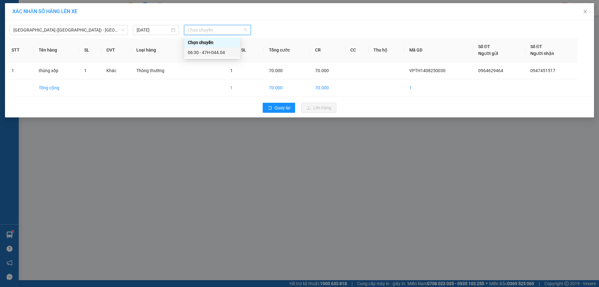
click at [224, 54] on div "06:30 - 47H-044.04" at bounding box center [212, 52] width 49 height 7
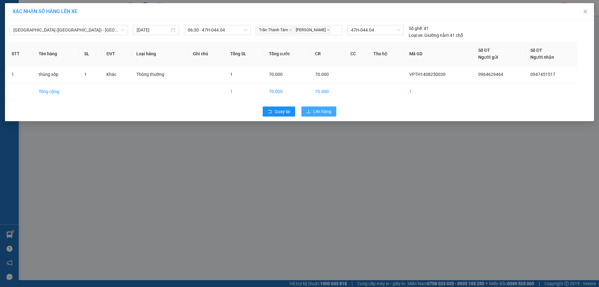
click at [320, 110] on span "Lên hàng" at bounding box center [322, 111] width 18 height 7
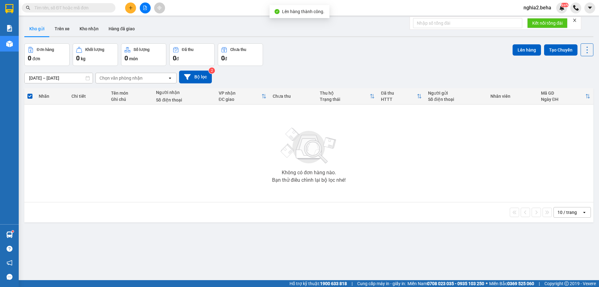
click at [75, 3] on div "Kết quả tìm kiếm ( 2 ) Bộ lọc Mã ĐH Trạng thái Món hàng Thu hộ Tổng cước Chưa c…" at bounding box center [61, 7] width 122 height 11
click at [60, 8] on input "text" at bounding box center [71, 7] width 74 height 7
paste input "0947451517"
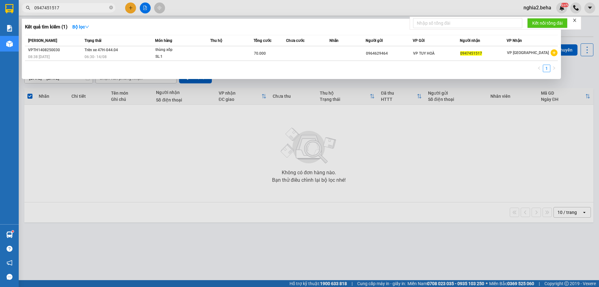
type input "0947451517"
click at [90, 4] on span "0947451517" at bounding box center [69, 7] width 94 height 9
click at [184, 172] on div at bounding box center [299, 143] width 599 height 287
drag, startPoint x: 110, startPoint y: 7, endPoint x: 130, endPoint y: 8, distance: 20.6
click at [110, 7] on icon "close-circle" at bounding box center [111, 8] width 4 height 4
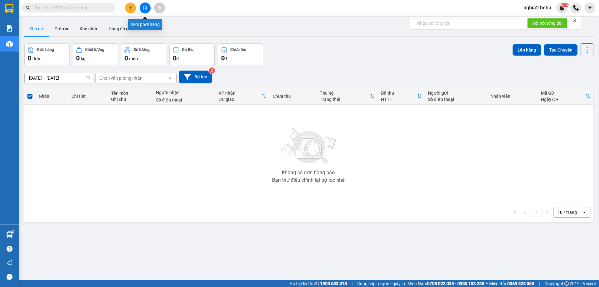
click at [148, 8] on button at bounding box center [145, 7] width 11 height 11
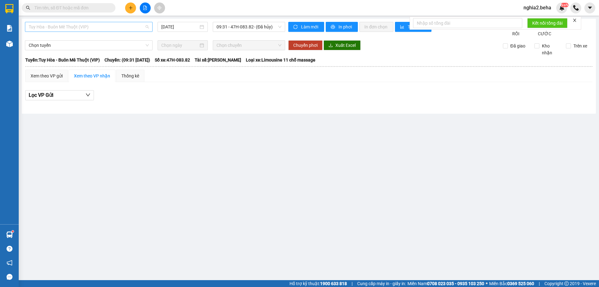
click at [120, 27] on span "Tuy Hòa - Buôn Mê Thuột (VIP)" at bounding box center [89, 26] width 120 height 9
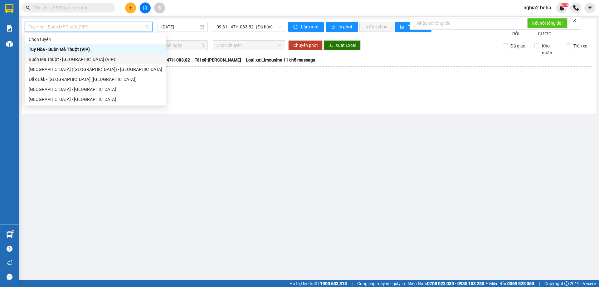
click at [98, 57] on div "Buôn Ma Thuột - [GEOGRAPHIC_DATA] (VIP)" at bounding box center [96, 59] width 134 height 7
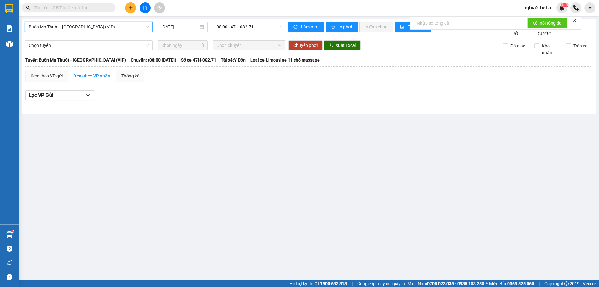
click at [262, 31] on span "08:00 - 47H-082.71" at bounding box center [249, 26] width 65 height 9
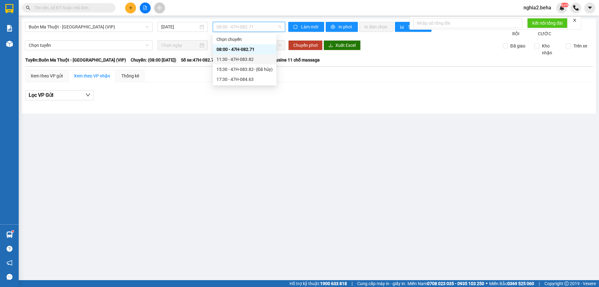
click at [256, 62] on div "11:30 - 47H-083.82" at bounding box center [245, 59] width 56 height 7
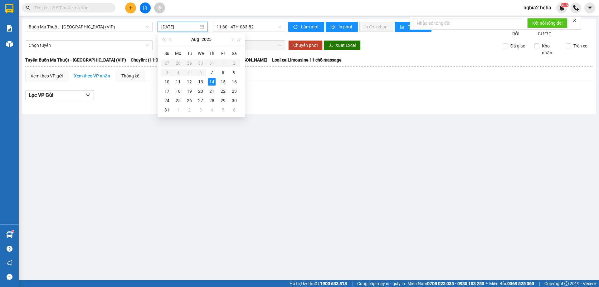
click at [168, 27] on input "[DATE]" at bounding box center [179, 26] width 37 height 7
click at [203, 79] on div "13" at bounding box center [200, 81] width 7 height 7
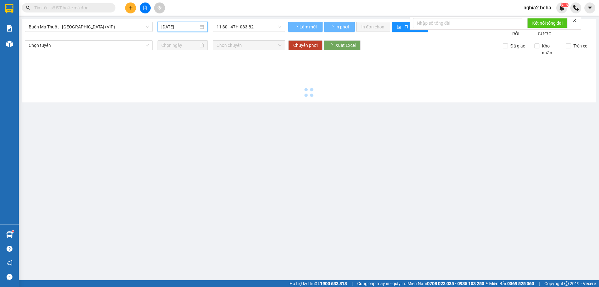
type input "13/08/2025"
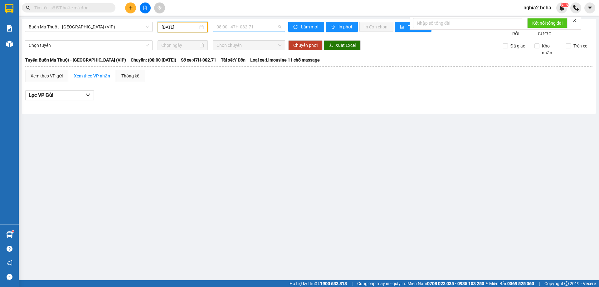
click at [234, 28] on span "08:00 - 47H-082.71" at bounding box center [249, 26] width 65 height 9
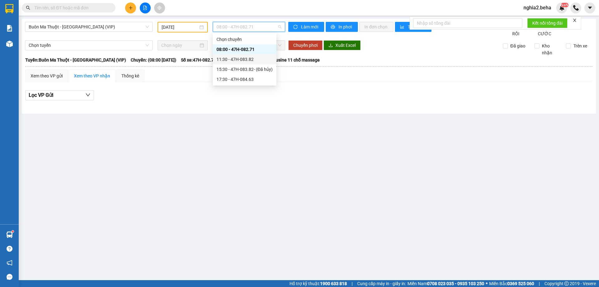
click at [246, 61] on div "11:30 - 47H-083.82" at bounding box center [245, 59] width 56 height 7
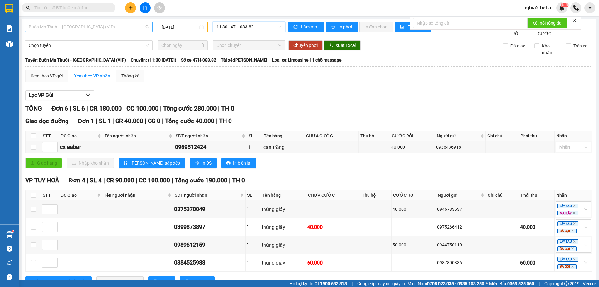
click at [133, 25] on span "Buôn Ma Thuột - [GEOGRAPHIC_DATA] (VIP)" at bounding box center [89, 26] width 120 height 9
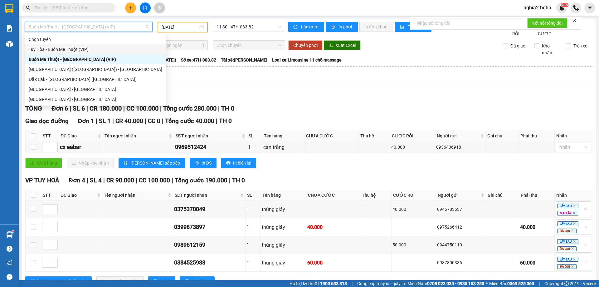
click at [65, 51] on div "Tuy Hòa - Buôn Mê Thuột (VIP)" at bounding box center [96, 49] width 134 height 7
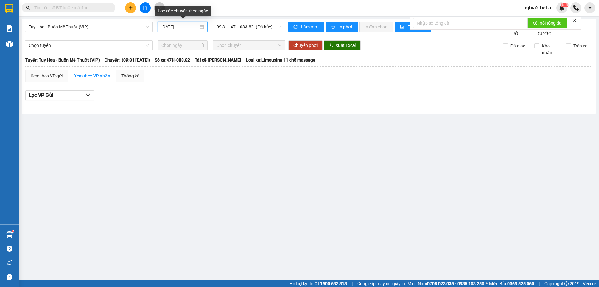
click at [199, 26] on input "[DATE]" at bounding box center [179, 26] width 37 height 7
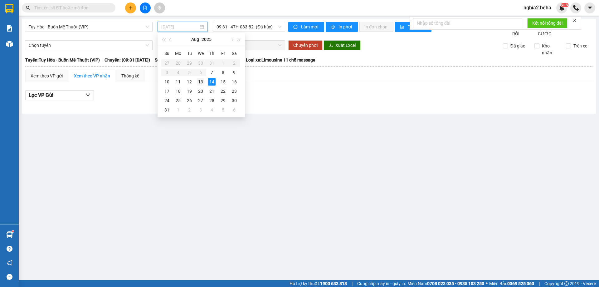
click at [199, 82] on div "13" at bounding box center [200, 81] width 7 height 7
type input "13/08/2025"
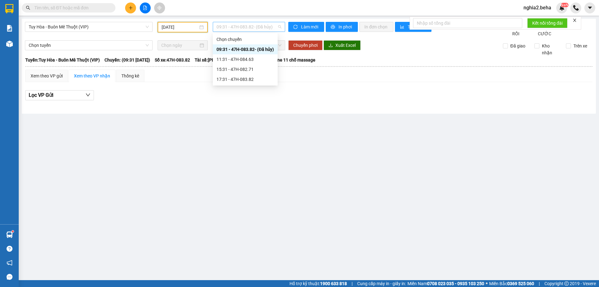
click at [238, 24] on span "09:31 - 47H-083.82 - (Đã hủy)" at bounding box center [249, 26] width 65 height 9
click at [258, 59] on div "11:31 - 47H-084.63" at bounding box center [245, 59] width 57 height 7
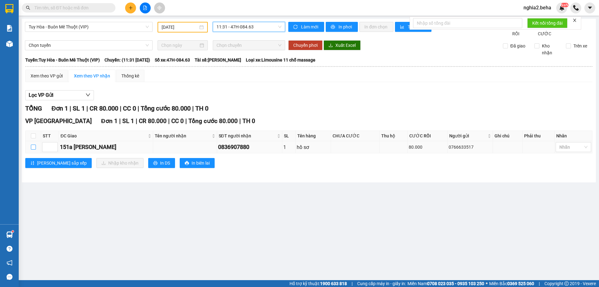
click at [32, 150] on input "checkbox" at bounding box center [33, 147] width 5 height 5
checkbox input "true"
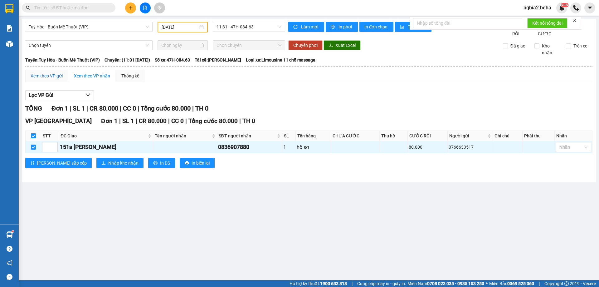
click at [56, 79] on div "Xem theo VP gửi" at bounding box center [47, 75] width 32 height 7
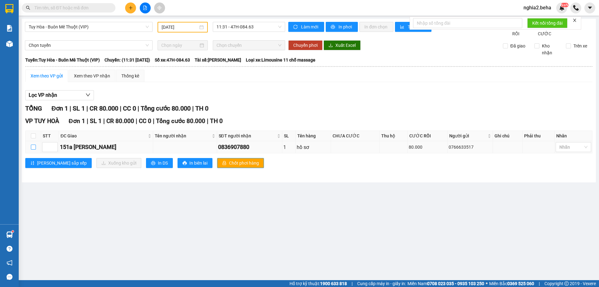
click at [33, 150] on input "checkbox" at bounding box center [33, 147] width 5 height 5
checkbox input "true"
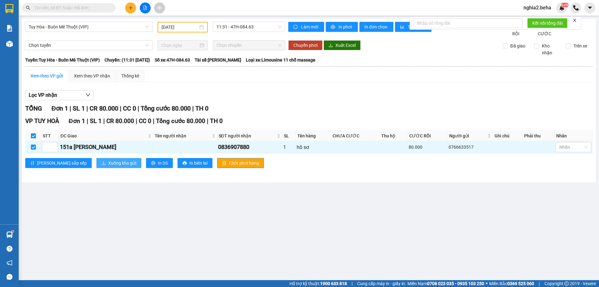
click at [108, 166] on span "Xuống kho gửi" at bounding box center [122, 163] width 28 height 7
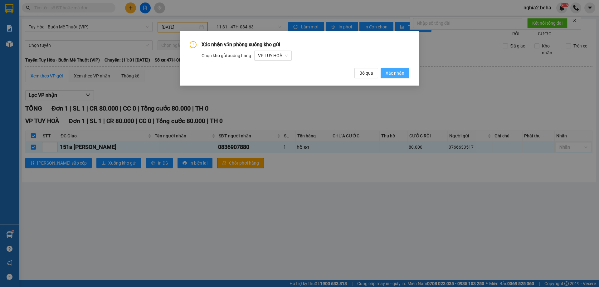
click at [397, 71] on span "Xác nhận" at bounding box center [395, 73] width 19 height 7
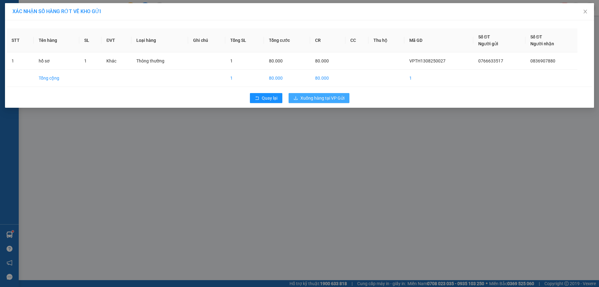
click at [335, 99] on span "Xuống hàng tại VP Gửi" at bounding box center [323, 98] width 44 height 7
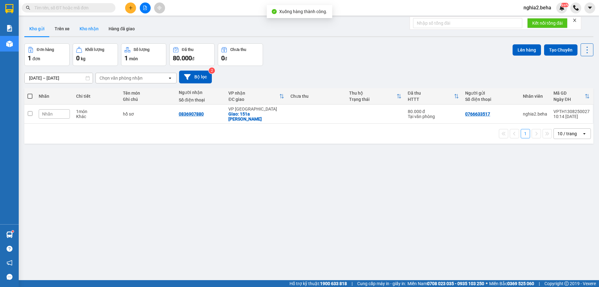
click at [99, 28] on button "Kho nhận" at bounding box center [89, 28] width 29 height 15
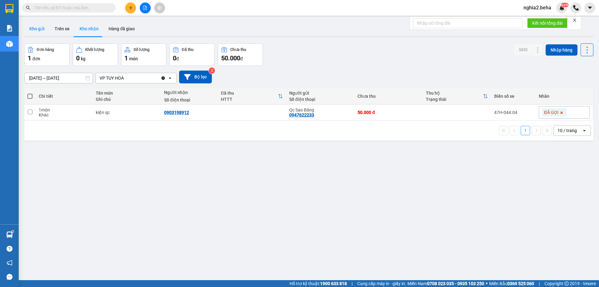
click at [37, 29] on button "Kho gửi" at bounding box center [36, 28] width 25 height 15
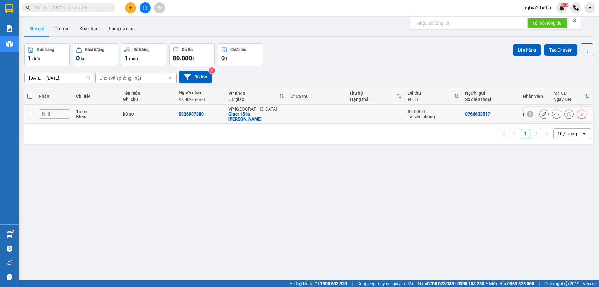
click at [32, 112] on input "checkbox" at bounding box center [30, 113] width 5 height 5
checkbox input "true"
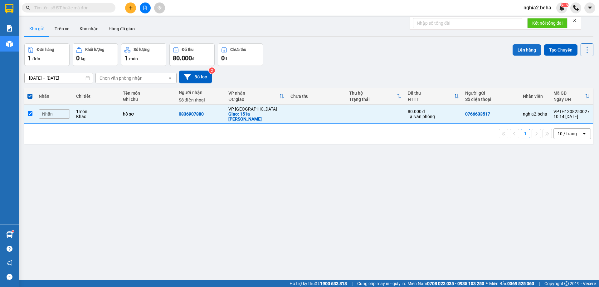
click at [520, 47] on button "Lên hàng" at bounding box center [527, 49] width 28 height 11
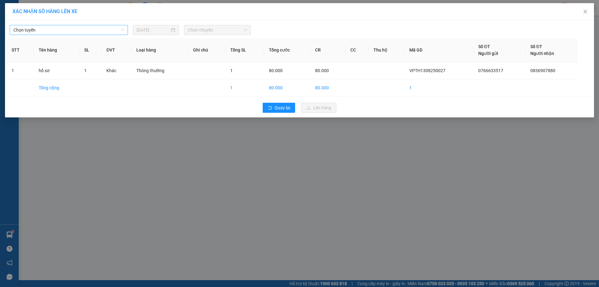
click at [87, 31] on span "Chọn tuyến" at bounding box center [68, 29] width 111 height 9
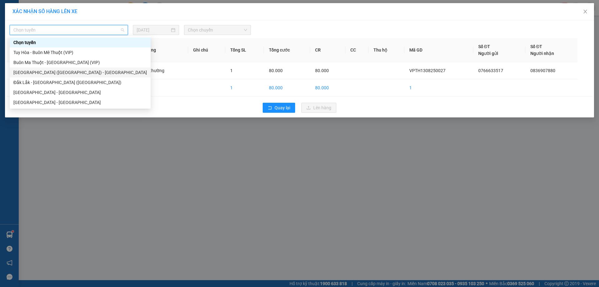
click at [57, 72] on div "[GEOGRAPHIC_DATA] ([GEOGRAPHIC_DATA]) - [GEOGRAPHIC_DATA]" at bounding box center [80, 72] width 134 height 7
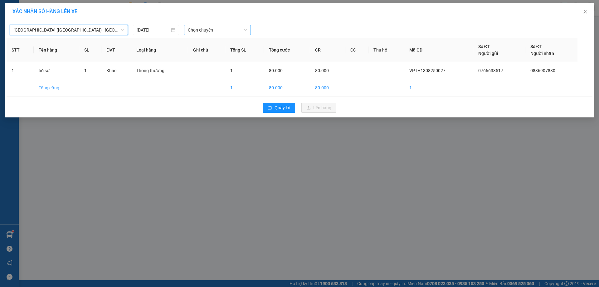
click at [239, 26] on span "Chọn chuyến" at bounding box center [217, 29] width 59 height 9
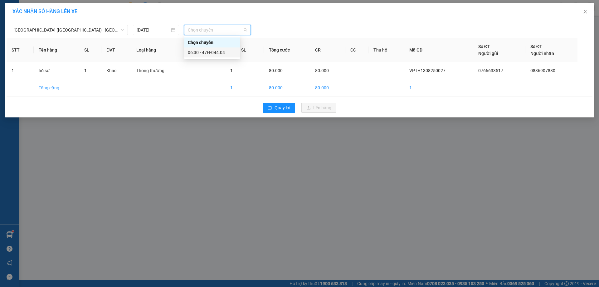
click at [214, 53] on div "06:30 - 47H-044.04" at bounding box center [212, 52] width 49 height 7
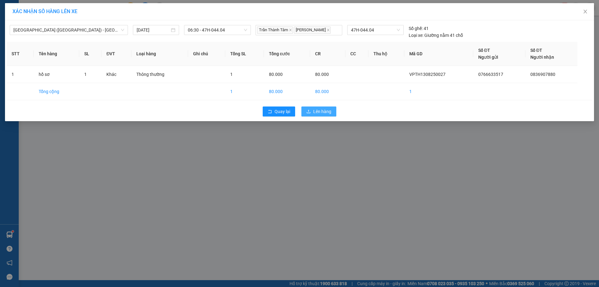
click at [325, 113] on span "Lên hàng" at bounding box center [322, 111] width 18 height 7
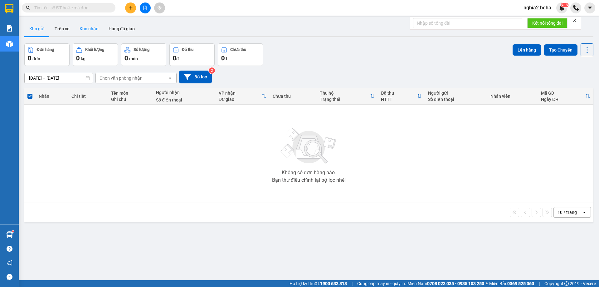
click at [90, 30] on button "Kho nhận" at bounding box center [89, 28] width 29 height 15
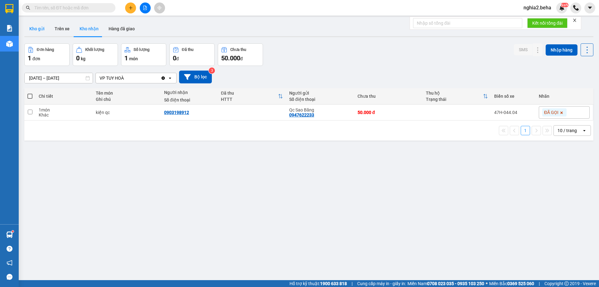
click at [42, 30] on button "Kho gửi" at bounding box center [36, 28] width 25 height 15
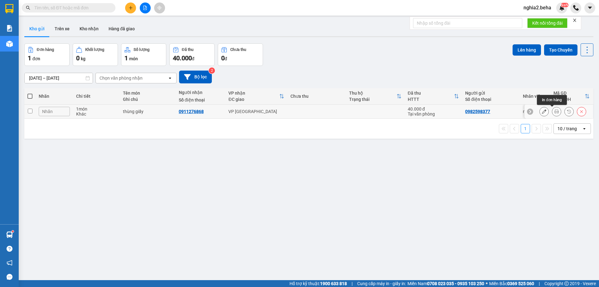
click at [555, 112] on icon at bounding box center [557, 111] width 4 height 4
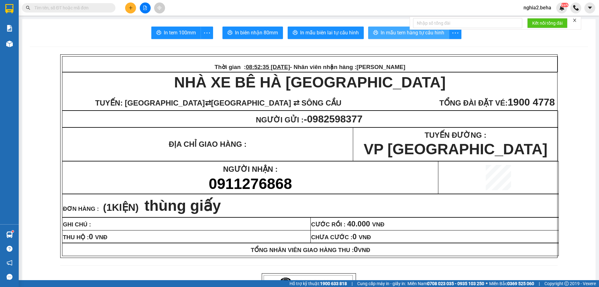
click at [393, 31] on span "In mẫu tem hàng tự cấu hình" at bounding box center [413, 33] width 64 height 8
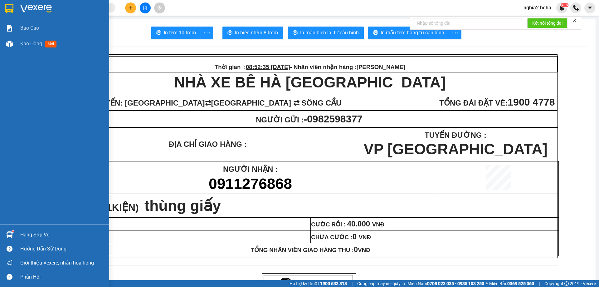
drag, startPoint x: 13, startPoint y: 42, endPoint x: 85, endPoint y: 58, distance: 73.4
click at [14, 42] on div at bounding box center [9, 43] width 11 height 11
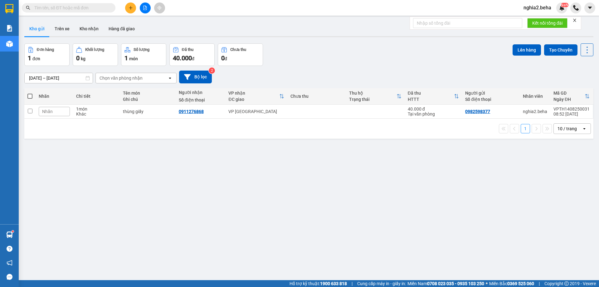
click at [246, 191] on div "ver 1.8.138 Kho gửi Trên xe Kho nhận Hàng đã giao Đơn hàng 1 đơn Khối lượng 0 k…" at bounding box center [309, 162] width 574 height 287
drag, startPoint x: 93, startPoint y: 31, endPoint x: 96, endPoint y: 33, distance: 3.8
click at [94, 32] on button "Kho nhận" at bounding box center [89, 28] width 29 height 15
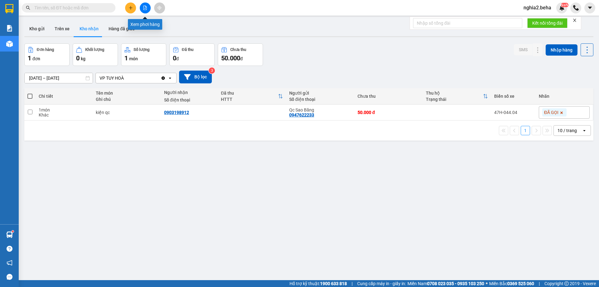
click at [145, 8] on icon "file-add" at bounding box center [145, 8] width 3 height 4
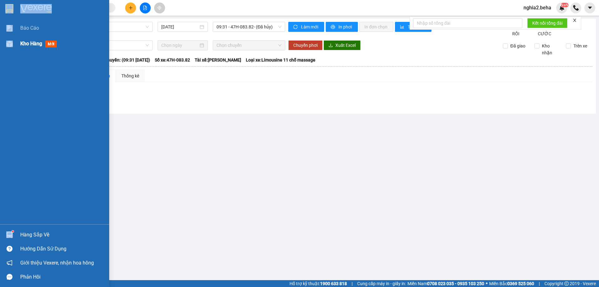
click at [12, 46] on img at bounding box center [9, 44] width 7 height 7
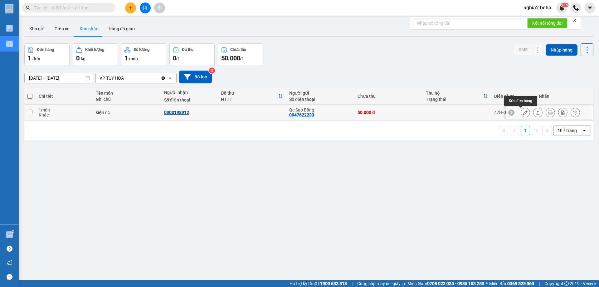
click at [524, 111] on icon at bounding box center [526, 112] width 4 height 4
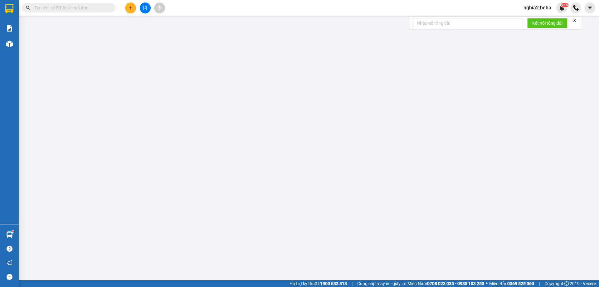
type input "0947622233"
type input "Qc Sao Băng"
type input "0903198912"
type input "50.000"
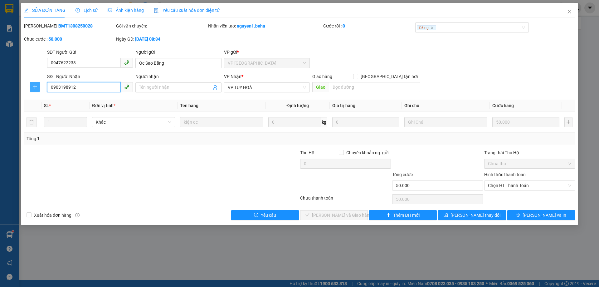
drag, startPoint x: 92, startPoint y: 90, endPoint x: 35, endPoint y: 89, distance: 57.2
click at [35, 89] on div "SĐT Người Nhận 0903198912 0903198912 Người nhận Tên người nhận VP Nhận * VP TUY…" at bounding box center [299, 84] width 553 height 22
click at [570, 11] on icon "close" at bounding box center [569, 12] width 3 height 4
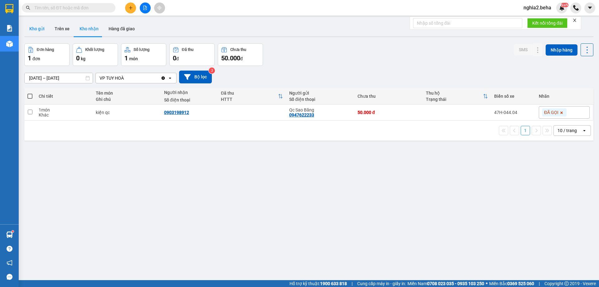
click at [38, 32] on button "Kho gửi" at bounding box center [36, 28] width 25 height 15
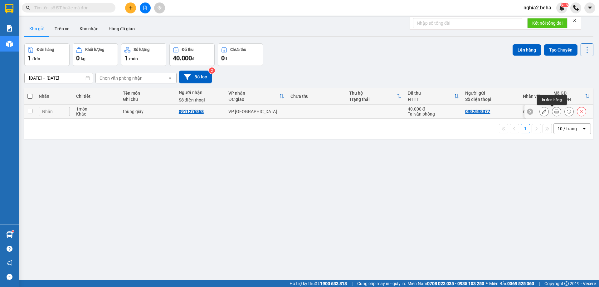
click at [542, 112] on icon at bounding box center [544, 111] width 4 height 4
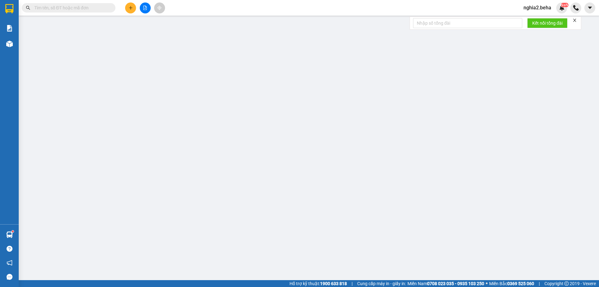
type input "0982598377"
type input "0911276868"
type input "40.000"
type input "0"
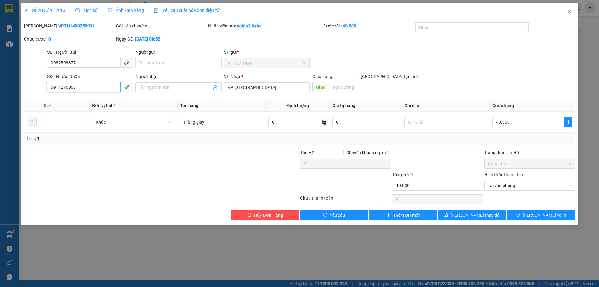
drag, startPoint x: 100, startPoint y: 87, endPoint x: 15, endPoint y: 98, distance: 85.9
click at [15, 98] on div "SỬA ĐƠN HÀNG Lịch sử Ảnh kiện hàng Yêu cầu xuất hóa đơn điện tử Total Paid Fee …" at bounding box center [299, 143] width 599 height 287
click at [567, 10] on icon "close" at bounding box center [569, 11] width 5 height 5
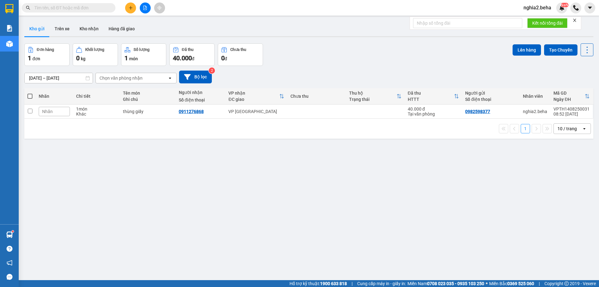
click at [350, 47] on div "Đơn hàng 1 đơn Khối lượng 0 kg Số lượng 1 món Đã thu 40.000 đ Chưa thu 0 đ Lên …" at bounding box center [308, 54] width 569 height 22
click at [79, 11] on span at bounding box center [69, 7] width 94 height 9
click at [79, 9] on input "text" at bounding box center [71, 7] width 74 height 7
paste input "0983934858"
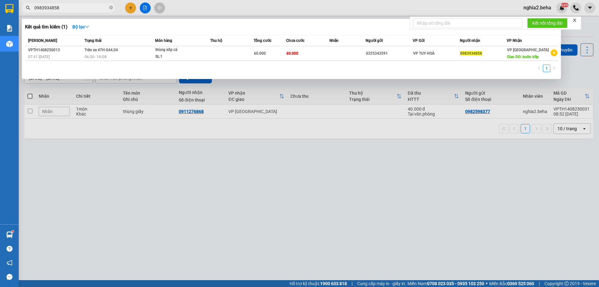
type input "0983934858"
click at [91, 4] on span "0983934858" at bounding box center [69, 7] width 94 height 9
click at [87, 7] on input "0983934858" at bounding box center [71, 7] width 74 height 7
click at [208, 156] on div at bounding box center [299, 143] width 599 height 287
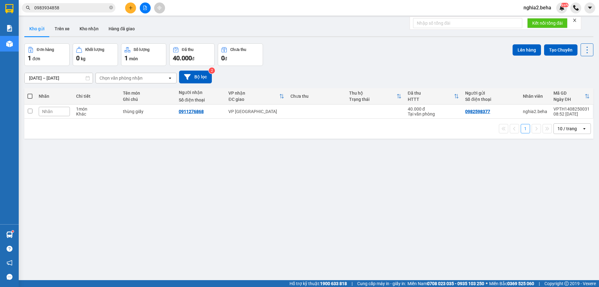
click at [80, 5] on input "0983934858" at bounding box center [71, 7] width 74 height 7
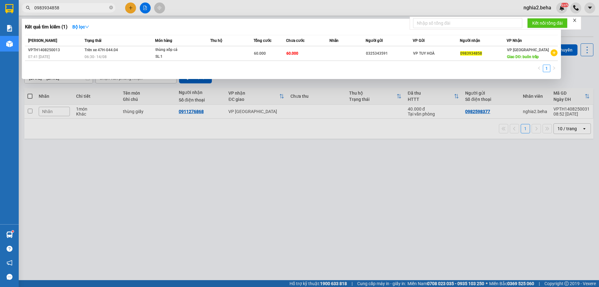
click at [80, 5] on input "0983934858" at bounding box center [71, 7] width 74 height 7
click at [203, 12] on div at bounding box center [299, 143] width 599 height 287
click at [111, 6] on icon "close-circle" at bounding box center [111, 8] width 4 height 4
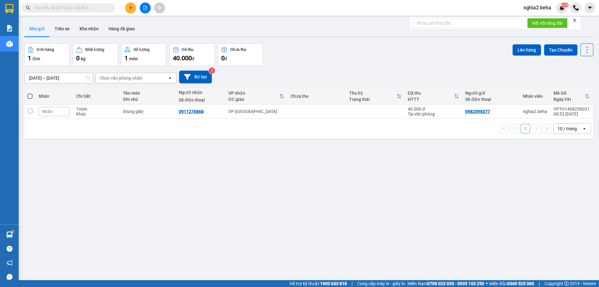
click at [77, 6] on input "text" at bounding box center [71, 7] width 74 height 7
paste input "0983934858"
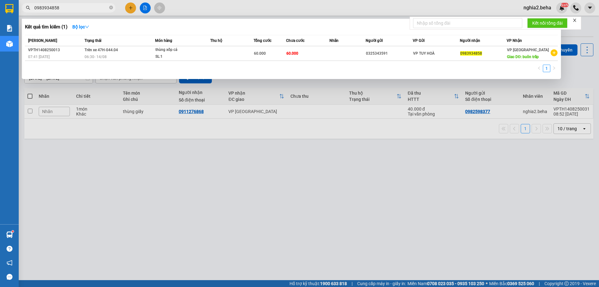
type input "0983934858"
click at [222, 168] on div at bounding box center [299, 143] width 599 height 287
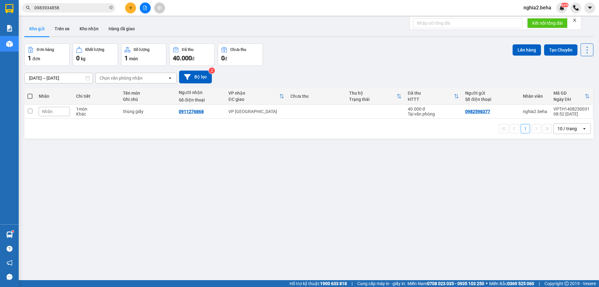
drag, startPoint x: 112, startPoint y: 9, endPoint x: 107, endPoint y: 8, distance: 5.7
click at [109, 9] on span "0983934858" at bounding box center [69, 7] width 94 height 9
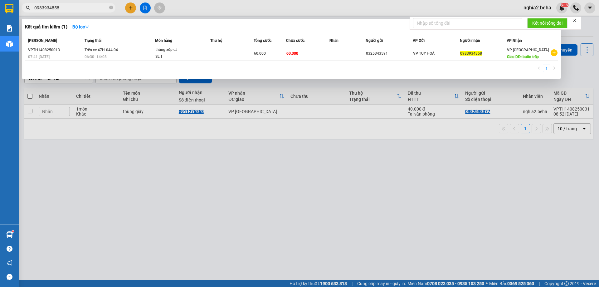
click at [94, 6] on input "0983934858" at bounding box center [71, 7] width 74 height 7
click at [110, 8] on icon "close-circle" at bounding box center [111, 8] width 4 height 4
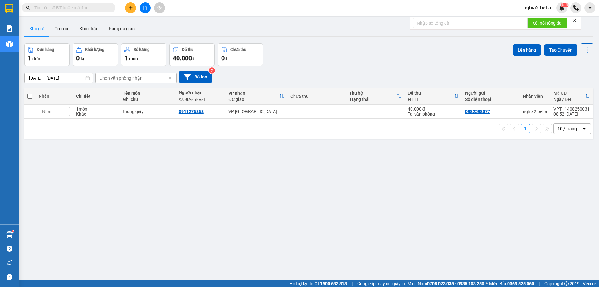
click at [90, 8] on input "text" at bounding box center [71, 7] width 74 height 7
paste input "0328550095"
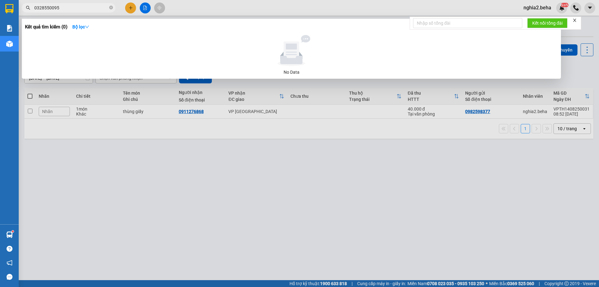
type input "0328550095"
click at [110, 8] on icon "close-circle" at bounding box center [111, 8] width 4 height 4
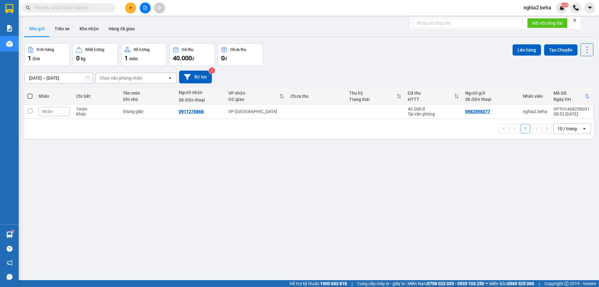
drag, startPoint x: 111, startPoint y: 145, endPoint x: 102, endPoint y: 128, distance: 19.8
click at [111, 145] on div "ver 1.8.138 Kho gửi Trên xe Kho nhận Hàng đã giao Đơn hàng 1 đơn Khối lượng 0 k…" at bounding box center [309, 162] width 574 height 287
click at [91, 30] on button "Kho nhận" at bounding box center [89, 28] width 29 height 15
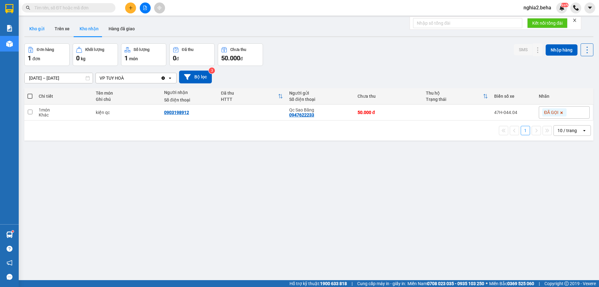
click at [34, 29] on button "Kho gửi" at bounding box center [36, 28] width 25 height 15
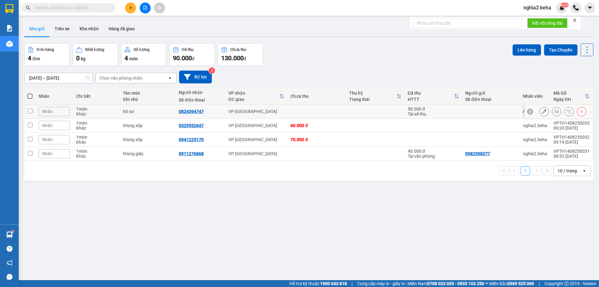
click at [28, 109] on input "checkbox" at bounding box center [30, 111] width 5 height 5
checkbox input "true"
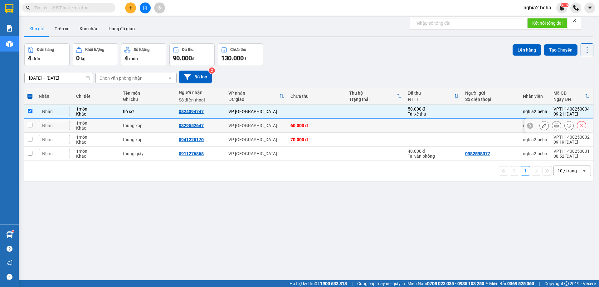
click at [30, 125] on input "checkbox" at bounding box center [30, 125] width 5 height 5
checkbox input "true"
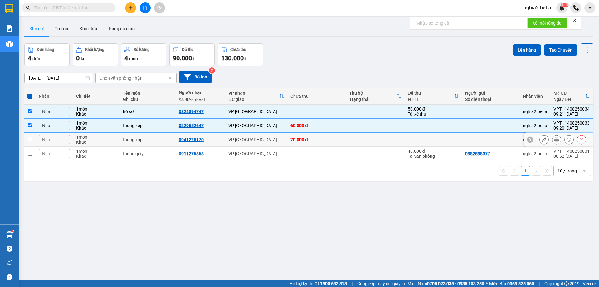
drag, startPoint x: 31, startPoint y: 140, endPoint x: 65, endPoint y: 135, distance: 35.0
click at [30, 140] on input "checkbox" at bounding box center [30, 139] width 5 height 5
checkbox input "true"
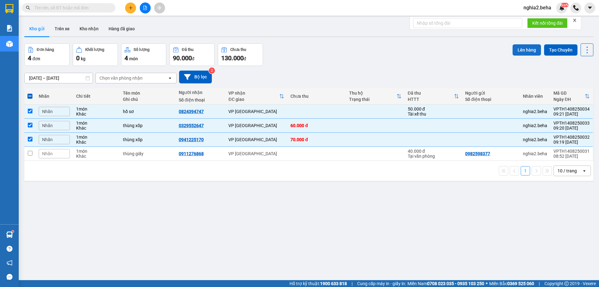
click at [526, 52] on button "Lên hàng" at bounding box center [527, 49] width 28 height 11
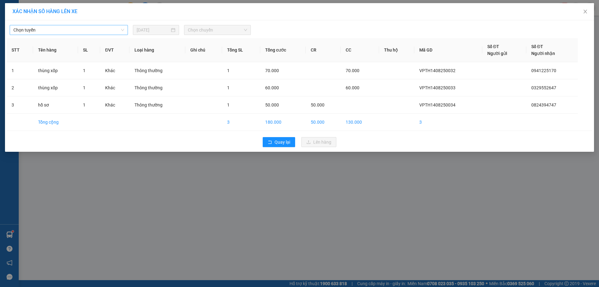
drag, startPoint x: 101, startPoint y: 29, endPoint x: 102, endPoint y: 34, distance: 5.3
click at [102, 29] on span "Chọn tuyến" at bounding box center [68, 29] width 111 height 9
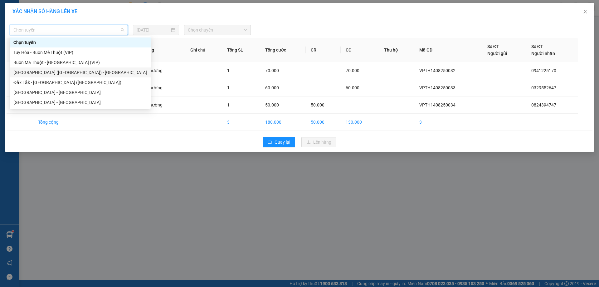
click at [63, 72] on div "[GEOGRAPHIC_DATA] ([GEOGRAPHIC_DATA]) - [GEOGRAPHIC_DATA]" at bounding box center [80, 72] width 134 height 7
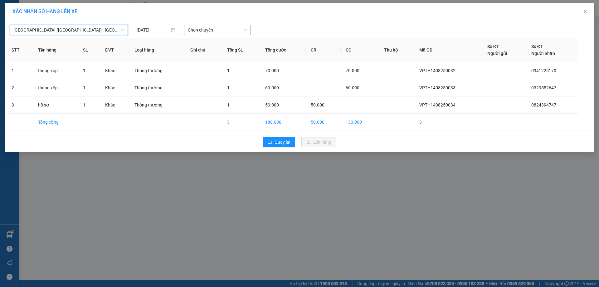
drag, startPoint x: 200, startPoint y: 32, endPoint x: 203, endPoint y: 35, distance: 4.2
click at [200, 32] on span "Chọn chuyến" at bounding box center [217, 29] width 59 height 9
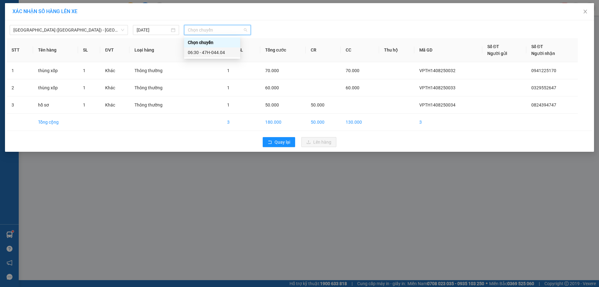
click at [211, 52] on div "06:30 - 47H-044.04" at bounding box center [212, 52] width 49 height 7
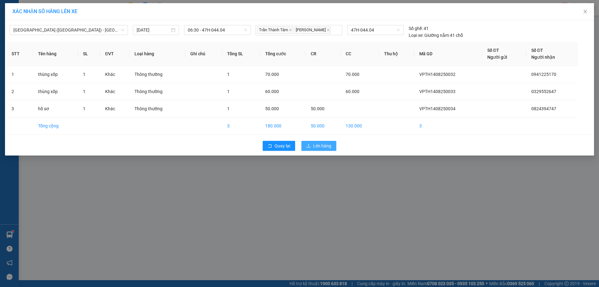
click at [328, 142] on span "Lên hàng" at bounding box center [322, 145] width 18 height 7
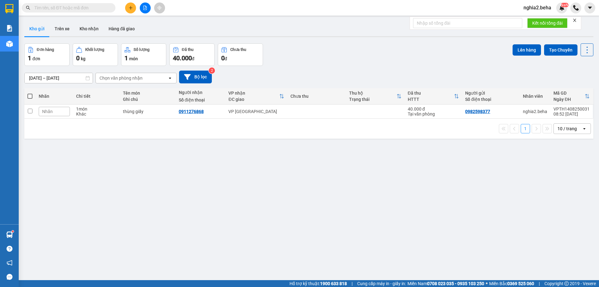
click at [343, 52] on div "Đơn hàng 1 đơn Khối lượng 0 kg Số lượng 1 món Đã thu 40.000 đ Chưa thu 0 đ Lên …" at bounding box center [308, 54] width 569 height 22
click at [82, 29] on button "Kho nhận" at bounding box center [89, 28] width 29 height 15
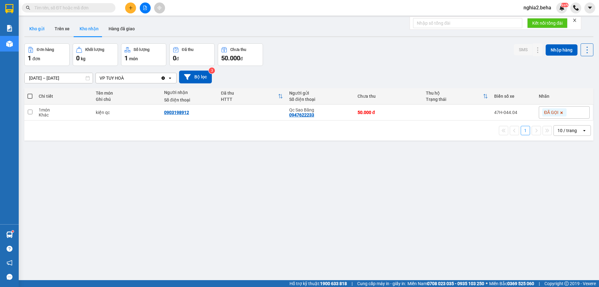
click at [42, 29] on button "Kho gửi" at bounding box center [36, 28] width 25 height 15
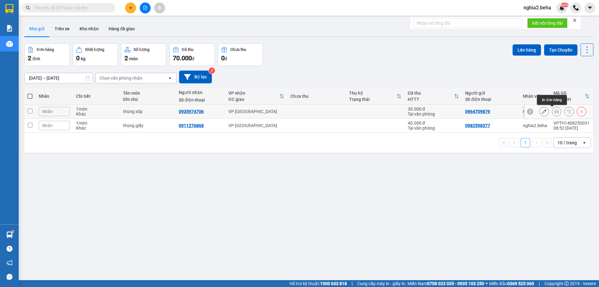
click at [555, 111] on icon at bounding box center [557, 111] width 4 height 4
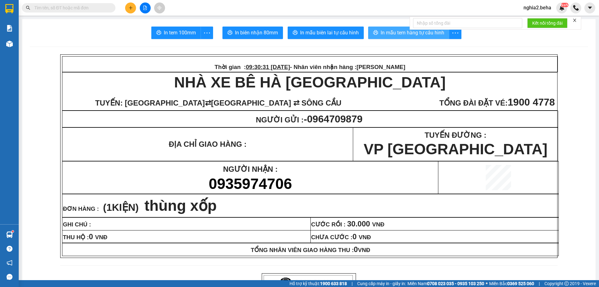
click at [416, 33] on span "In mẫu tem hàng tự cấu hình" at bounding box center [413, 33] width 64 height 8
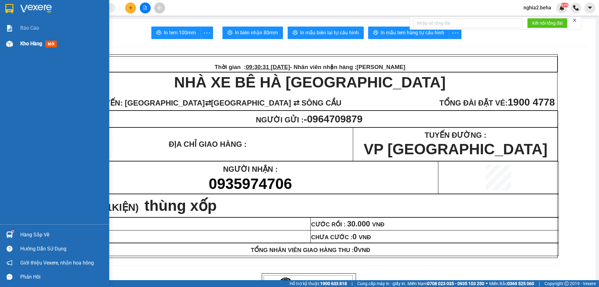
click at [28, 43] on span "Kho hàng" at bounding box center [31, 44] width 22 height 6
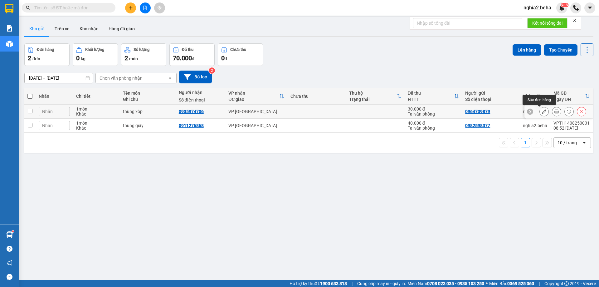
click at [542, 112] on icon at bounding box center [544, 111] width 4 height 4
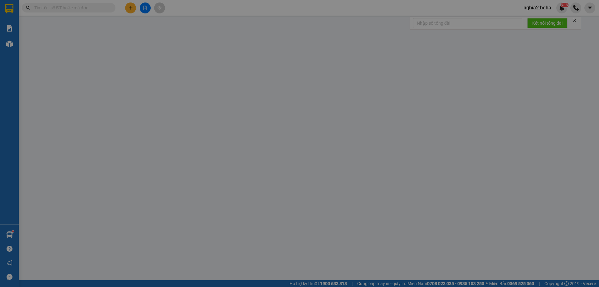
type input "0964709879"
type input "0935974706"
type input "30.000"
type input "0"
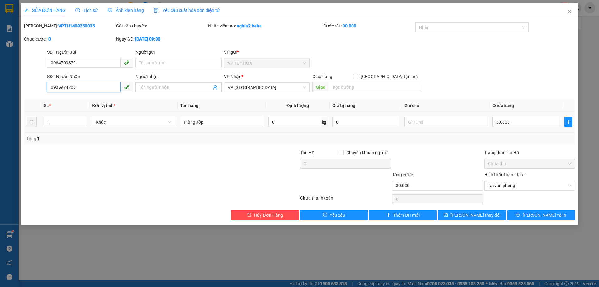
drag, startPoint x: 84, startPoint y: 86, endPoint x: 50, endPoint y: 86, distance: 34.3
click at [50, 86] on input "0935974706" at bounding box center [84, 87] width 74 height 10
click at [569, 12] on icon "close" at bounding box center [569, 11] width 5 height 5
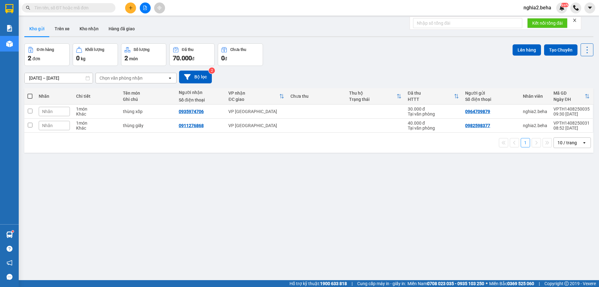
click at [239, 242] on div "ver 1.8.138 Kho gửi Trên xe Kho nhận Hàng đã giao Đơn hàng 2 đơn Khối lượng 0 k…" at bounding box center [309, 162] width 574 height 287
click at [86, 32] on button "Kho nhận" at bounding box center [89, 28] width 29 height 15
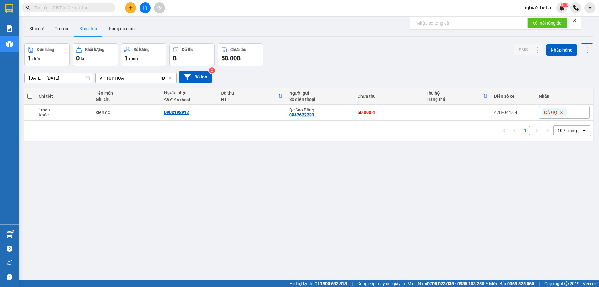
click at [73, 7] on input "text" at bounding box center [71, 7] width 74 height 7
paste input "0352922046"
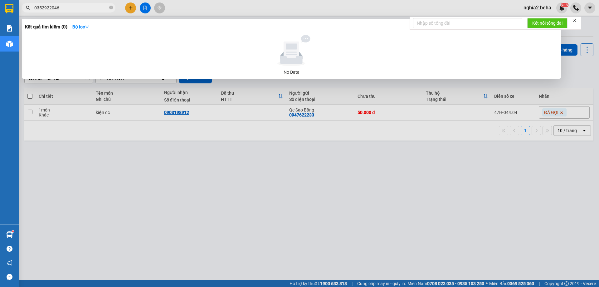
type input "0352922046"
click at [109, 7] on span "0352922046" at bounding box center [69, 7] width 94 height 9
click at [112, 8] on icon "close-circle" at bounding box center [111, 8] width 4 height 4
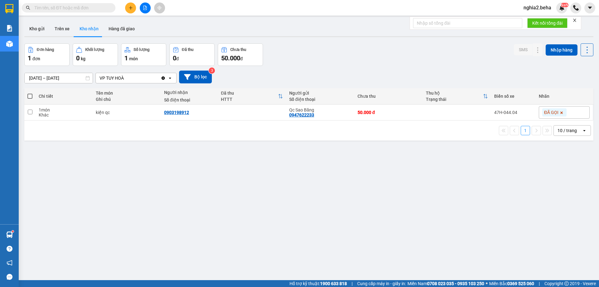
click at [89, 8] on input "text" at bounding box center [71, 7] width 74 height 7
paste input "0916454779"
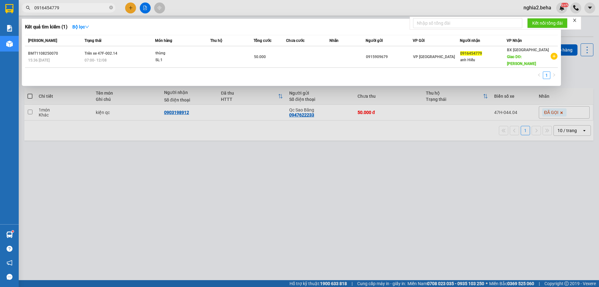
click at [222, 153] on div at bounding box center [299, 143] width 599 height 287
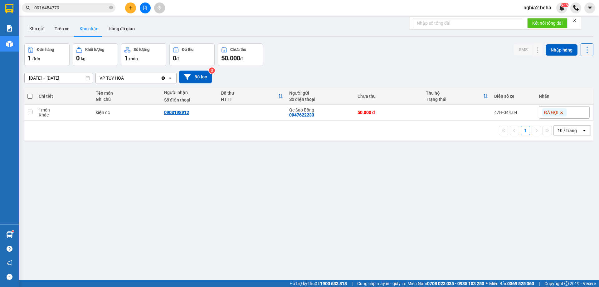
click at [67, 7] on input "0916454779" at bounding box center [71, 7] width 74 height 7
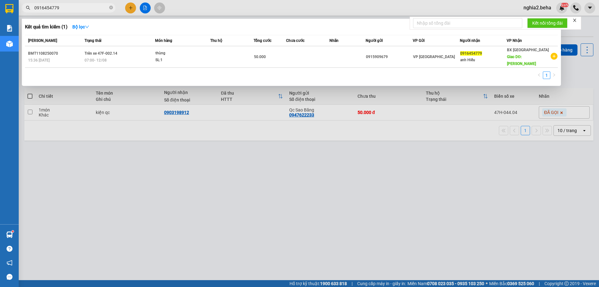
click at [68, 6] on input "0916454779" at bounding box center [71, 7] width 74 height 7
paste input "1503467"
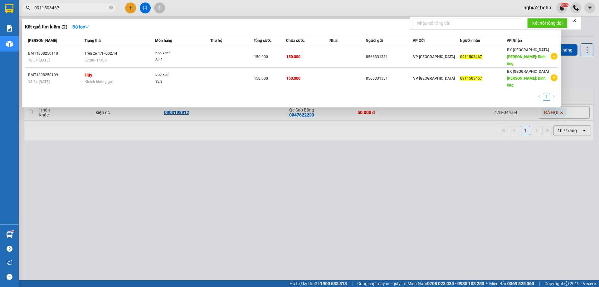
type input "0911503467"
click at [265, 203] on div at bounding box center [299, 143] width 599 height 287
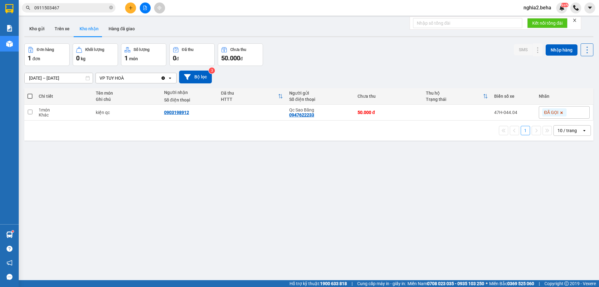
click at [338, 64] on div "Đơn hàng 1 đơn Khối lượng 0 kg Số lượng 1 món Đã thu 0 đ Chưa thu 50.000 đ SMS …" at bounding box center [308, 54] width 569 height 22
click at [311, 233] on div "ver 1.8.138 Kho gửi Trên xe Kho nhận Hàng đã giao Đơn hàng 1 đơn Khối lượng 0 k…" at bounding box center [309, 162] width 574 height 287
click at [377, 71] on div "12/08/2025 – 14/08/2025 Press the down arrow key to interact with the calendar …" at bounding box center [308, 77] width 569 height 13
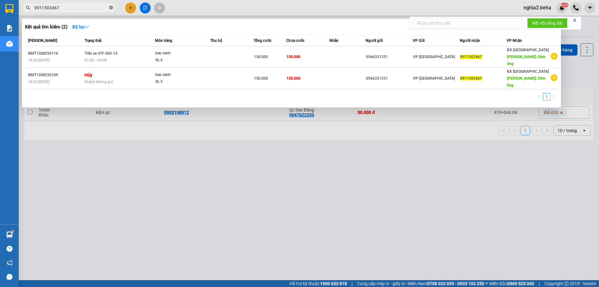
click at [110, 8] on icon "close-circle" at bounding box center [111, 8] width 4 height 4
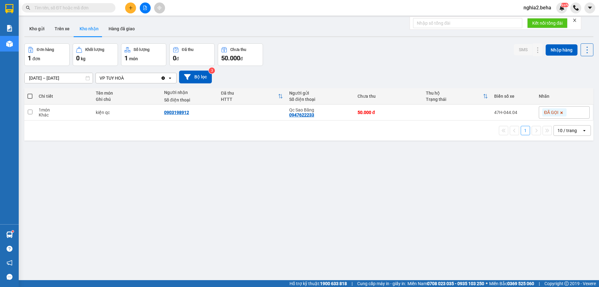
click at [367, 57] on div "Đơn hàng 1 đơn Khối lượng 0 kg Số lượng 1 món Đã thu 0 đ Chưa thu 50.000 đ SMS …" at bounding box center [308, 54] width 569 height 22
click at [79, 5] on input "text" at bounding box center [71, 7] width 74 height 7
click at [64, 2] on div "Kết quả tìm kiếm ( 2 ) Bộ lọc Mã ĐH Trạng thái Món hàng Thu hộ Tổng cước Chưa c…" at bounding box center [61, 7] width 122 height 11
click at [67, 7] on input "text" at bounding box center [71, 7] width 74 height 7
paste input "0334409147"
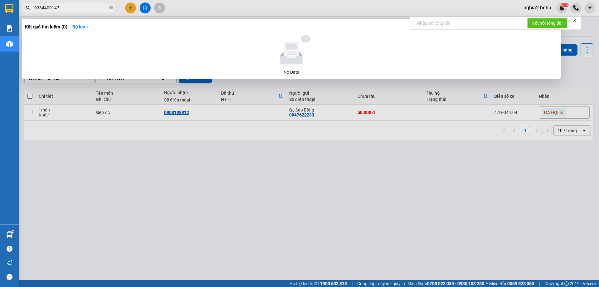
type input "0334409147"
click at [111, 7] on icon "close-circle" at bounding box center [111, 8] width 4 height 4
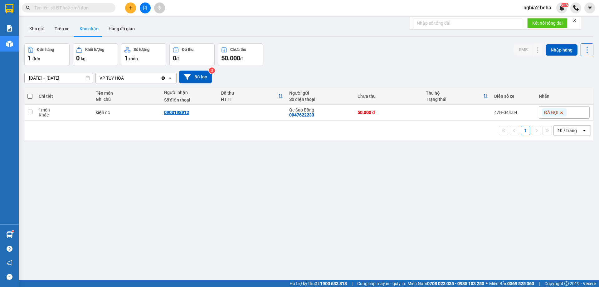
click at [96, 8] on input "text" at bounding box center [71, 7] width 74 height 7
paste input "0911503467"
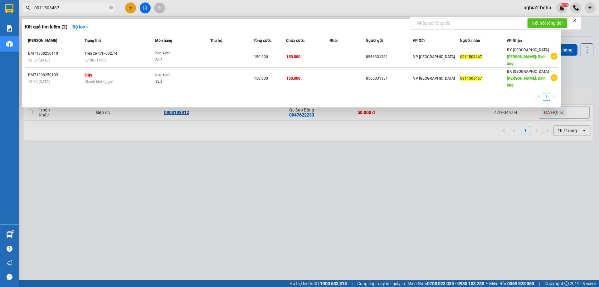
type input "0911503467"
click at [225, 156] on div at bounding box center [299, 143] width 599 height 287
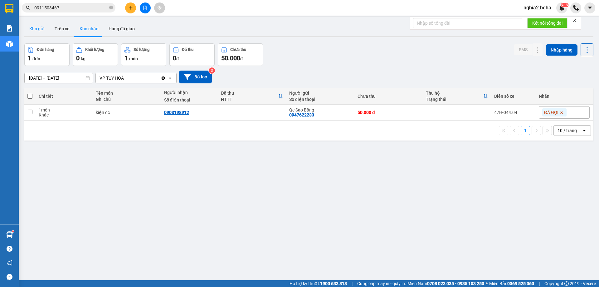
click at [40, 27] on button "Kho gửi" at bounding box center [36, 28] width 25 height 15
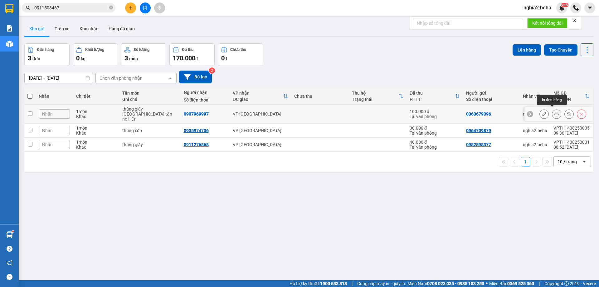
click at [555, 112] on icon at bounding box center [557, 114] width 4 height 4
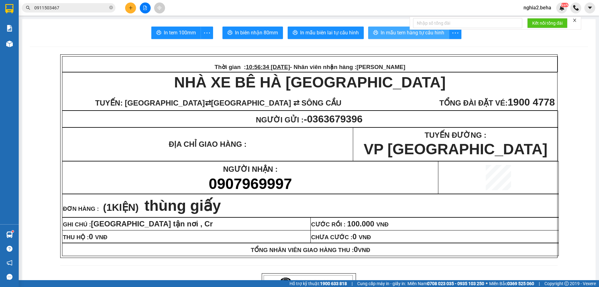
click at [396, 31] on span "In mẫu tem hàng tự cấu hình" at bounding box center [413, 33] width 64 height 8
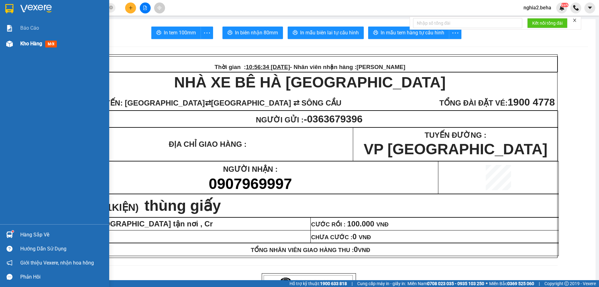
click at [6, 49] on div at bounding box center [9, 43] width 11 height 11
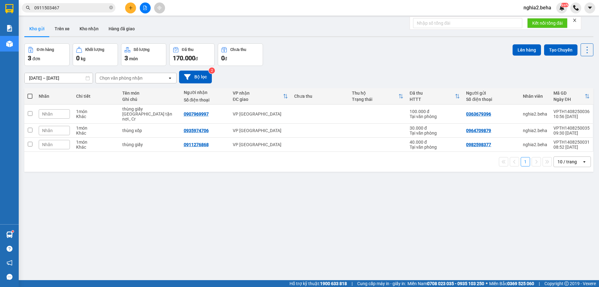
click at [343, 229] on div "ver 1.8.138 Kho gửi Trên xe Kho nhận Hàng đã giao Đơn hàng 3 đơn Khối lượng 0 k…" at bounding box center [309, 162] width 574 height 287
click at [91, 24] on button "Kho nhận" at bounding box center [89, 28] width 29 height 15
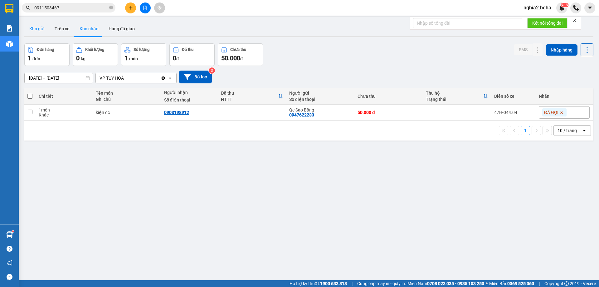
click at [42, 29] on button "Kho gửi" at bounding box center [36, 28] width 25 height 15
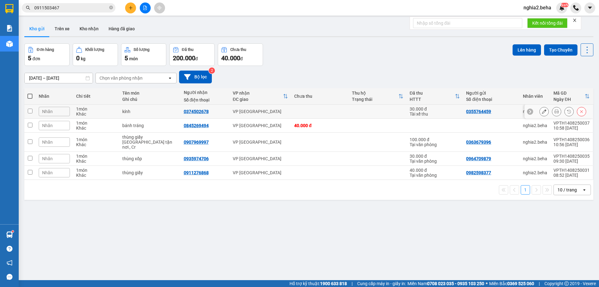
drag, startPoint x: 29, startPoint y: 110, endPoint x: 30, endPoint y: 119, distance: 9.1
click at [30, 110] on input "checkbox" at bounding box center [30, 111] width 5 height 5
checkbox input "true"
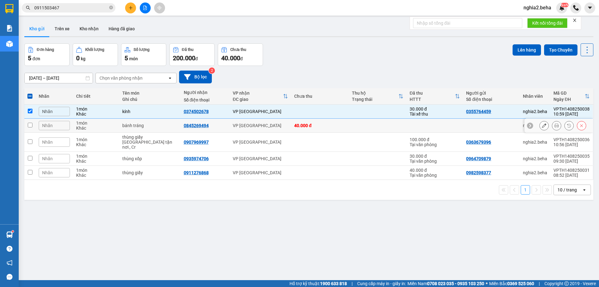
click at [30, 125] on input "checkbox" at bounding box center [30, 125] width 5 height 5
checkbox input "true"
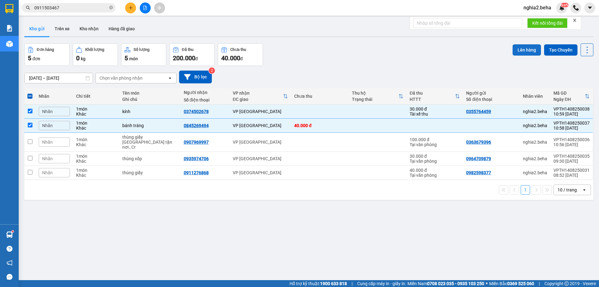
click at [521, 47] on button "Lên hàng" at bounding box center [527, 49] width 28 height 11
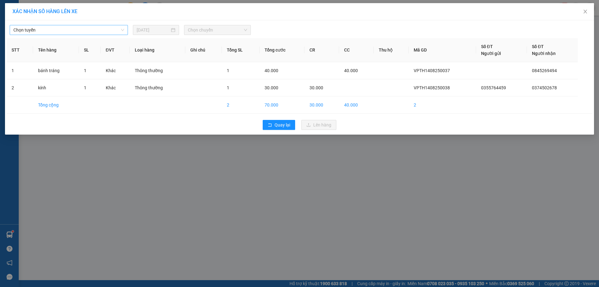
click at [104, 27] on span "Chọn tuyến" at bounding box center [68, 29] width 111 height 9
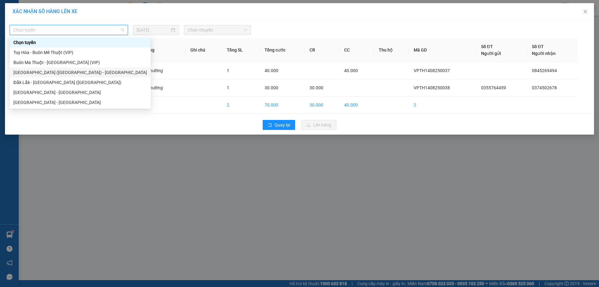
click at [58, 74] on div "[GEOGRAPHIC_DATA] ([GEOGRAPHIC_DATA]) - [GEOGRAPHIC_DATA]" at bounding box center [80, 72] width 134 height 7
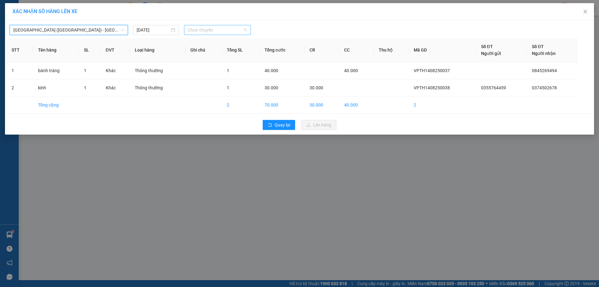
click at [219, 32] on span "Chọn chuyến" at bounding box center [217, 29] width 59 height 9
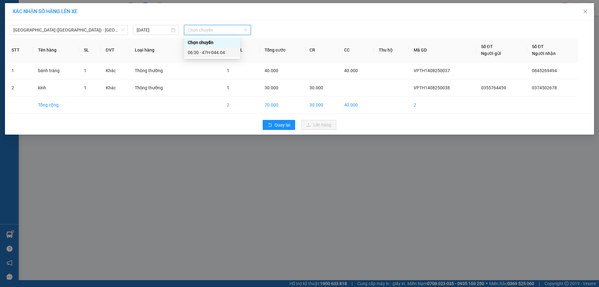
click at [214, 53] on div "06:30 - 47H-044.04" at bounding box center [212, 52] width 49 height 7
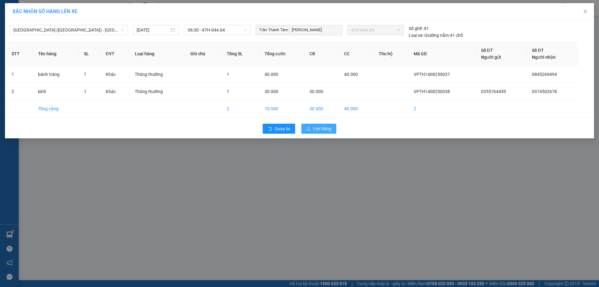
click at [326, 126] on span "Lên hàng" at bounding box center [322, 128] width 18 height 7
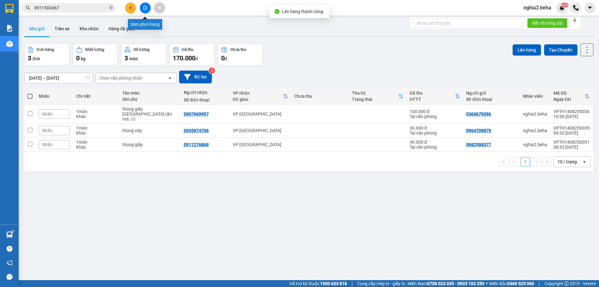
click at [146, 8] on icon "file-add" at bounding box center [145, 8] width 4 height 4
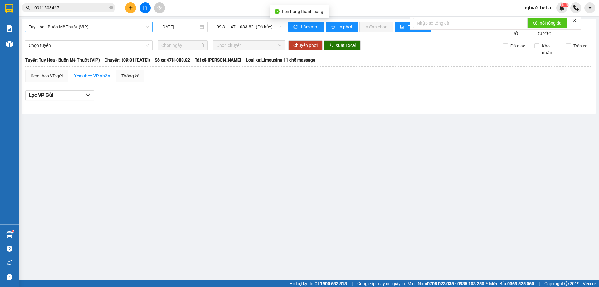
click at [114, 25] on span "Tuy Hòa - Buôn Mê Thuột (VIP)" at bounding box center [89, 26] width 120 height 9
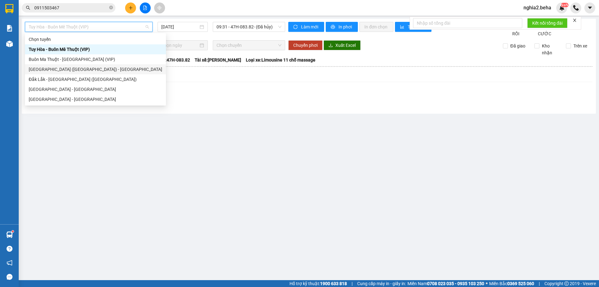
click at [79, 70] on div "[GEOGRAPHIC_DATA] ([GEOGRAPHIC_DATA]) - [GEOGRAPHIC_DATA]" at bounding box center [96, 69] width 134 height 7
type input "[DATE]"
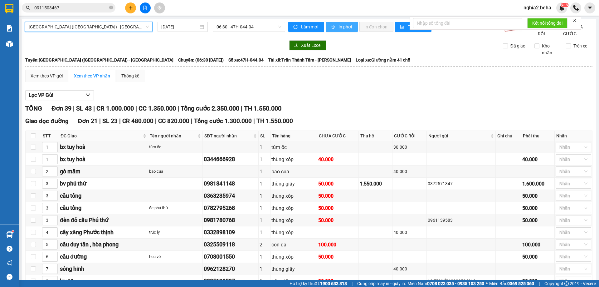
click at [340, 27] on span "In phơi" at bounding box center [346, 26] width 14 height 7
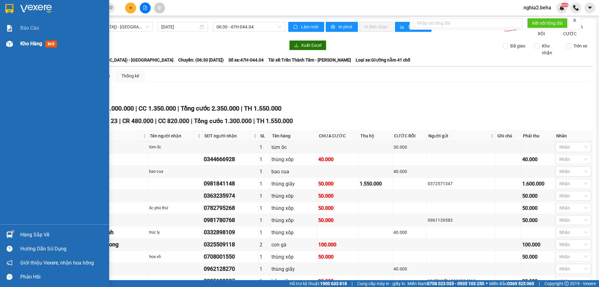
click at [12, 44] on img at bounding box center [9, 44] width 7 height 7
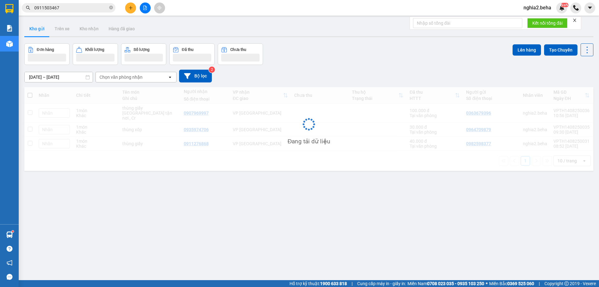
click at [336, 55] on div "Đơn hàng Khối lượng Số lượng Đã thu Chưa thu Lên hàng Tạo Chuyến" at bounding box center [308, 54] width 569 height 22
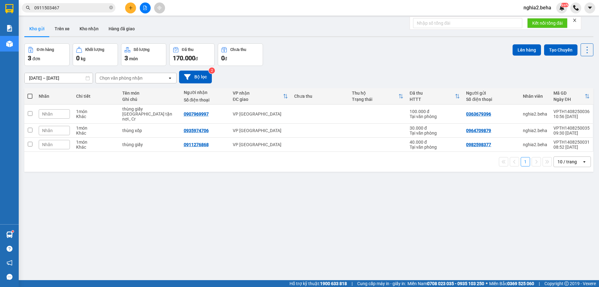
click at [249, 222] on div "ver 1.8.138 Kho gửi Trên xe Kho nhận Hàng đã giao Đơn hàng 3 đơn Khối lượng 0 k…" at bounding box center [309, 162] width 574 height 287
click at [88, 27] on button "Kho nhận" at bounding box center [89, 28] width 29 height 15
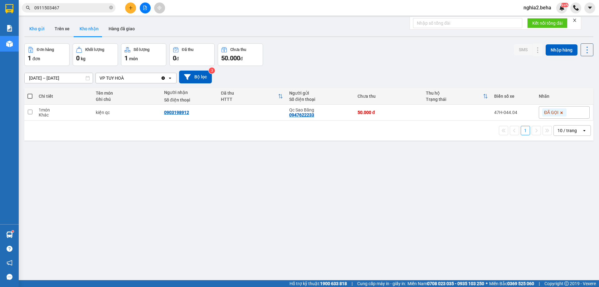
click at [36, 30] on button "Kho gửi" at bounding box center [36, 28] width 25 height 15
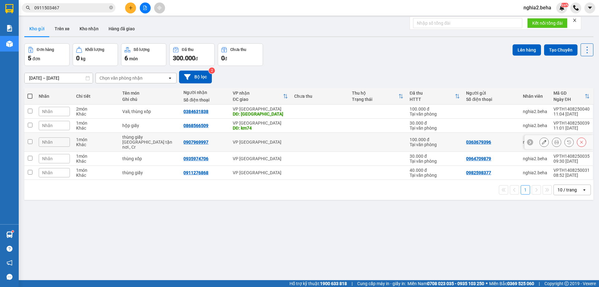
click at [28, 139] on input "checkbox" at bounding box center [30, 141] width 5 height 5
checkbox input "true"
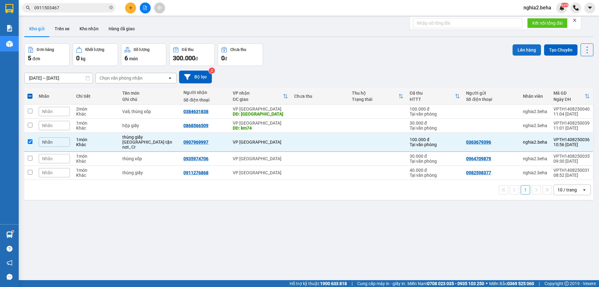
click at [518, 49] on button "Lên hàng" at bounding box center [527, 49] width 28 height 11
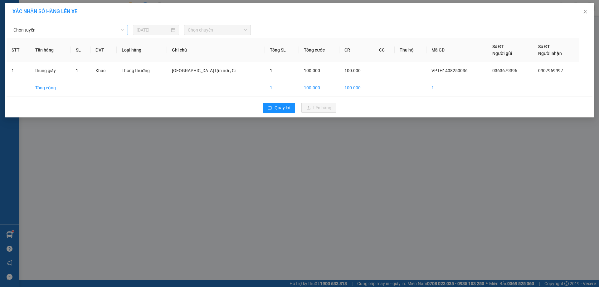
click at [83, 27] on span "Chọn tuyến" at bounding box center [68, 29] width 111 height 9
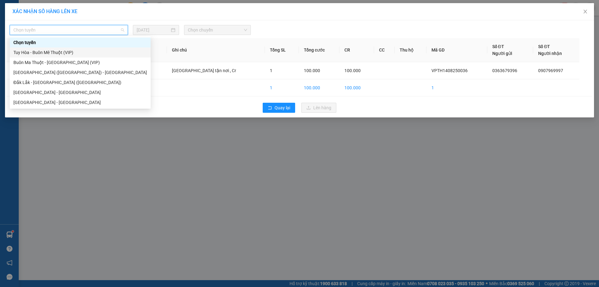
click at [62, 50] on div "Tuy Hòa - Buôn Mê Thuột (VIP)" at bounding box center [80, 52] width 134 height 7
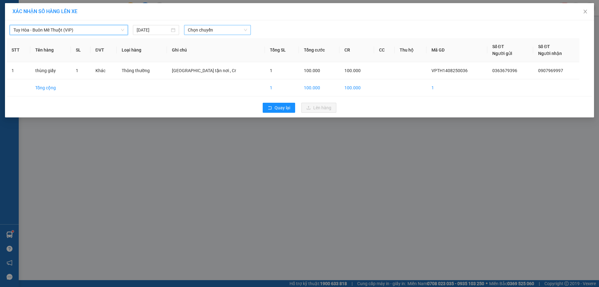
click at [232, 29] on span "Chọn chuyến" at bounding box center [217, 29] width 59 height 9
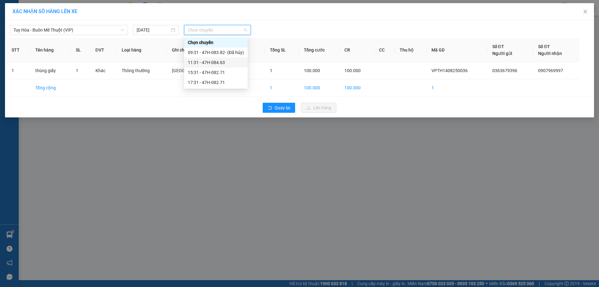
click at [224, 63] on div "11:31 - 47H-084.63" at bounding box center [216, 62] width 56 height 7
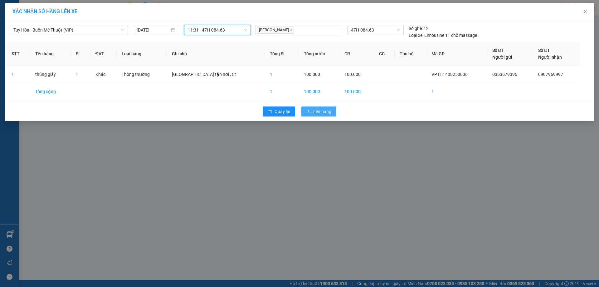
click at [321, 112] on span "Lên hàng" at bounding box center [322, 111] width 18 height 7
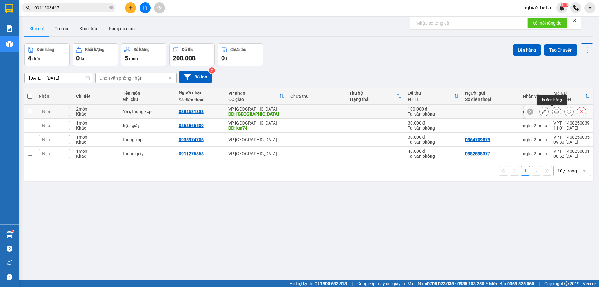
click at [555, 112] on icon at bounding box center [557, 111] width 4 height 4
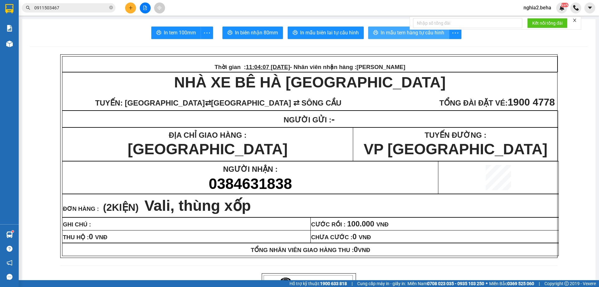
click at [396, 34] on span "In mẫu tem hàng tự cấu hình" at bounding box center [413, 33] width 64 height 8
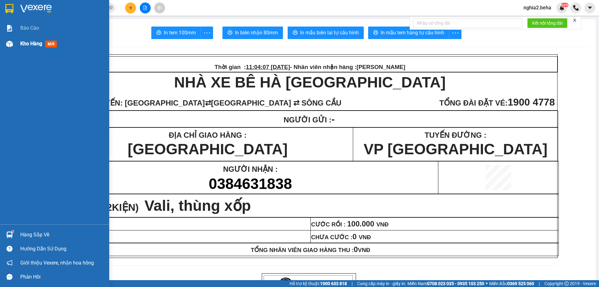
click at [23, 42] on span "Kho hàng" at bounding box center [31, 44] width 22 height 6
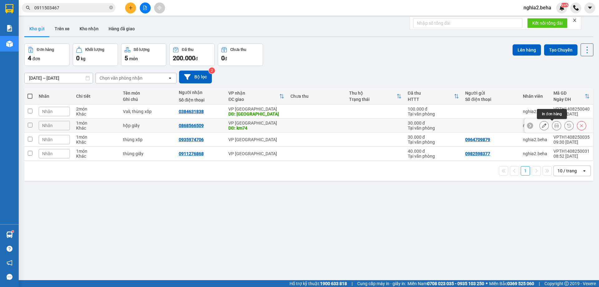
click at [553, 126] on button at bounding box center [557, 125] width 9 height 11
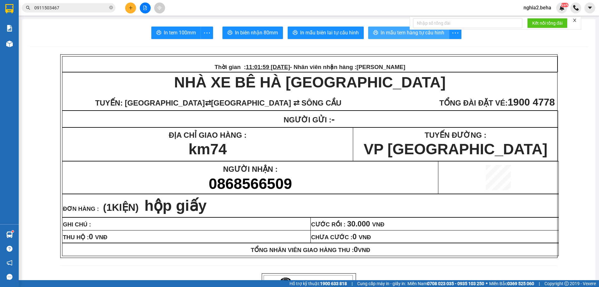
click at [396, 37] on span "In mẫu tem hàng tự cấu hình" at bounding box center [413, 33] width 64 height 8
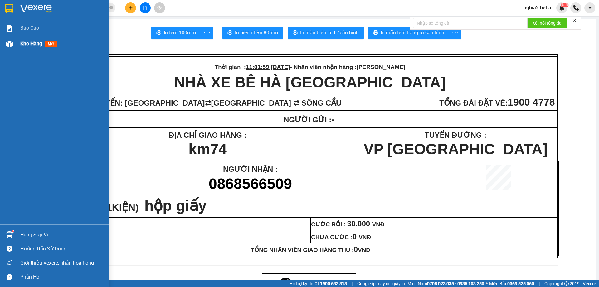
click at [23, 46] on span "Kho hàng" at bounding box center [31, 44] width 22 height 6
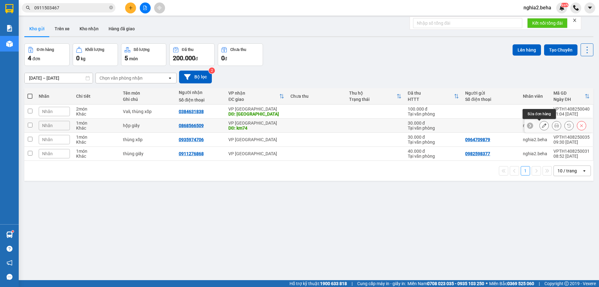
click at [542, 125] on icon at bounding box center [544, 125] width 4 height 4
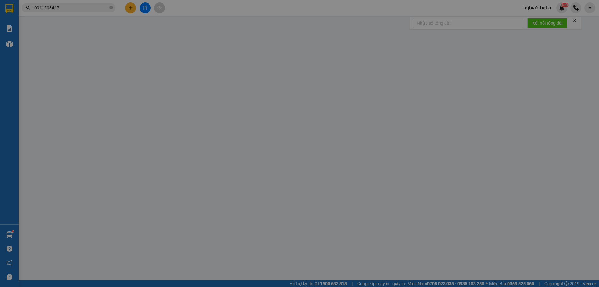
type input "0868566509"
type input "km74"
type input "30.000"
type input "0"
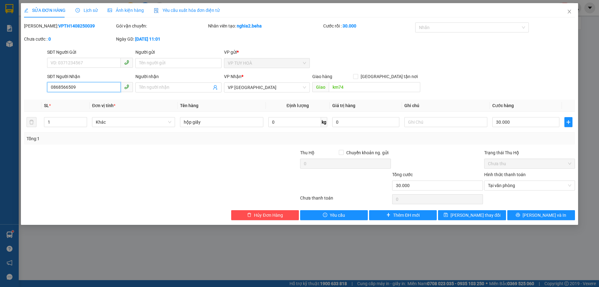
drag, startPoint x: 87, startPoint y: 86, endPoint x: 33, endPoint y: 90, distance: 54.5
click at [33, 90] on div "SĐT Người Nhận 0868566509 0868566509 Người nhận Tên người nhận VP Nhận * VP [GE…" at bounding box center [299, 84] width 553 height 22
click at [570, 13] on icon "close" at bounding box center [569, 11] width 5 height 5
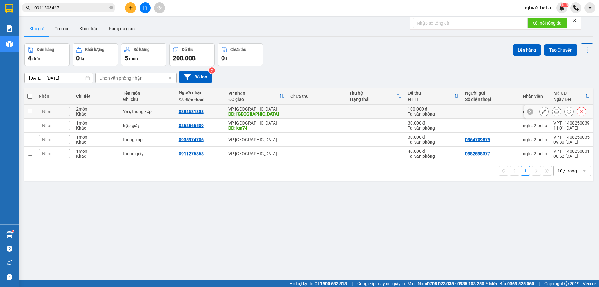
click at [542, 111] on icon at bounding box center [544, 111] width 4 height 4
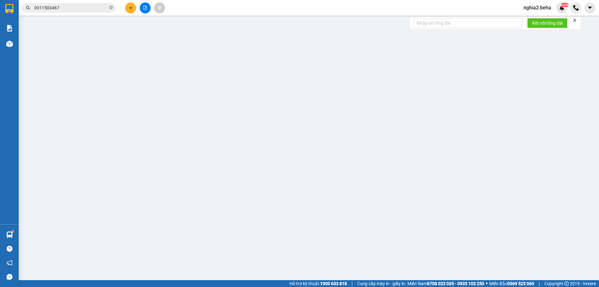
type input "0384631838"
type input "[GEOGRAPHIC_DATA]"
type input "100.000"
type input "0"
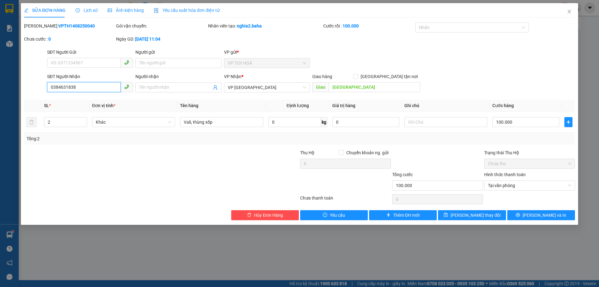
drag, startPoint x: 92, startPoint y: 87, endPoint x: 22, endPoint y: 91, distance: 69.4
click at [22, 91] on div "SỬA ĐƠN HÀNG Lịch sử Ảnh kiện hàng Yêu cầu xuất hóa đơn điện tử Total Paid Fee …" at bounding box center [300, 114] width 558 height 222
click at [569, 11] on icon "close" at bounding box center [569, 11] width 5 height 5
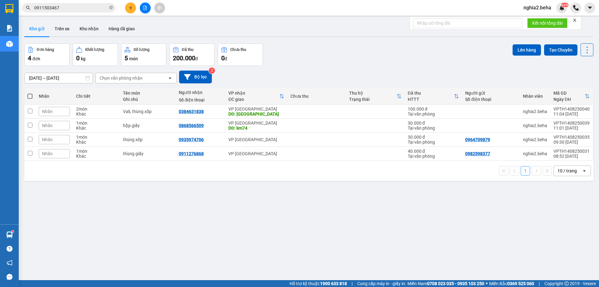
drag, startPoint x: 225, startPoint y: 215, endPoint x: 217, endPoint y: 205, distance: 13.1
click at [224, 213] on div "ver 1.8.138 Kho gửi Trên xe Kho nhận Hàng đã giao Đơn hàng 4 đơn Khối lượng 0 k…" at bounding box center [309, 162] width 574 height 287
click at [59, 27] on button "Trên xe" at bounding box center [62, 28] width 25 height 15
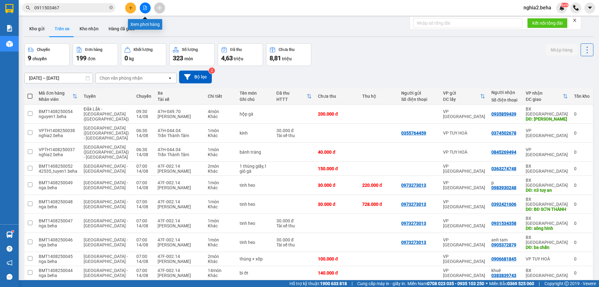
click at [145, 6] on icon "file-add" at bounding box center [145, 8] width 3 height 4
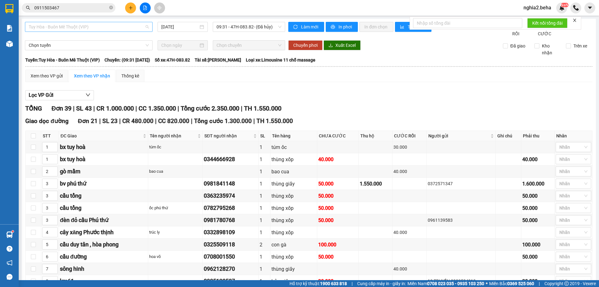
click at [132, 22] on div "Tuy Hòa - Buôn Mê Thuột (VIP)" at bounding box center [89, 27] width 128 height 10
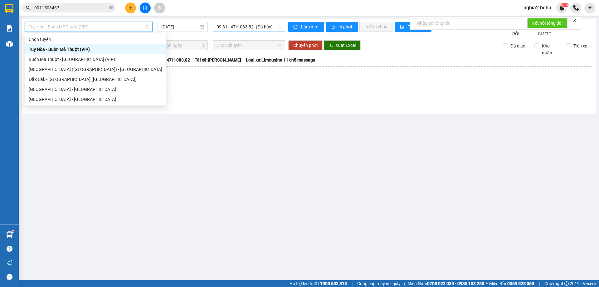
click at [244, 27] on span "09:31 - 47H-083.82 - (Đã hủy)" at bounding box center [249, 26] width 65 height 9
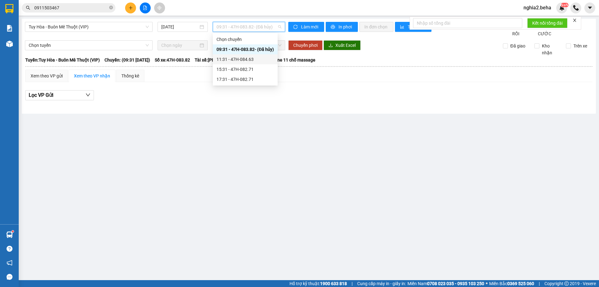
click at [244, 62] on div "11:31 - 47H-084.63" at bounding box center [245, 59] width 57 height 7
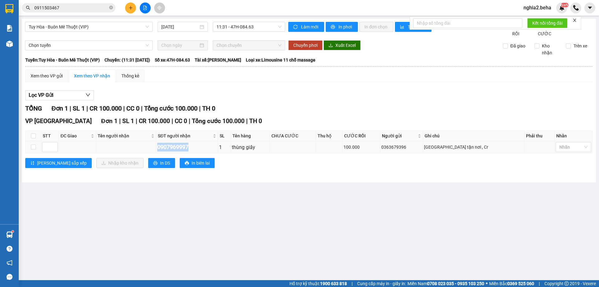
drag, startPoint x: 200, startPoint y: 155, endPoint x: 167, endPoint y: 156, distance: 33.8
click at [167, 153] on tr "0907969997 1 thùng giấy 100.000 0363679396 [GEOGRAPHIC_DATA] tận nơi , Cr Nhãn" at bounding box center [309, 147] width 567 height 12
copy div "0907969997"
click at [71, 8] on input "0911503467" at bounding box center [71, 7] width 74 height 7
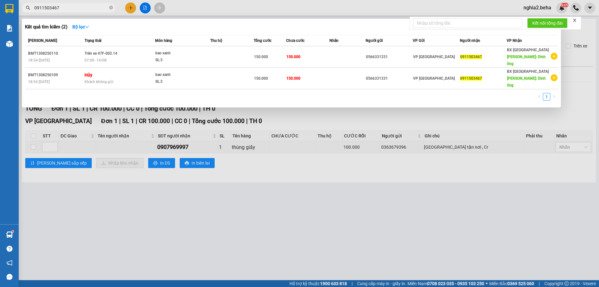
click at [71, 8] on input "0911503467" at bounding box center [71, 7] width 74 height 7
paste input "0796999"
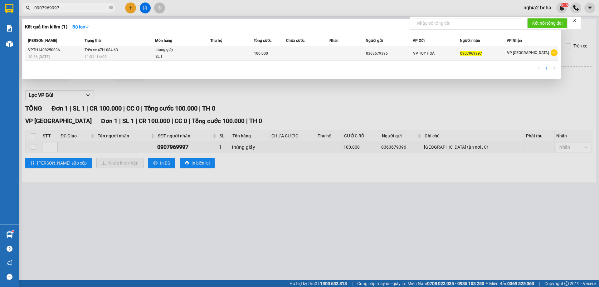
type input "0907969997"
click at [99, 52] on span "Trên xe 47H-084.63" at bounding box center [101, 49] width 33 height 5
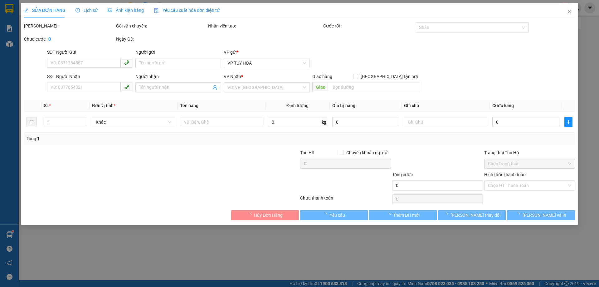
type input "0363679396"
type input "0907969997"
type input "100.000"
type input "0"
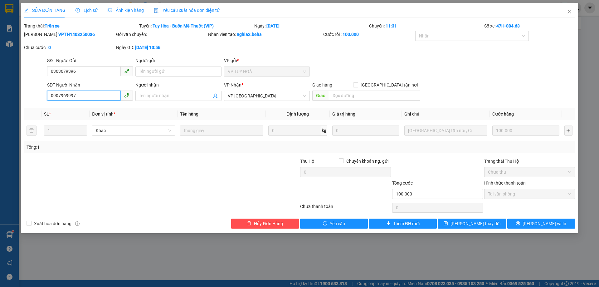
drag, startPoint x: 90, startPoint y: 98, endPoint x: 41, endPoint y: 97, distance: 49.0
click at [41, 97] on div "SĐT Người Nhận 0907969997 0907969997 Người nhận Tên người nhận VP Nhận * VP [GE…" at bounding box center [299, 92] width 553 height 22
click at [124, 8] on span "Ảnh kiện hàng" at bounding box center [126, 10] width 36 height 5
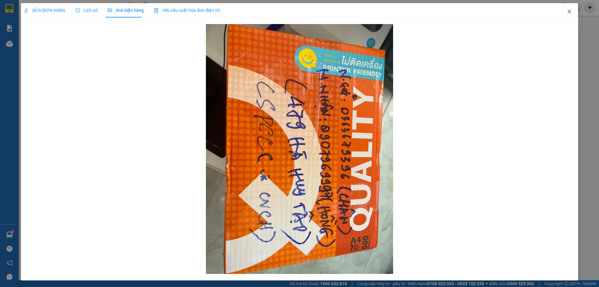
drag, startPoint x: 564, startPoint y: 11, endPoint x: 559, endPoint y: 21, distance: 11.2
click at [567, 10] on icon "close" at bounding box center [569, 11] width 5 height 5
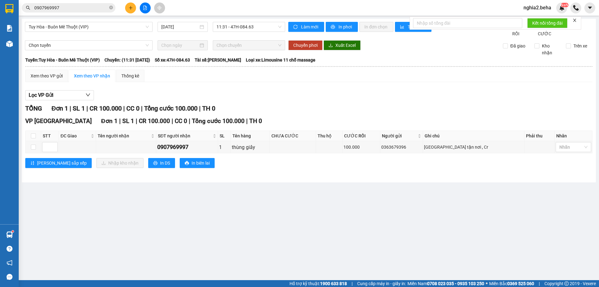
click at [289, 222] on main "Tuy Hòa - Buôn Mê Thuột (VIP) [DATE] 11:31 - 47H-084.63 Làm mới In phơi In đơn …" at bounding box center [299, 140] width 599 height 280
click at [264, 244] on main "Tuy Hòa - Buôn Mê Thuột (VIP) [DATE] 11:31 - 47H-084.63 Làm mới In phơi In đơn …" at bounding box center [299, 140] width 599 height 280
click at [302, 244] on main "Tuy Hòa - Buôn Mê Thuột (VIP) [DATE] 11:31 - 47H-084.63 Làm mới In phơi In đơn …" at bounding box center [299, 140] width 599 height 280
click at [255, 250] on main "Tuy Hòa - Buôn Mê Thuột (VIP) [DATE] 11:31 - 47H-084.63 Làm mới In phơi In đơn …" at bounding box center [299, 140] width 599 height 280
click at [313, 176] on div "TỔNG Đơn 1 | SL 1 | CR 100.000 | CC 0 | Tổng cước 100.000 | TH 0 VP [GEOGRAPHIC…" at bounding box center [309, 140] width 568 height 72
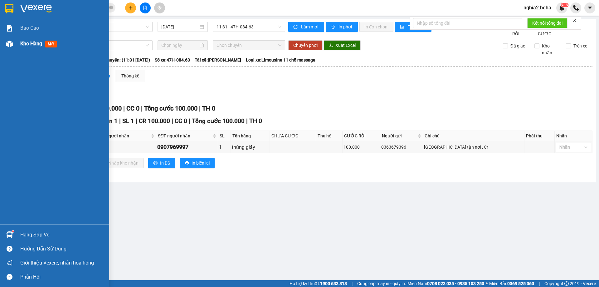
click at [14, 44] on div at bounding box center [9, 43] width 11 height 11
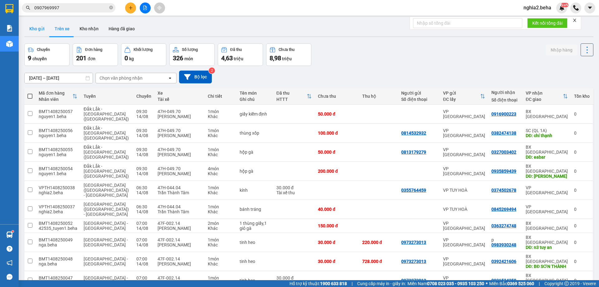
click at [34, 27] on button "Kho gửi" at bounding box center [36, 28] width 25 height 15
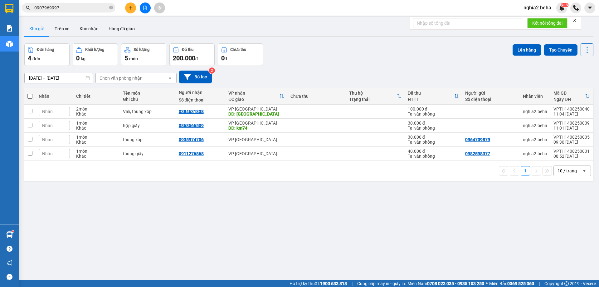
click at [395, 211] on div "ver 1.8.138 Kho gửi Trên xe Kho nhận Hàng đã giao Đơn hàng 4 đơn Khối lượng 0 k…" at bounding box center [309, 162] width 574 height 287
click at [542, 153] on icon at bounding box center [544, 153] width 4 height 4
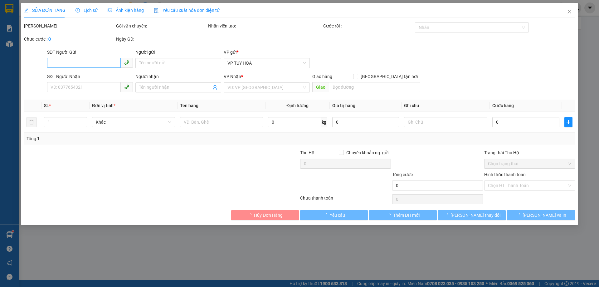
type input "0982598377"
type input "0911276868"
type input "40.000"
type input "0"
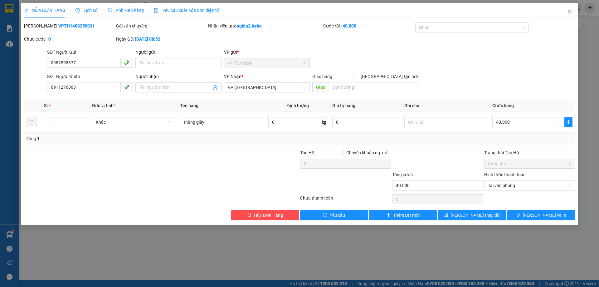
click at [123, 10] on span "Ảnh kiện hàng" at bounding box center [126, 10] width 36 height 5
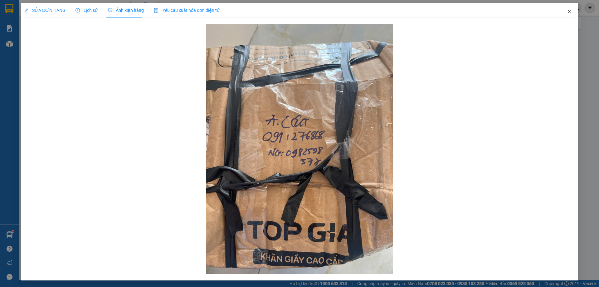
click at [567, 12] on icon "close" at bounding box center [569, 11] width 5 height 5
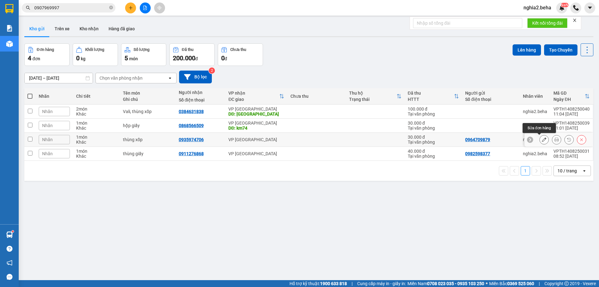
click at [542, 138] on icon at bounding box center [544, 139] width 4 height 4
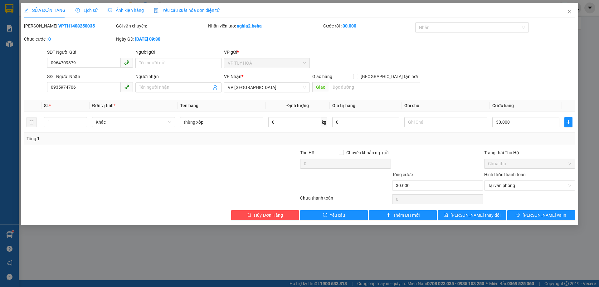
click at [122, 3] on div "Ảnh kiện hàng" at bounding box center [126, 10] width 36 height 14
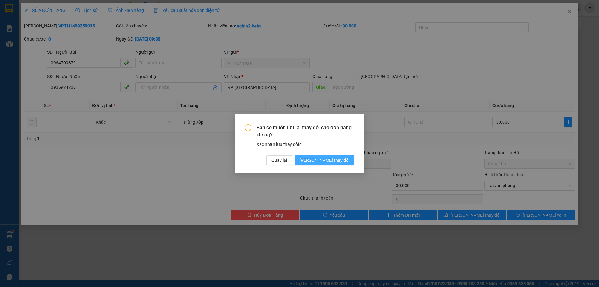
click at [335, 161] on span "[PERSON_NAME] thay đổi" at bounding box center [325, 160] width 50 height 7
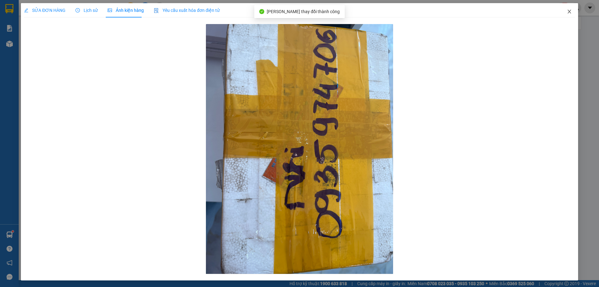
click at [568, 13] on icon "close" at bounding box center [569, 12] width 3 height 4
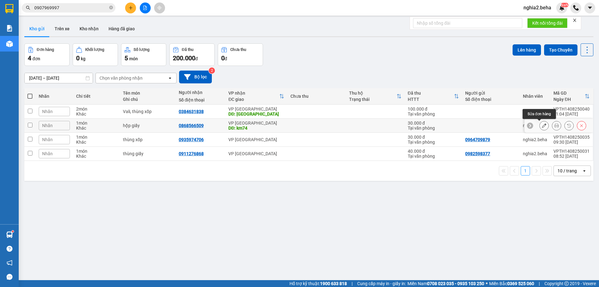
click at [542, 123] on icon at bounding box center [544, 125] width 4 height 4
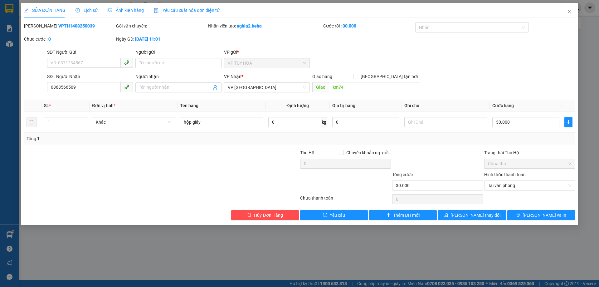
click at [130, 9] on span "Ảnh kiện hàng" at bounding box center [126, 10] width 36 height 5
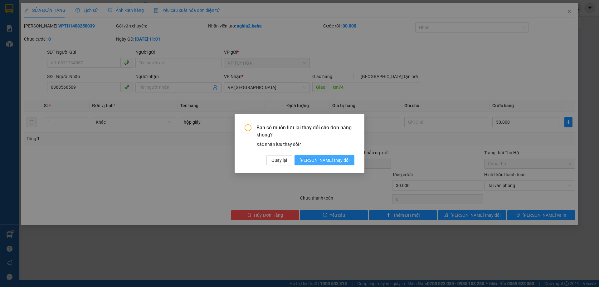
click at [346, 156] on button "[PERSON_NAME] thay đổi" at bounding box center [325, 160] width 60 height 10
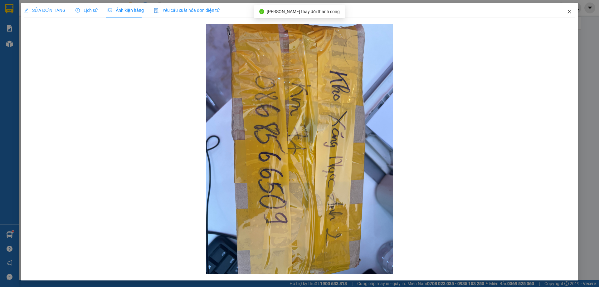
click at [567, 11] on icon "close" at bounding box center [569, 11] width 5 height 5
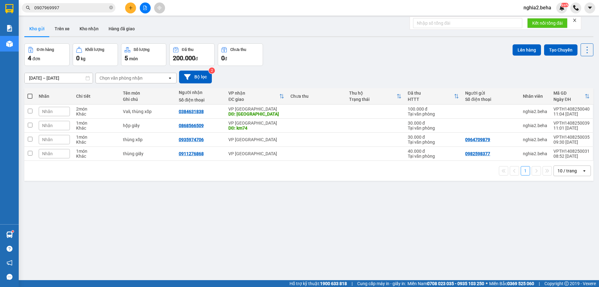
click at [328, 65] on div "Đơn hàng 4 đơn Khối lượng 0 kg Số lượng 5 món Đã thu 200.000 đ Chưa thu 0 đ Lên…" at bounding box center [308, 54] width 569 height 22
click at [144, 6] on icon "file-add" at bounding box center [145, 8] width 3 height 4
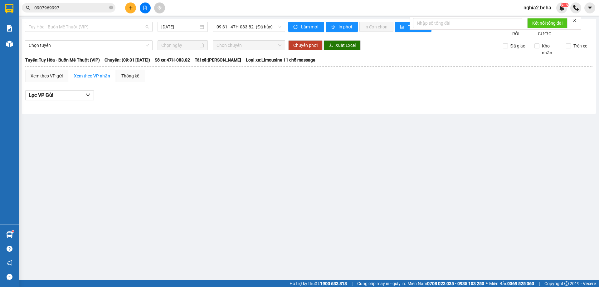
drag, startPoint x: 138, startPoint y: 24, endPoint x: 125, endPoint y: 36, distance: 17.9
click at [138, 25] on span "Tuy Hòa - Buôn Mê Thuột (VIP)" at bounding box center [89, 26] width 120 height 9
click at [140, 27] on span "Tuy Hòa - Buôn Mê Thuột (VIP)" at bounding box center [89, 26] width 120 height 9
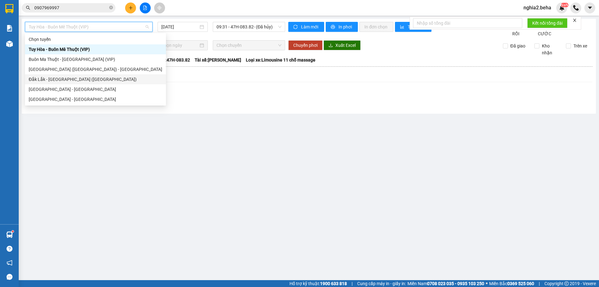
click at [59, 78] on div "Đắk Lắk - [GEOGRAPHIC_DATA] ([GEOGRAPHIC_DATA])" at bounding box center [96, 79] width 134 height 7
type input "[DATE]"
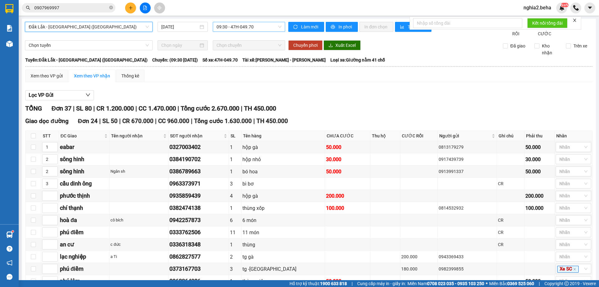
click at [253, 24] on span "09:30 - 47H-049.70" at bounding box center [249, 26] width 65 height 9
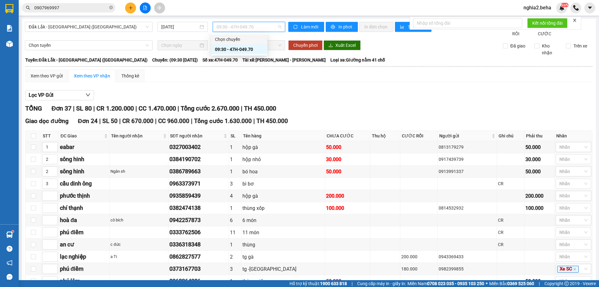
click at [214, 100] on div "Lọc VP Gửi" at bounding box center [309, 95] width 568 height 10
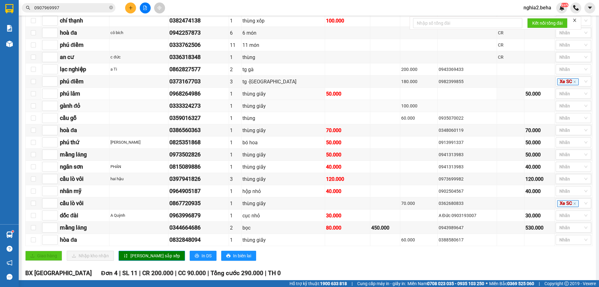
scroll to position [156, 0]
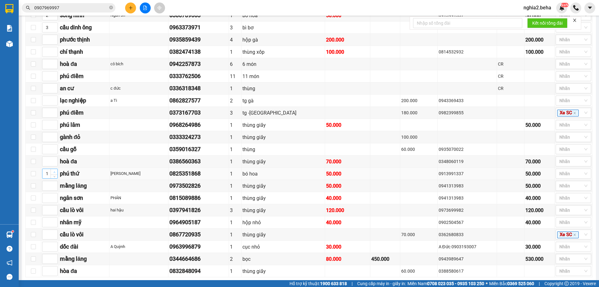
click at [53, 173] on icon "up" at bounding box center [54, 172] width 2 height 2
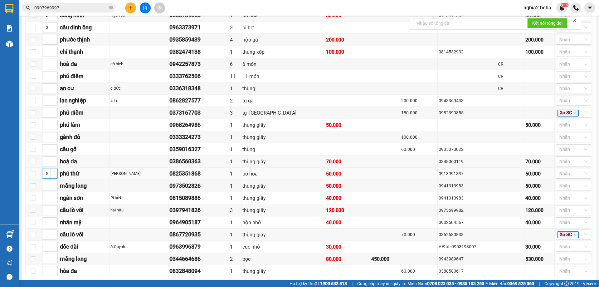
type input "6"
click at [53, 173] on icon "up" at bounding box center [54, 172] width 2 height 2
click at [53, 125] on icon "up" at bounding box center [54, 123] width 2 height 2
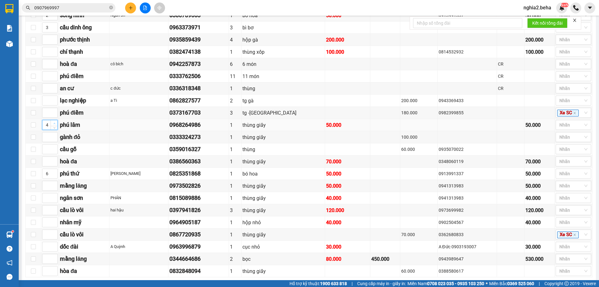
click at [53, 125] on icon "up" at bounding box center [54, 123] width 2 height 2
type input "6"
click at [53, 125] on icon "up" at bounding box center [54, 123] width 2 height 2
click at [55, 177] on icon "down" at bounding box center [54, 176] width 2 height 2
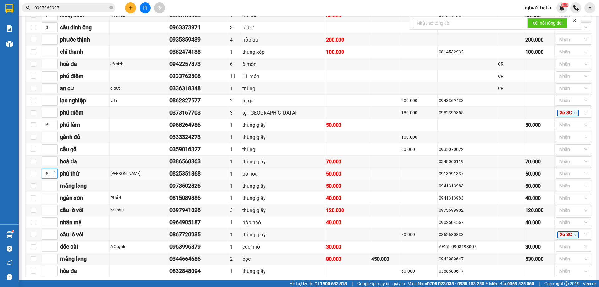
type input "6"
click at [55, 173] on icon "up" at bounding box center [54, 172] width 2 height 2
click at [53, 100] on icon "up" at bounding box center [54, 99] width 2 height 2
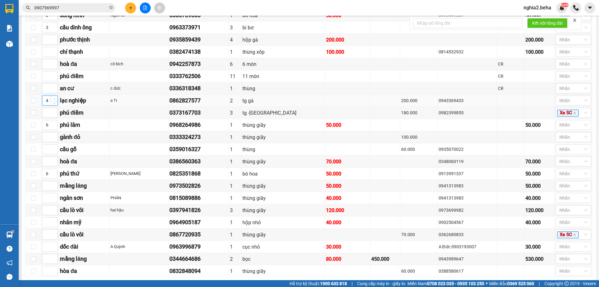
click at [53, 100] on icon "up" at bounding box center [54, 99] width 2 height 2
type input "7"
click at [53, 100] on icon "up" at bounding box center [54, 99] width 2 height 2
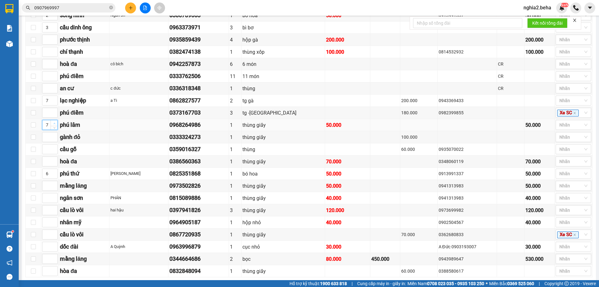
click at [53, 125] on span "up" at bounding box center [54, 123] width 4 height 4
type input "8"
click at [53, 125] on span "up" at bounding box center [54, 123] width 4 height 4
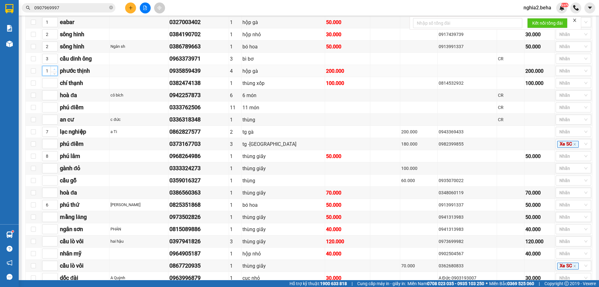
click at [55, 71] on span "up" at bounding box center [54, 69] width 4 height 4
click at [55, 72] on span "Increase Value" at bounding box center [54, 69] width 7 height 6
type input "4"
click at [55, 72] on span "Increase Value" at bounding box center [54, 69] width 7 height 6
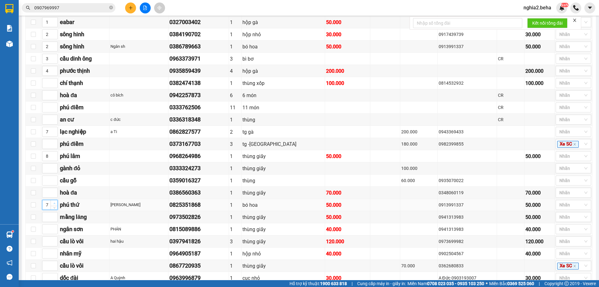
click at [55, 205] on icon "up" at bounding box center [54, 203] width 2 height 2
click at [55, 208] on icon "down" at bounding box center [54, 207] width 2 height 2
type input "5"
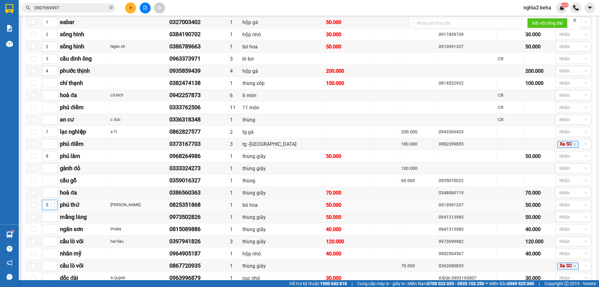
click at [55, 208] on icon "down" at bounding box center [54, 207] width 2 height 2
click at [53, 133] on span "Increase Value" at bounding box center [54, 130] width 7 height 6
type input "9"
click at [53, 133] on span "Increase Value" at bounding box center [54, 130] width 7 height 6
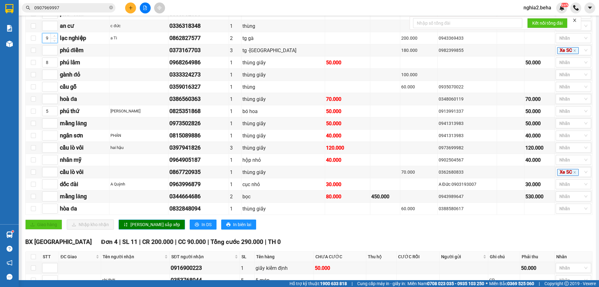
drag, startPoint x: 137, startPoint y: 233, endPoint x: 82, endPoint y: 130, distance: 116.5
click at [137, 228] on span "[PERSON_NAME] sắp xếp" at bounding box center [156, 224] width 50 height 7
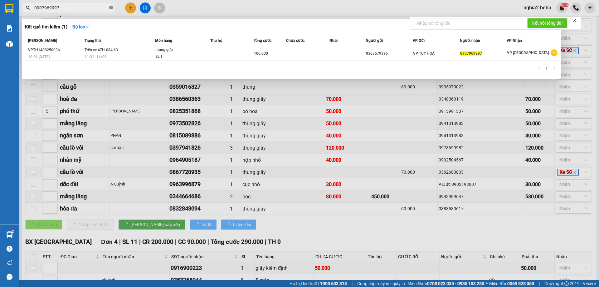
click at [110, 7] on icon "close-circle" at bounding box center [111, 8] width 4 height 4
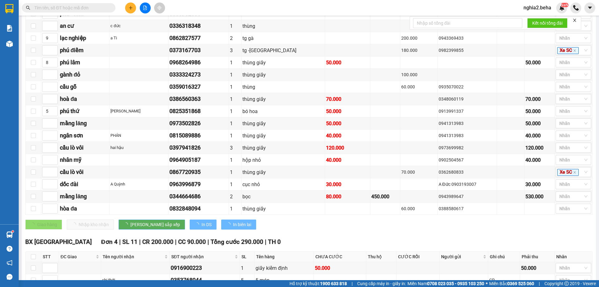
click at [89, 7] on input "text" at bounding box center [71, 7] width 74 height 7
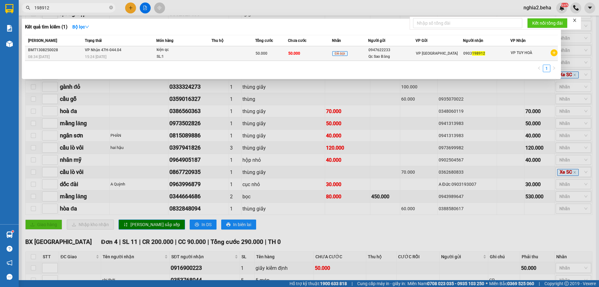
type input "198912"
click at [103, 53] on td "VP Nhận 47H-044.04 15:24 [DATE]" at bounding box center [119, 53] width 73 height 15
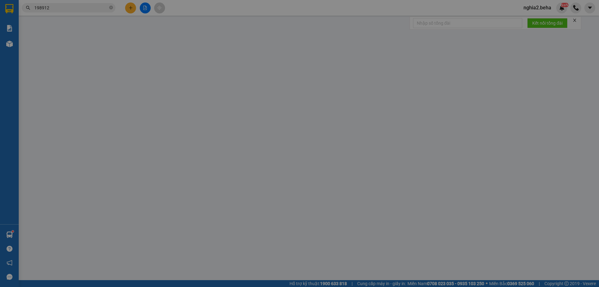
type input "0947622233"
type input "Qc Sao Băng"
type input "0903198912"
type input "50.000"
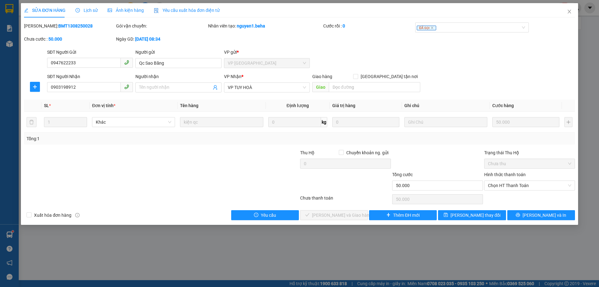
click at [125, 11] on span "Ảnh kiện hàng" at bounding box center [126, 10] width 36 height 5
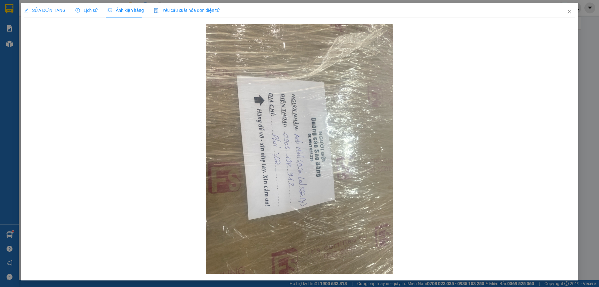
click at [56, 10] on span "SỬA ĐƠN HÀNG" at bounding box center [45, 10] width 42 height 5
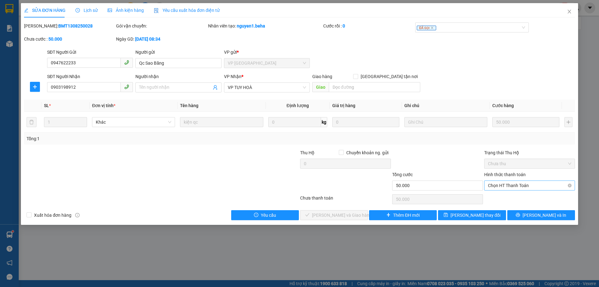
click at [537, 182] on span "Chọn HT Thanh Toán" at bounding box center [529, 185] width 83 height 9
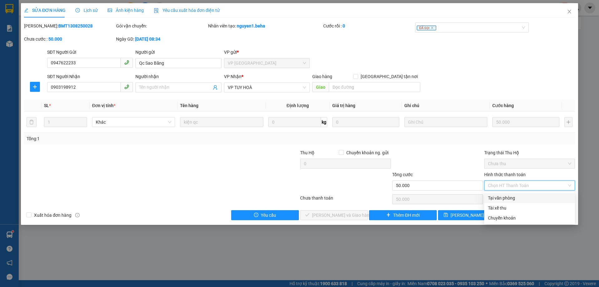
click at [524, 195] on div "Tại văn phòng" at bounding box center [529, 198] width 83 height 7
type input "0"
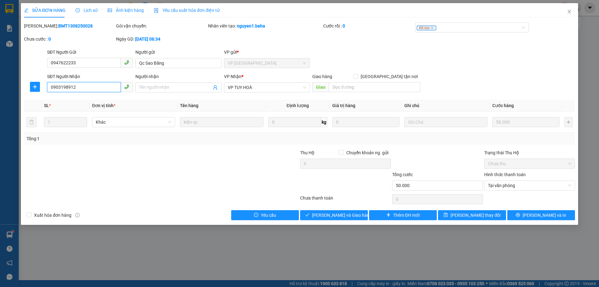
click at [81, 88] on input "0903198912" at bounding box center [84, 87] width 74 height 10
click at [341, 215] on span "[PERSON_NAME] và Giao hàng" at bounding box center [342, 215] width 60 height 7
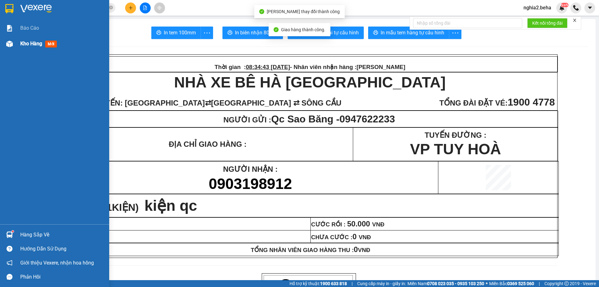
click at [11, 42] on img at bounding box center [9, 44] width 7 height 7
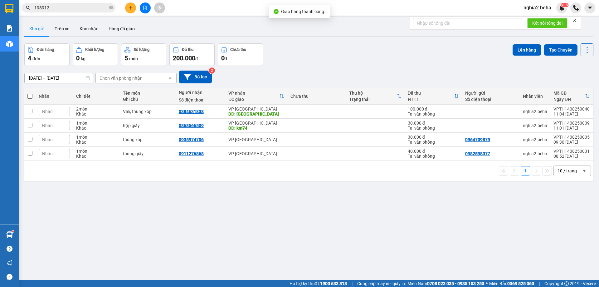
drag, startPoint x: 208, startPoint y: 202, endPoint x: 134, endPoint y: 129, distance: 104.0
click at [198, 196] on div "ver 1.8.138 Kho gửi Trên xe Kho nhận Hàng đã giao Đơn hàng 4 đơn Khối lượng 0 k…" at bounding box center [309, 162] width 574 height 287
click at [89, 30] on button "Kho nhận" at bounding box center [89, 28] width 29 height 15
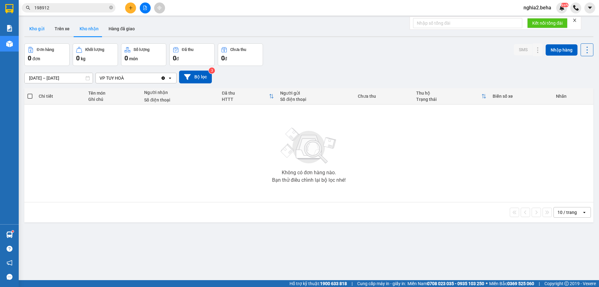
click at [37, 28] on button "Kho gửi" at bounding box center [36, 28] width 25 height 15
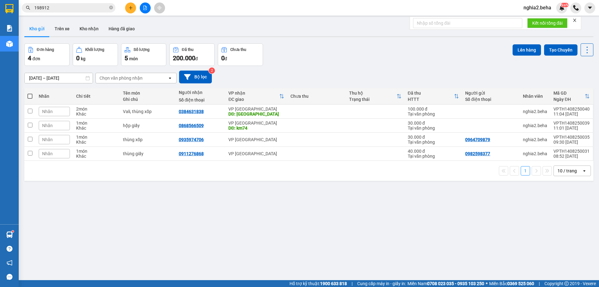
click at [324, 52] on div "Đơn hàng 4 đơn Khối lượng 0 kg Số lượng 5 món Đã thu 200.000 đ Chưa thu 0 đ Lên…" at bounding box center [308, 54] width 569 height 22
click at [143, 9] on icon "file-add" at bounding box center [145, 8] width 4 height 4
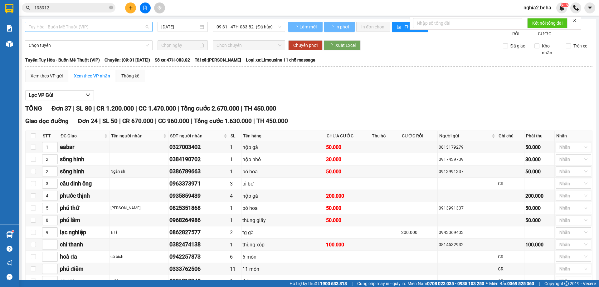
click at [91, 27] on span "Tuy Hòa - Buôn Mê Thuột (VIP)" at bounding box center [89, 26] width 120 height 9
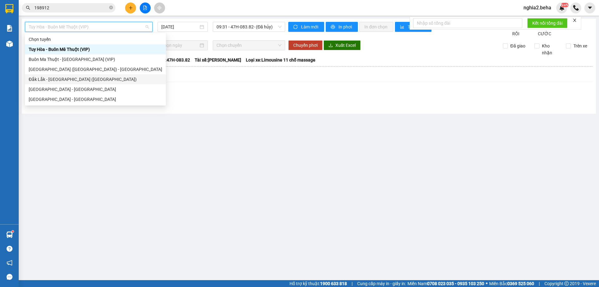
click at [67, 80] on div "Đắk Lắk - [GEOGRAPHIC_DATA] ([GEOGRAPHIC_DATA])" at bounding box center [96, 79] width 134 height 7
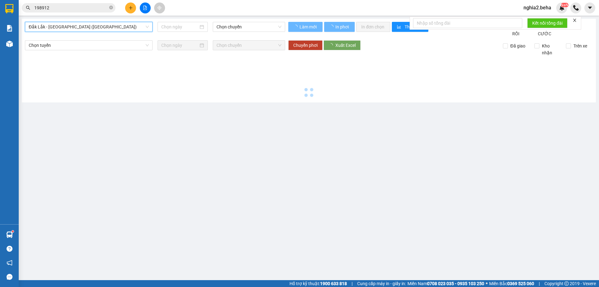
type input "[DATE]"
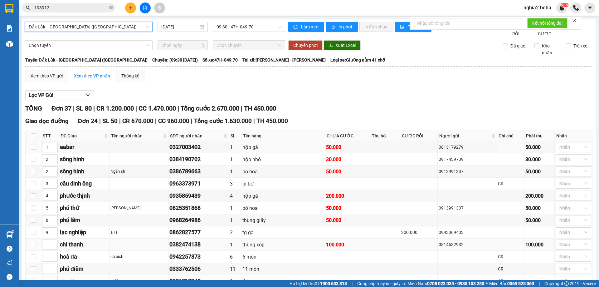
scroll to position [125, 0]
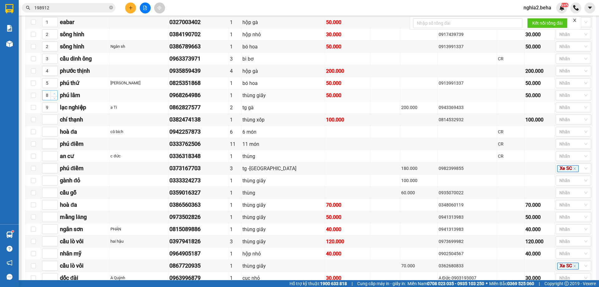
type input "9"
click at [55, 95] on icon "up" at bounding box center [54, 94] width 2 height 2
click at [53, 107] on icon "up" at bounding box center [54, 106] width 2 height 2
click at [54, 111] on icon "down" at bounding box center [54, 109] width 2 height 2
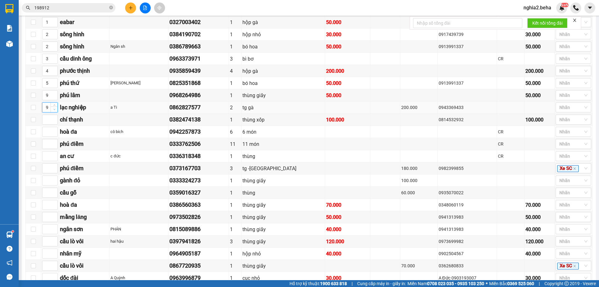
click at [54, 111] on icon "down" at bounding box center [54, 109] width 2 height 2
type input "6"
click at [54, 111] on icon "down" at bounding box center [54, 109] width 2 height 2
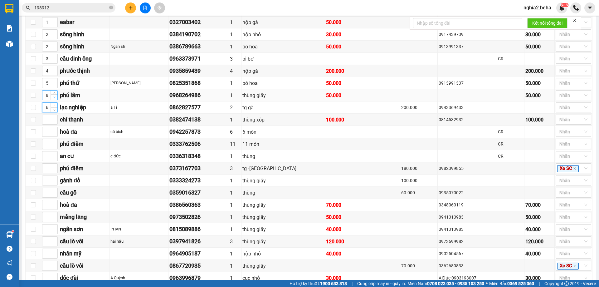
click at [54, 99] on span "down" at bounding box center [54, 98] width 4 height 4
type input "7"
click at [54, 99] on span "down" at bounding box center [54, 98] width 4 height 4
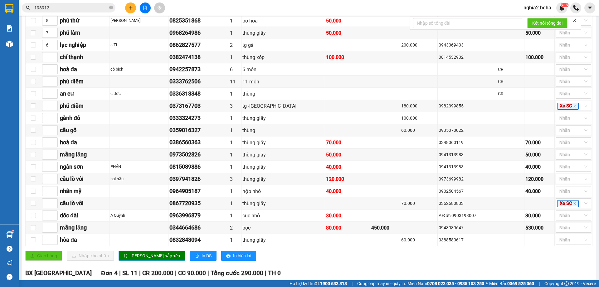
click at [138, 259] on span "[PERSON_NAME] sắp xếp" at bounding box center [156, 255] width 50 height 7
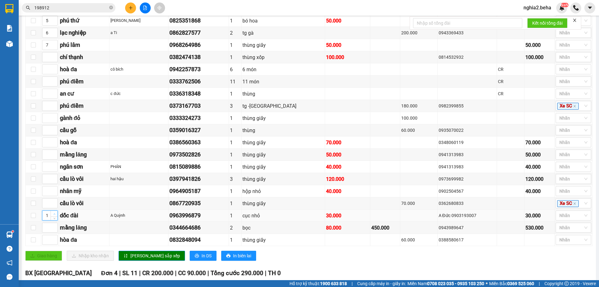
click at [55, 215] on icon "up" at bounding box center [54, 214] width 2 height 2
click at [54, 215] on icon "up" at bounding box center [54, 214] width 2 height 2
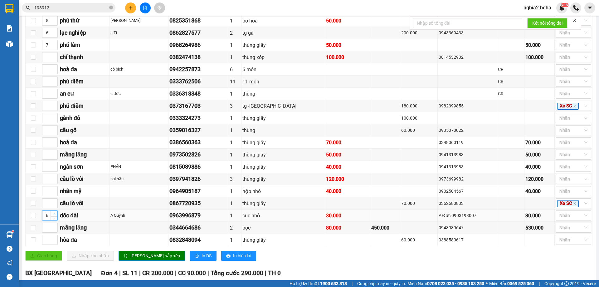
click at [54, 215] on icon "up" at bounding box center [54, 214] width 2 height 2
type input "8"
click at [54, 215] on icon "up" at bounding box center [54, 214] width 2 height 2
click at [55, 142] on icon "up" at bounding box center [54, 141] width 2 height 2
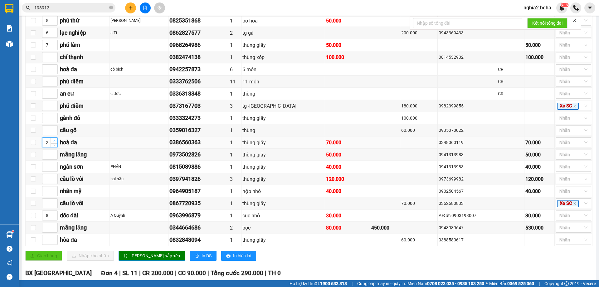
click at [55, 142] on icon "up" at bounding box center [54, 141] width 2 height 2
